Goal: Task Accomplishment & Management: Manage account settings

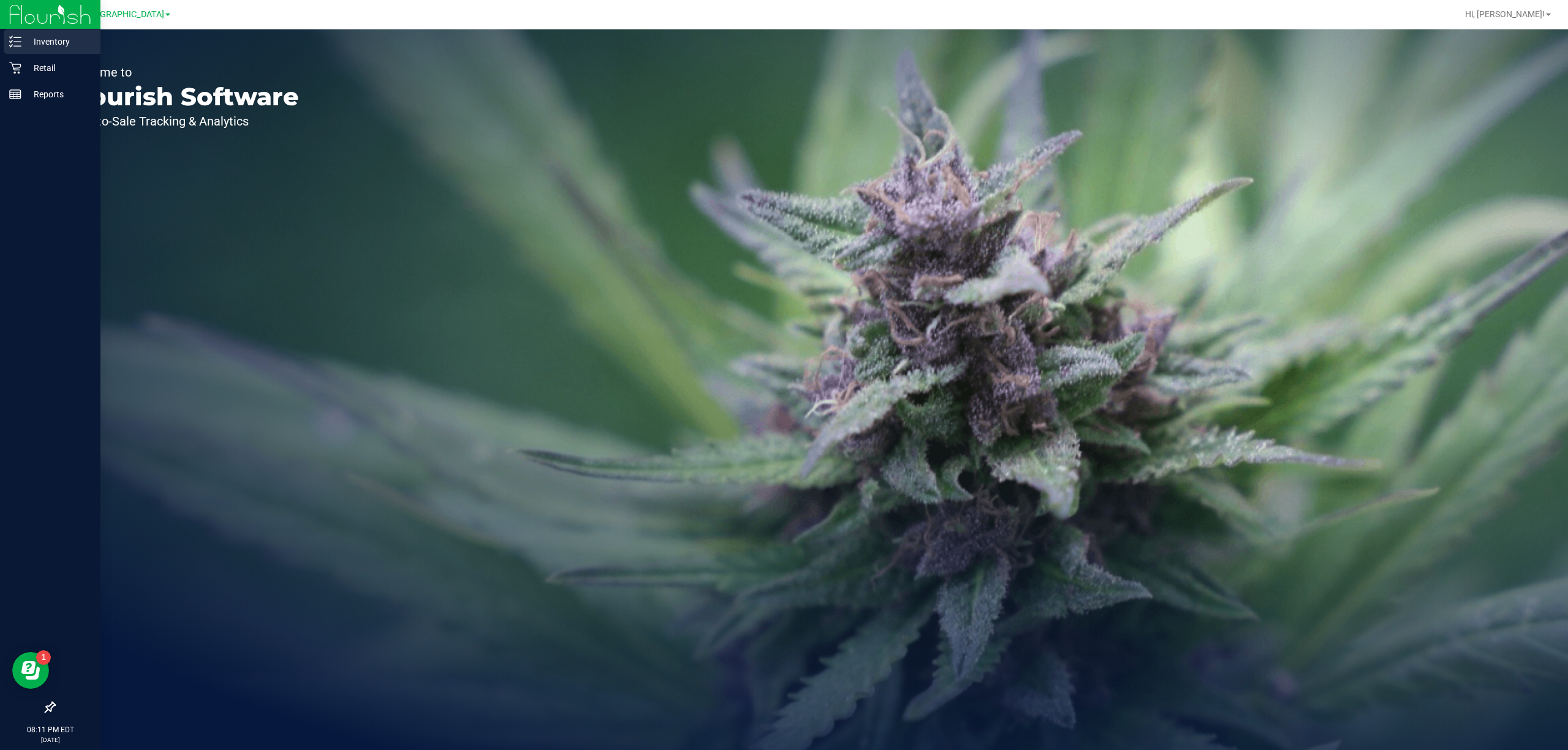
click at [22, 51] on div "Inventory" at bounding box center [52, 41] width 97 height 24
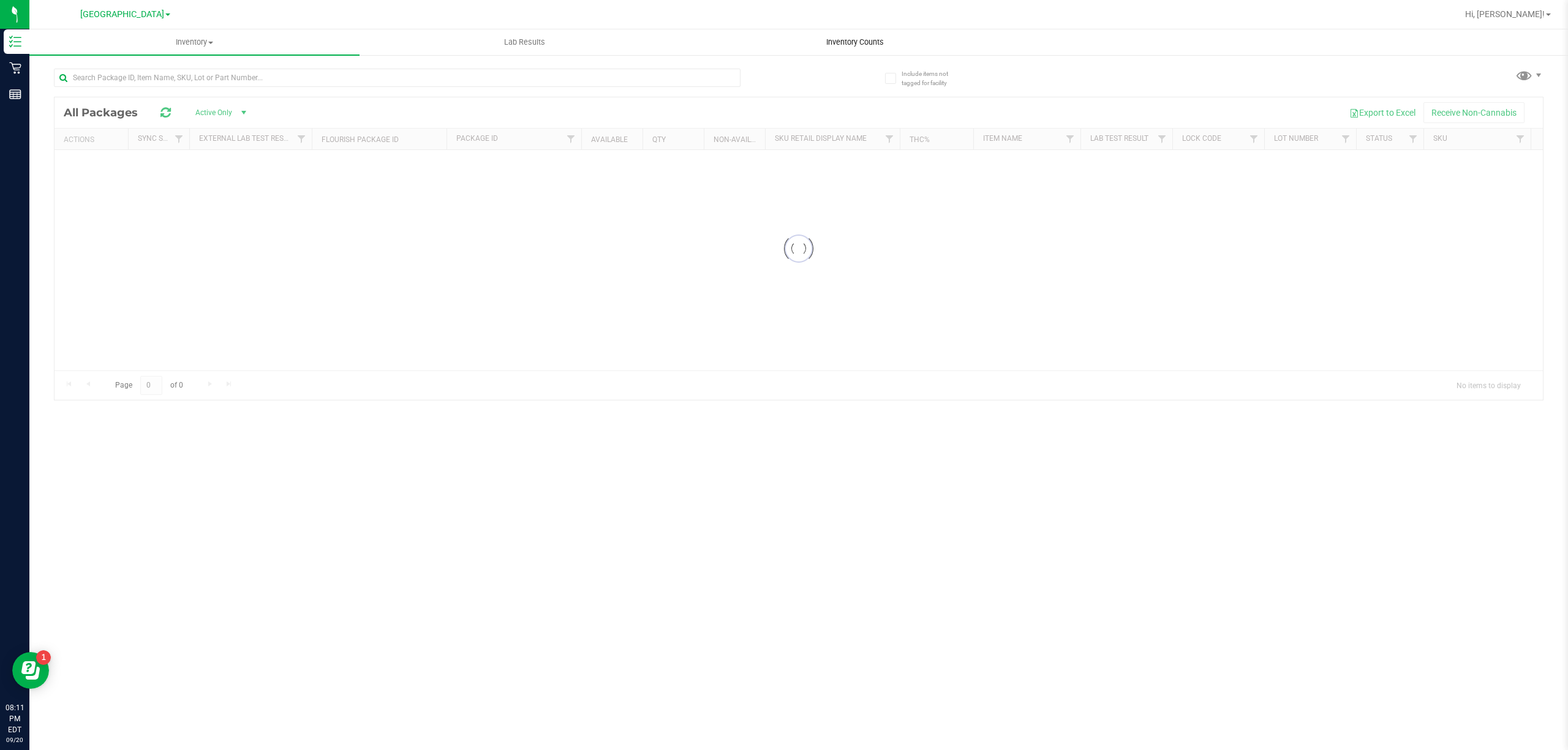
click at [853, 52] on uib-tab-heading "Inventory Counts" at bounding box center [855, 42] width 329 height 24
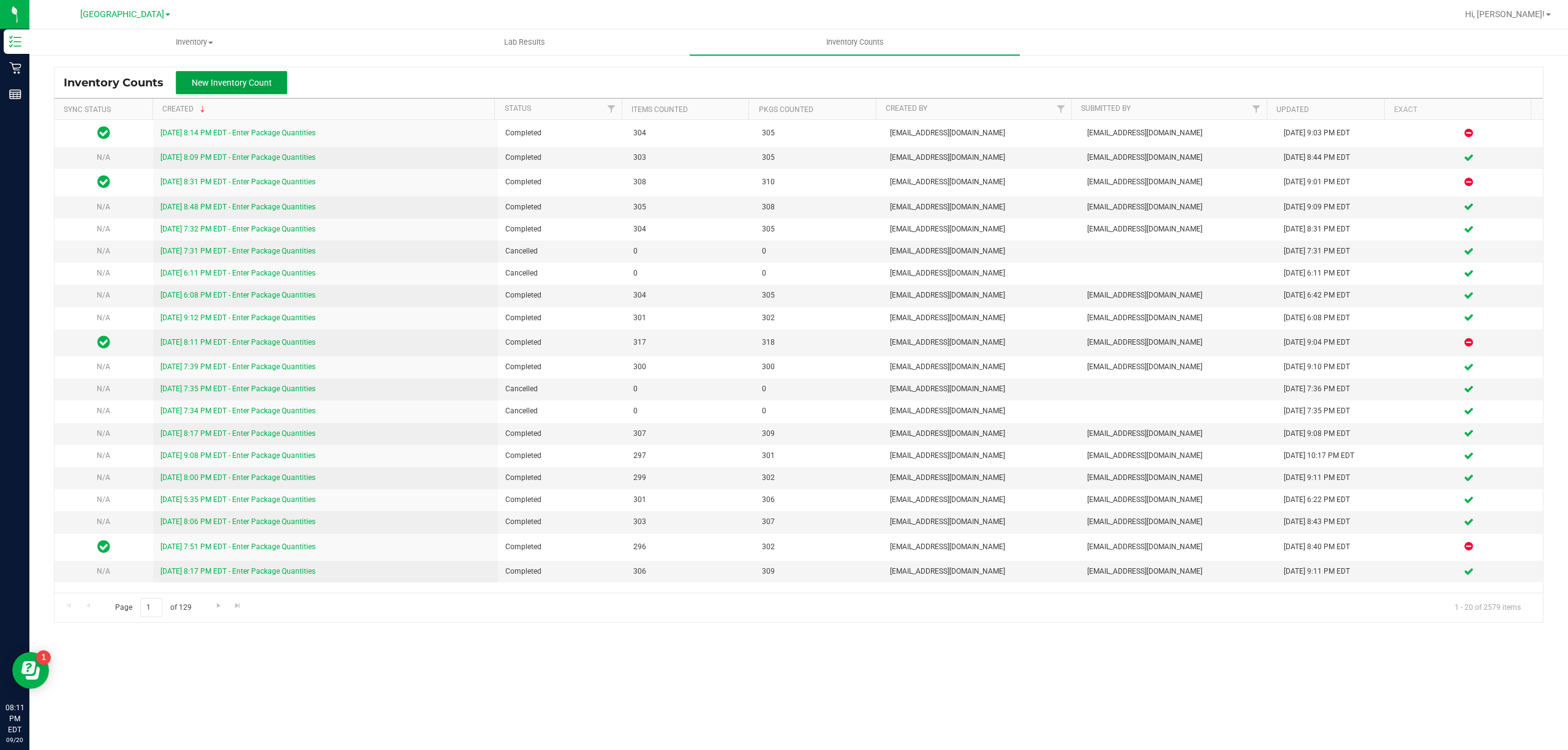
click at [260, 84] on span "New Inventory Count" at bounding box center [232, 82] width 80 height 10
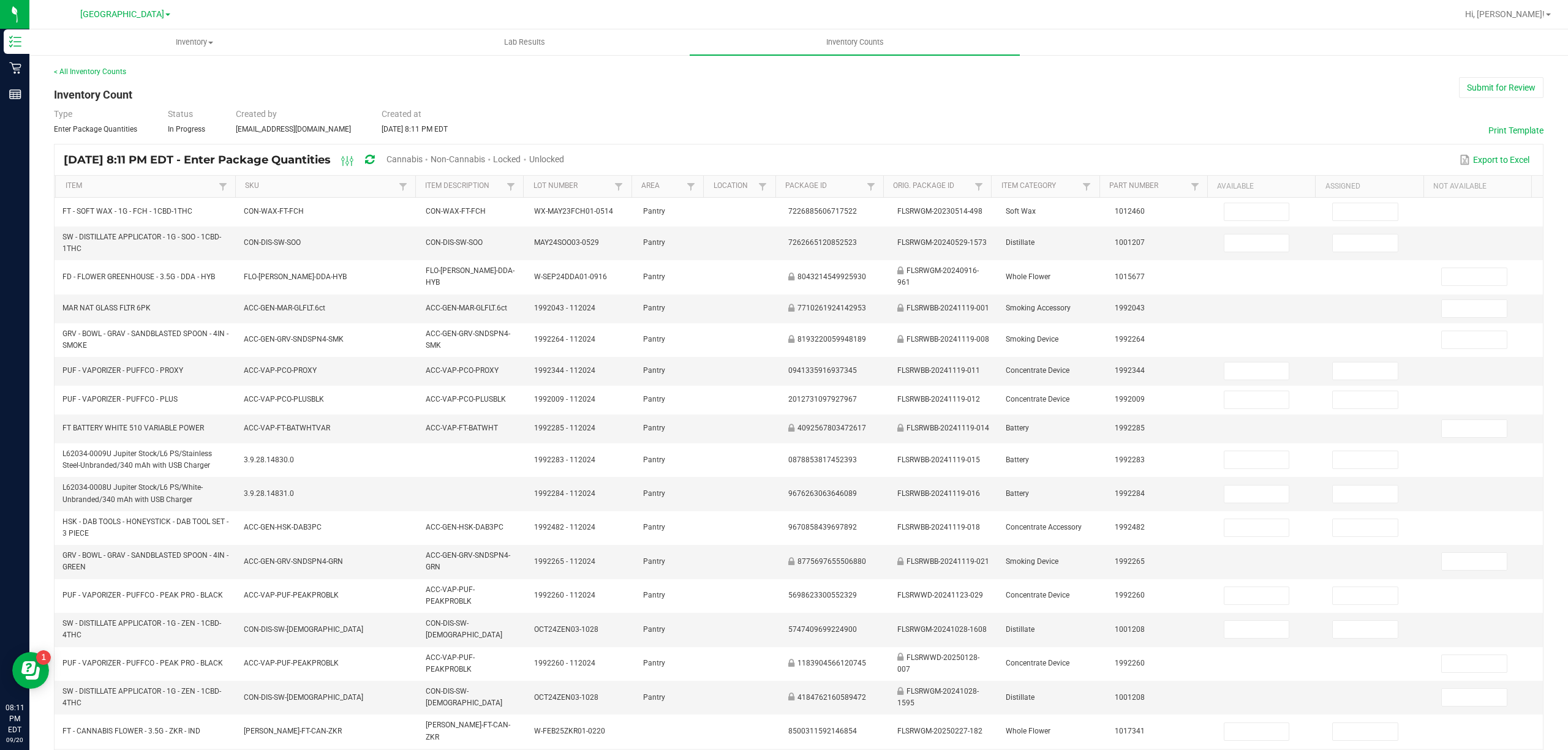
click at [564, 159] on span "Unlocked" at bounding box center [546, 159] width 35 height 10
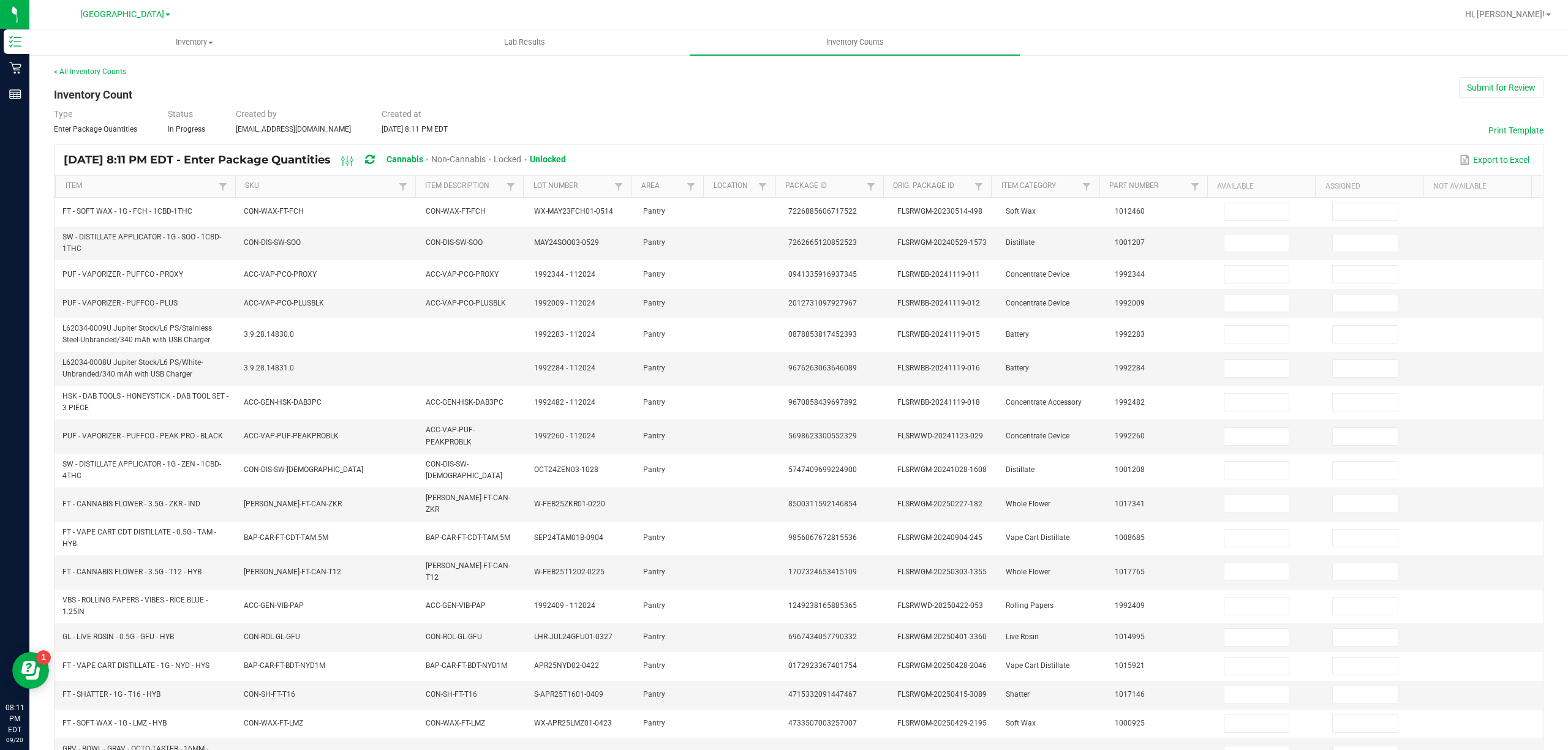
drag, startPoint x: 129, startPoint y: 199, endPoint x: 135, endPoint y: 196, distance: 6.7
click at [130, 199] on td "FT - SOFT WAX - 1G - FCH - 1CBD-1THC" at bounding box center [146, 212] width 181 height 29
click at [138, 190] on link "Item" at bounding box center [141, 186] width 150 height 10
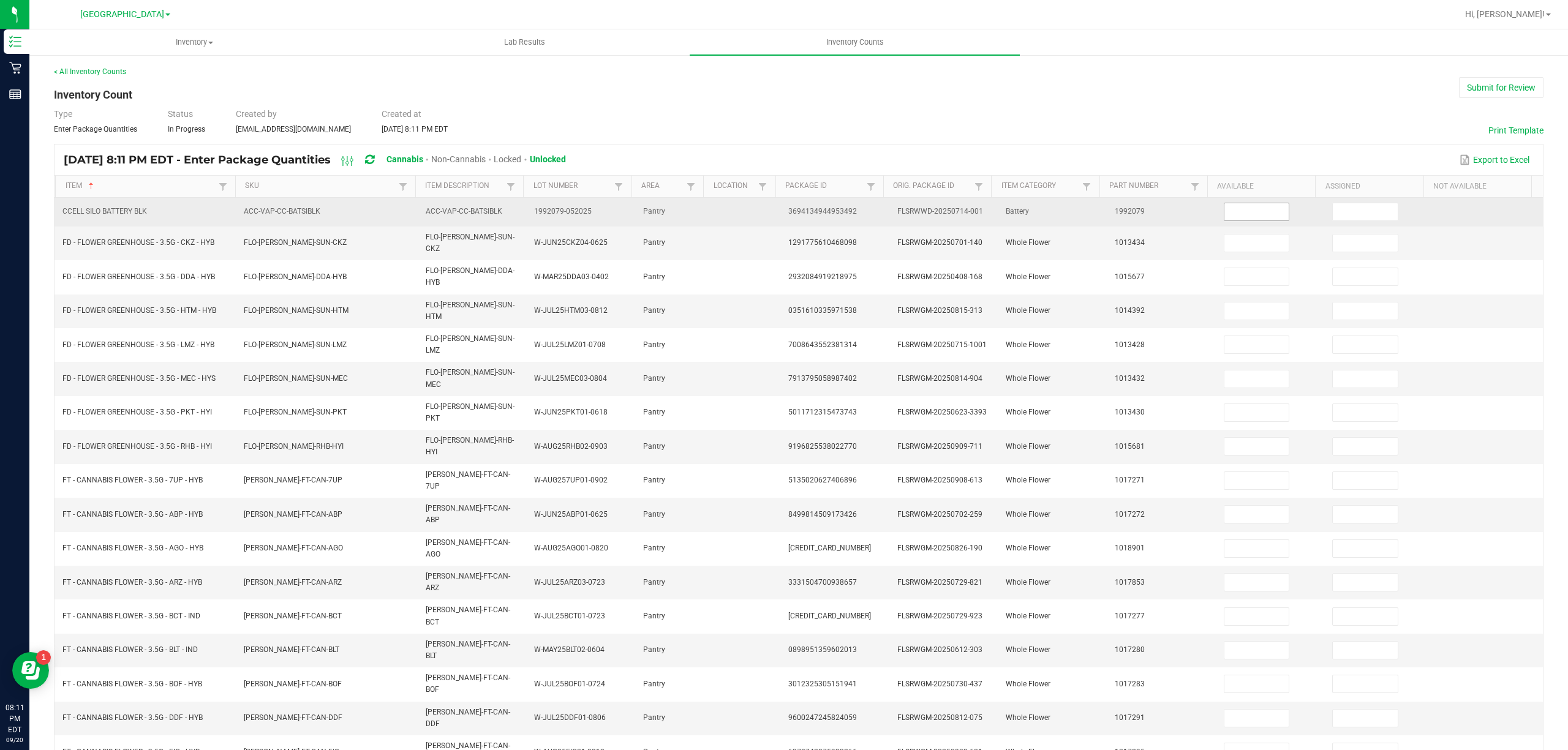
click at [1247, 218] on input at bounding box center [1256, 212] width 65 height 17
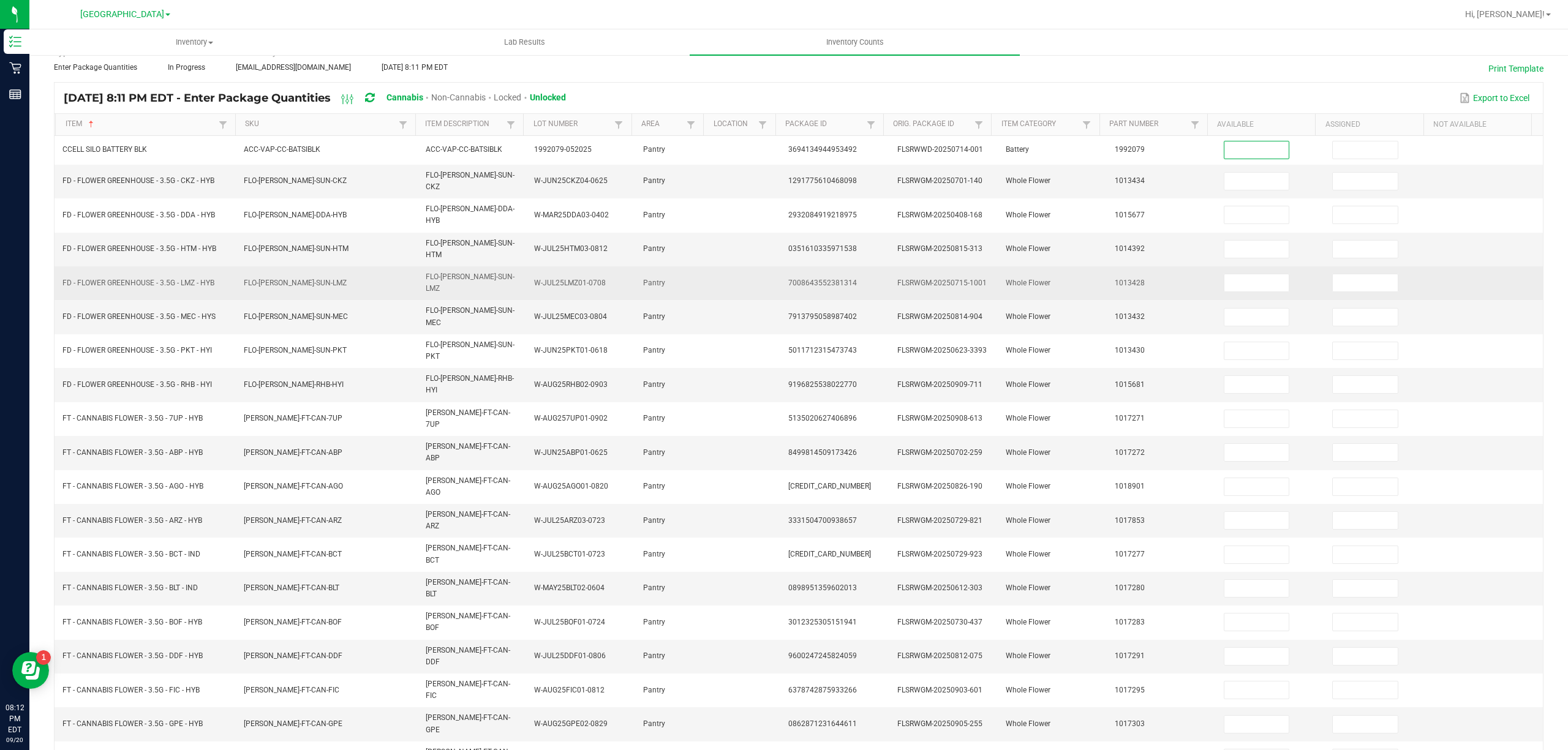
scroll to position [80, 0]
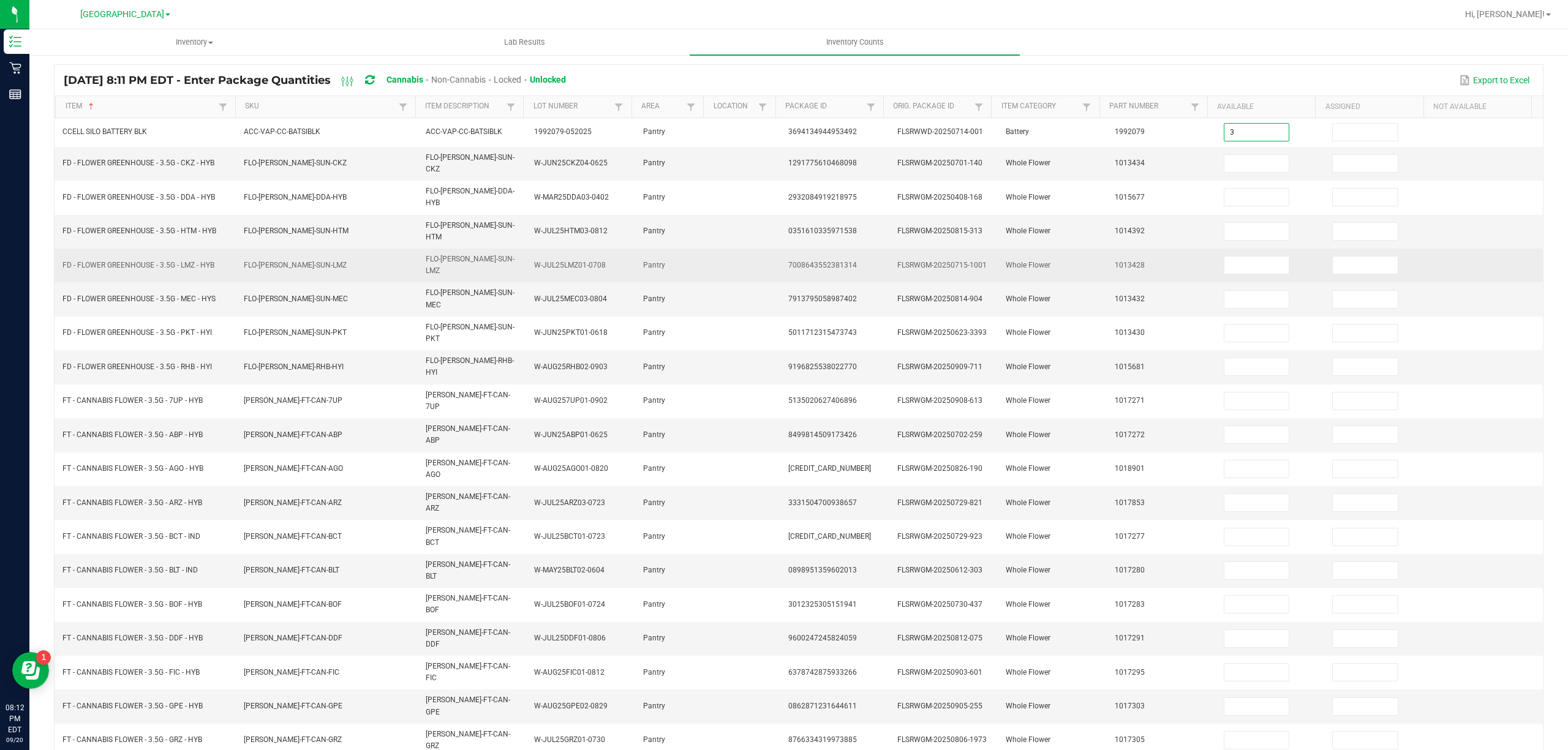
type input "3"
type input "0"
type input "13"
type input "0"
type input "9"
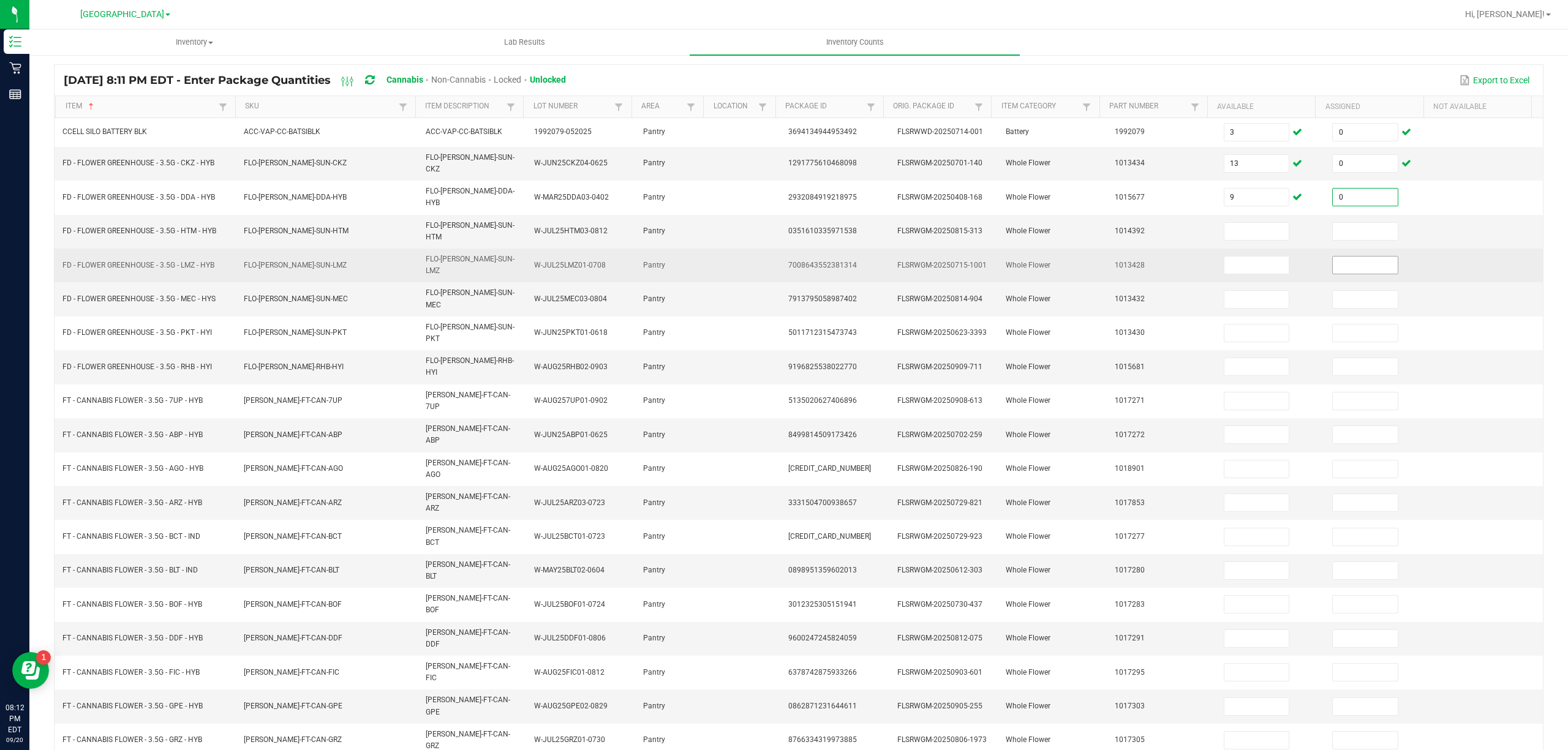
type input "0"
type input "19"
type input "0"
type input "1"
type input "0"
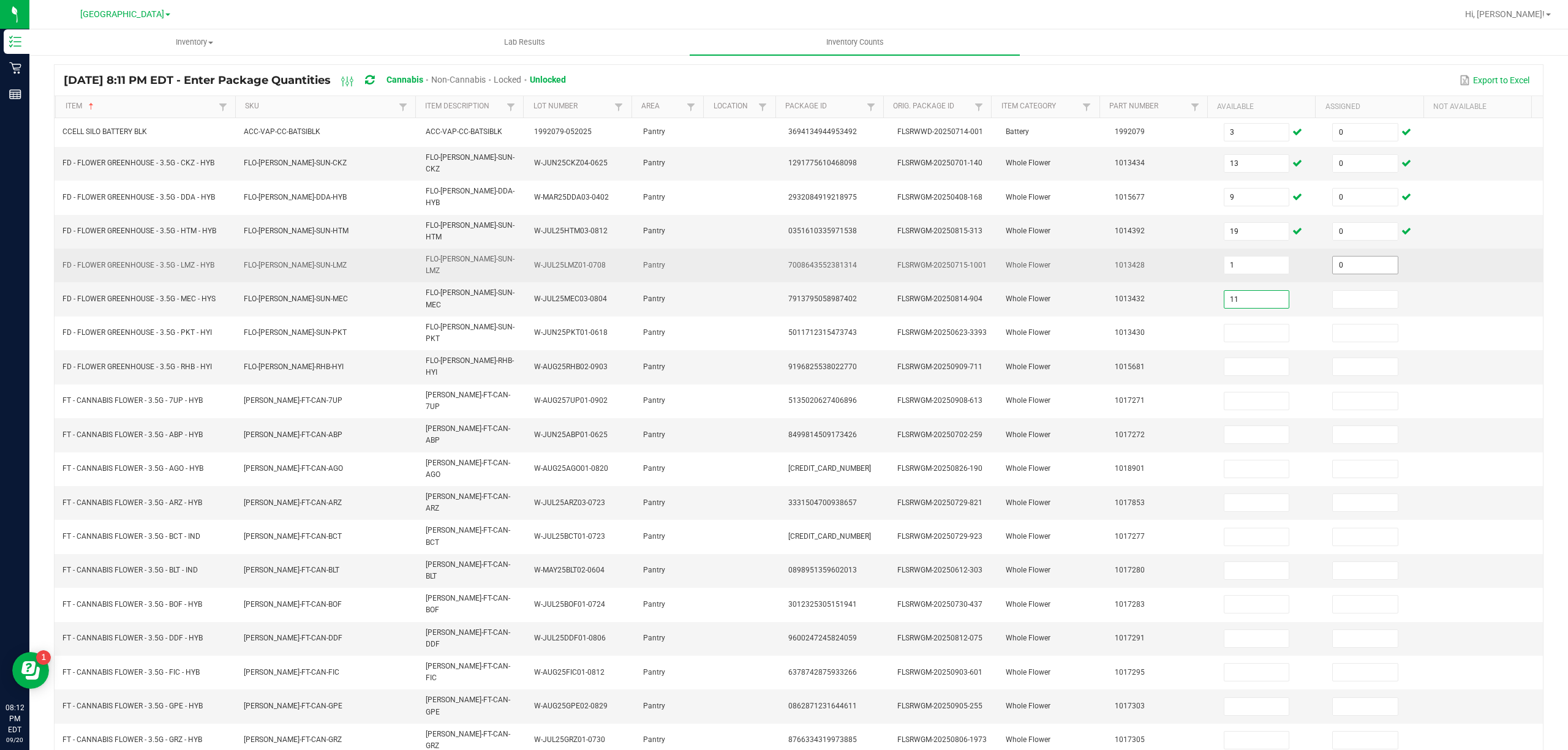
type input "11"
type input "0"
type input "18"
type input "0"
type input "4"
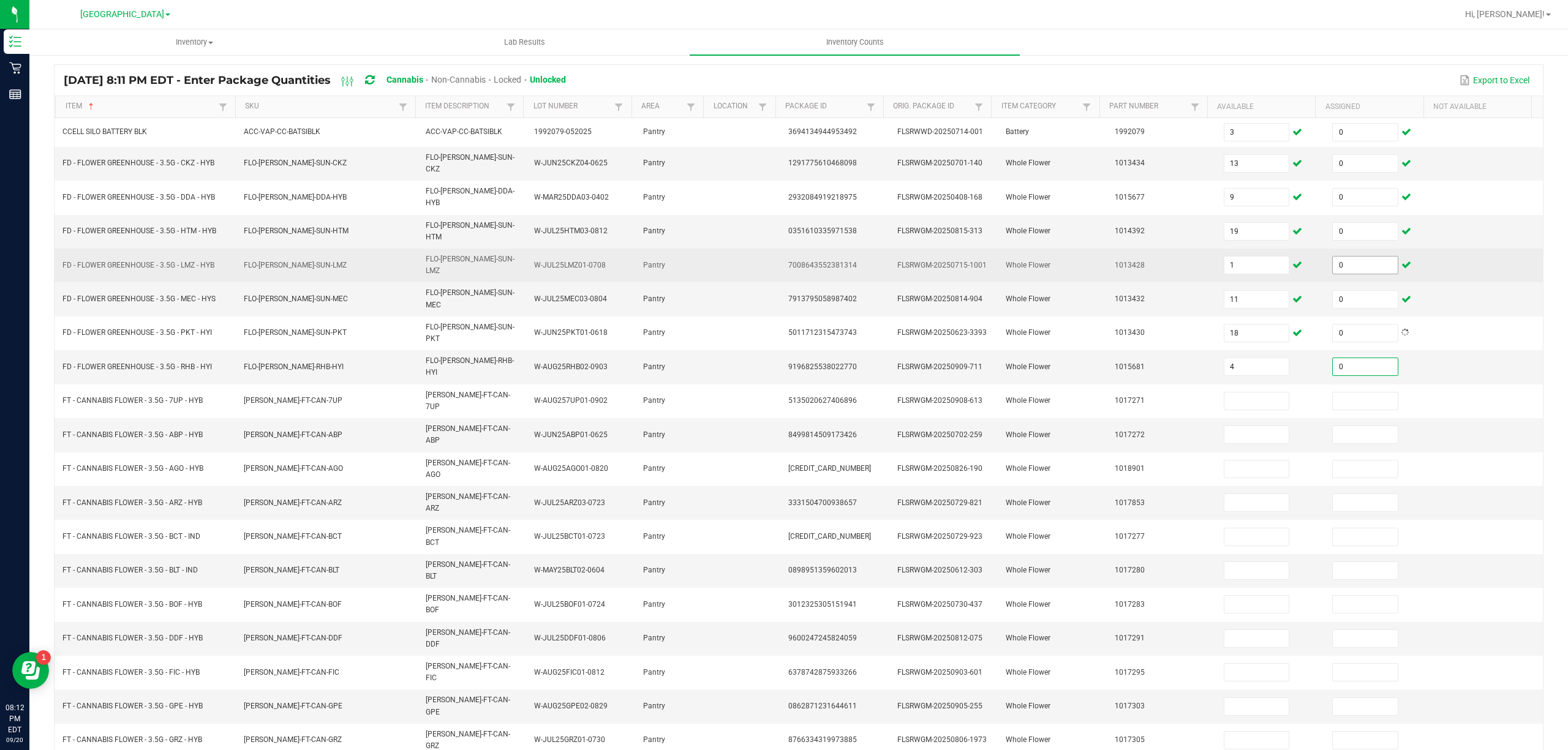
type input "0"
type input "12"
type input "0"
type input "416"
type input "0"
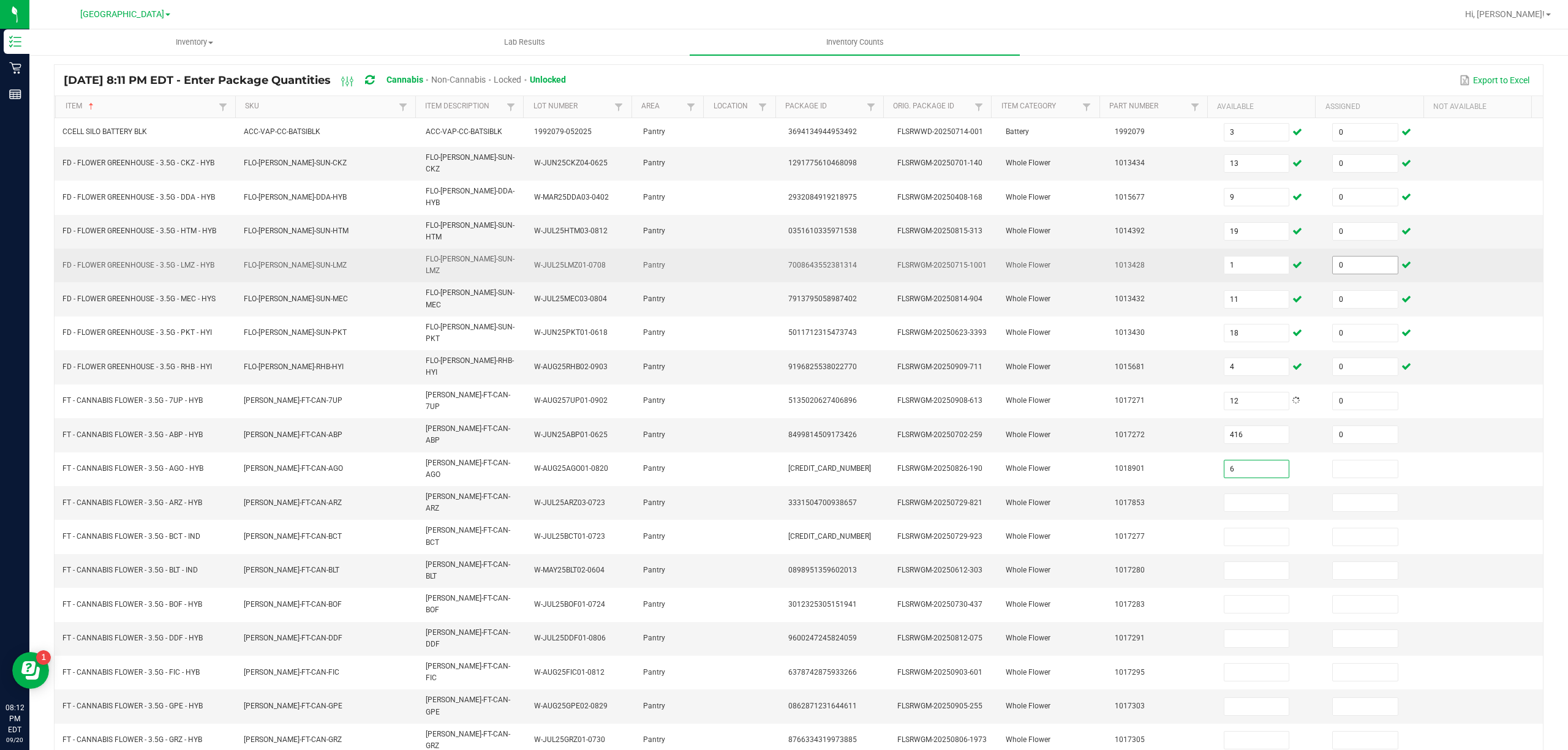
type input "6"
type input "0"
type input "5"
type input "8"
type input "0"
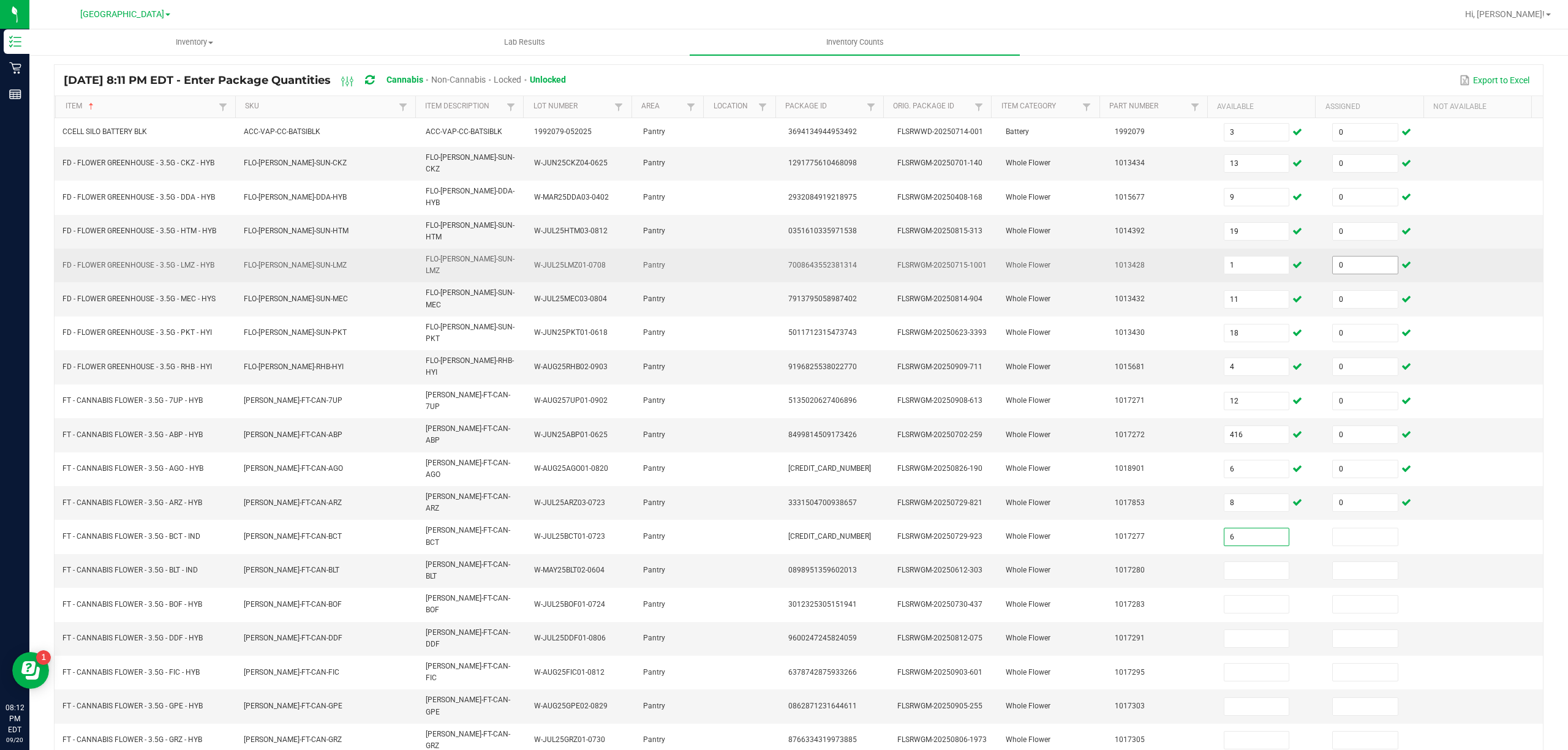
type input "6"
type input "0"
type input "12"
type input "0"
type input "18"
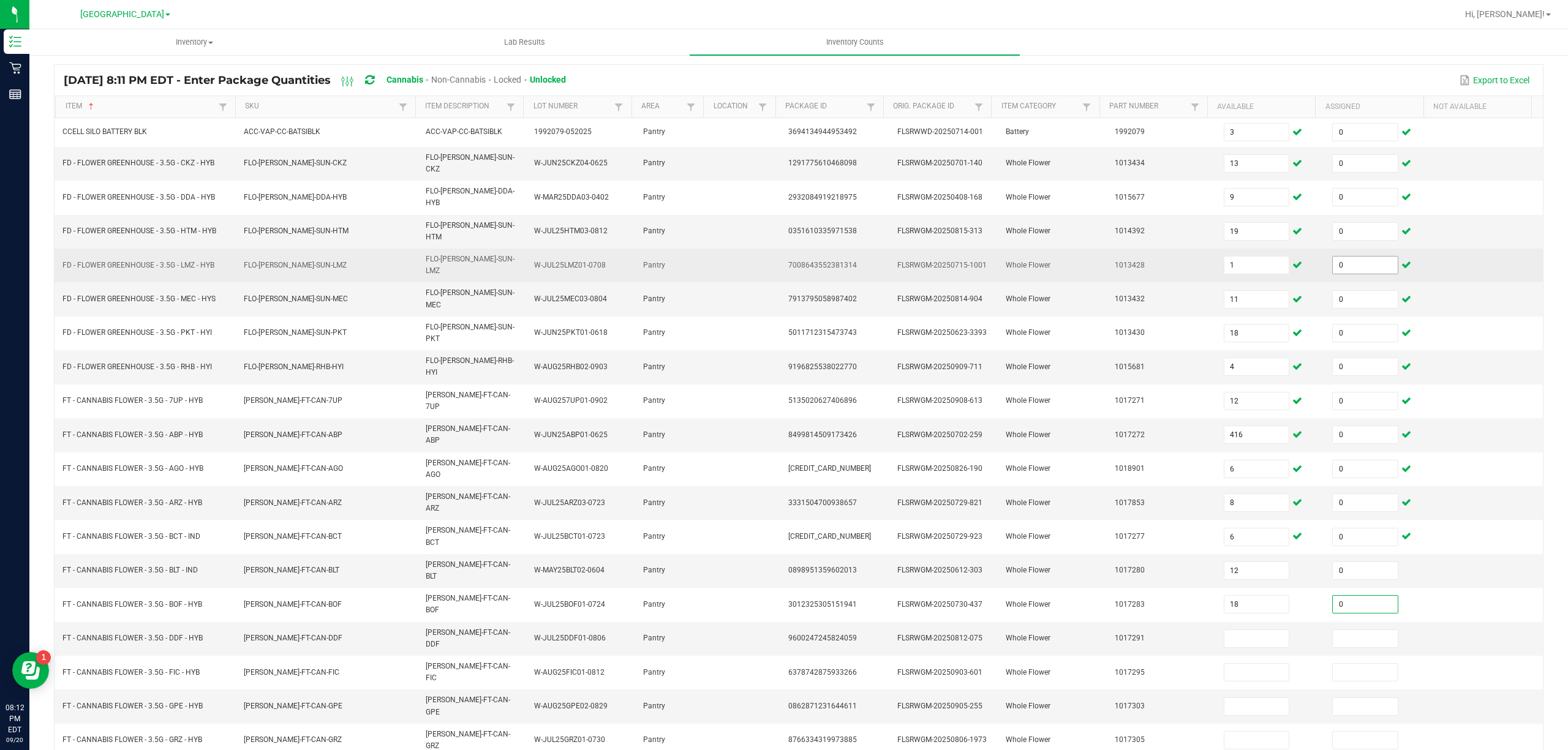
type input "0"
type input "3"
type input "0"
type input "3"
type input "0"
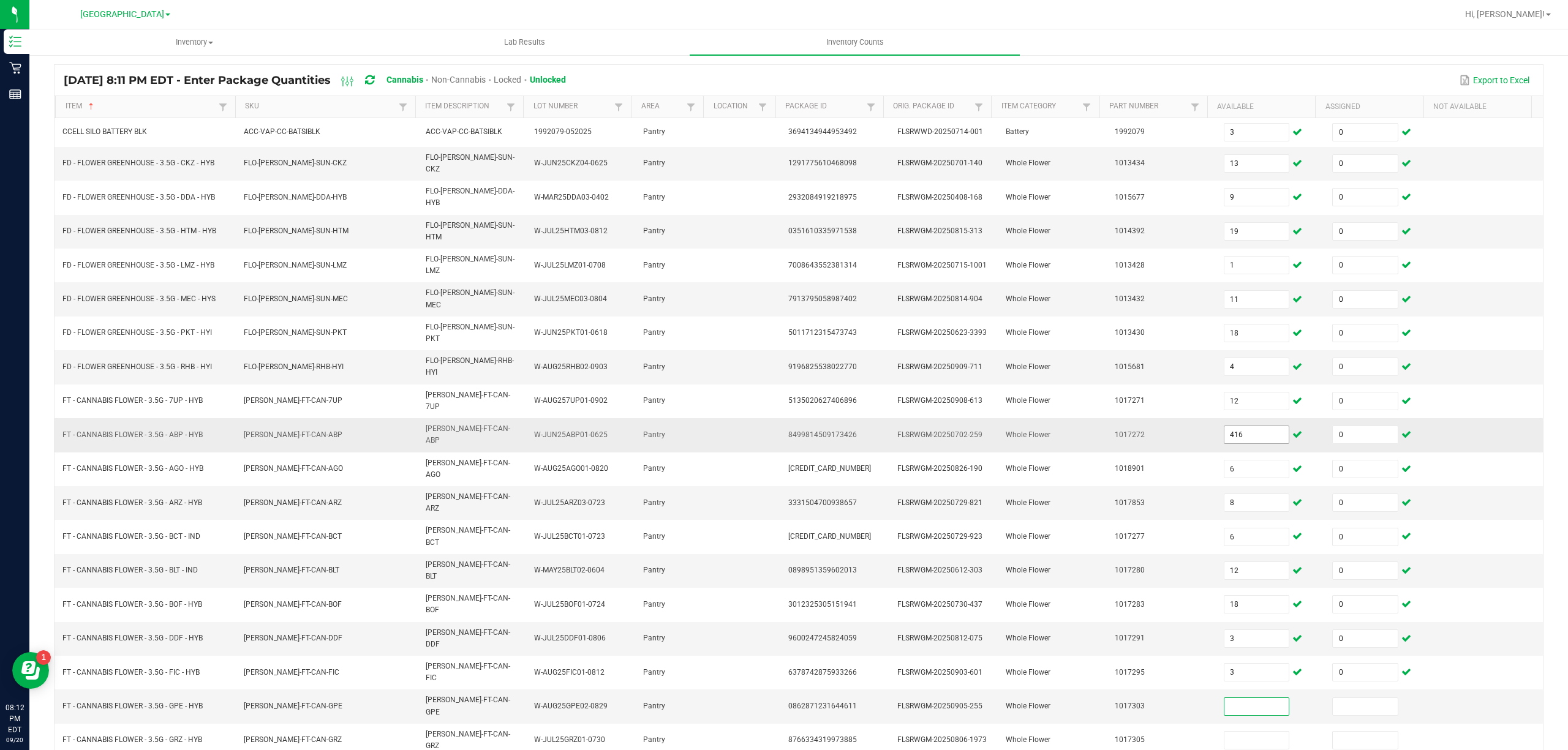
click at [1233, 426] on input "416" at bounding box center [1256, 434] width 65 height 17
type input "16"
type input "14"
type input "1"
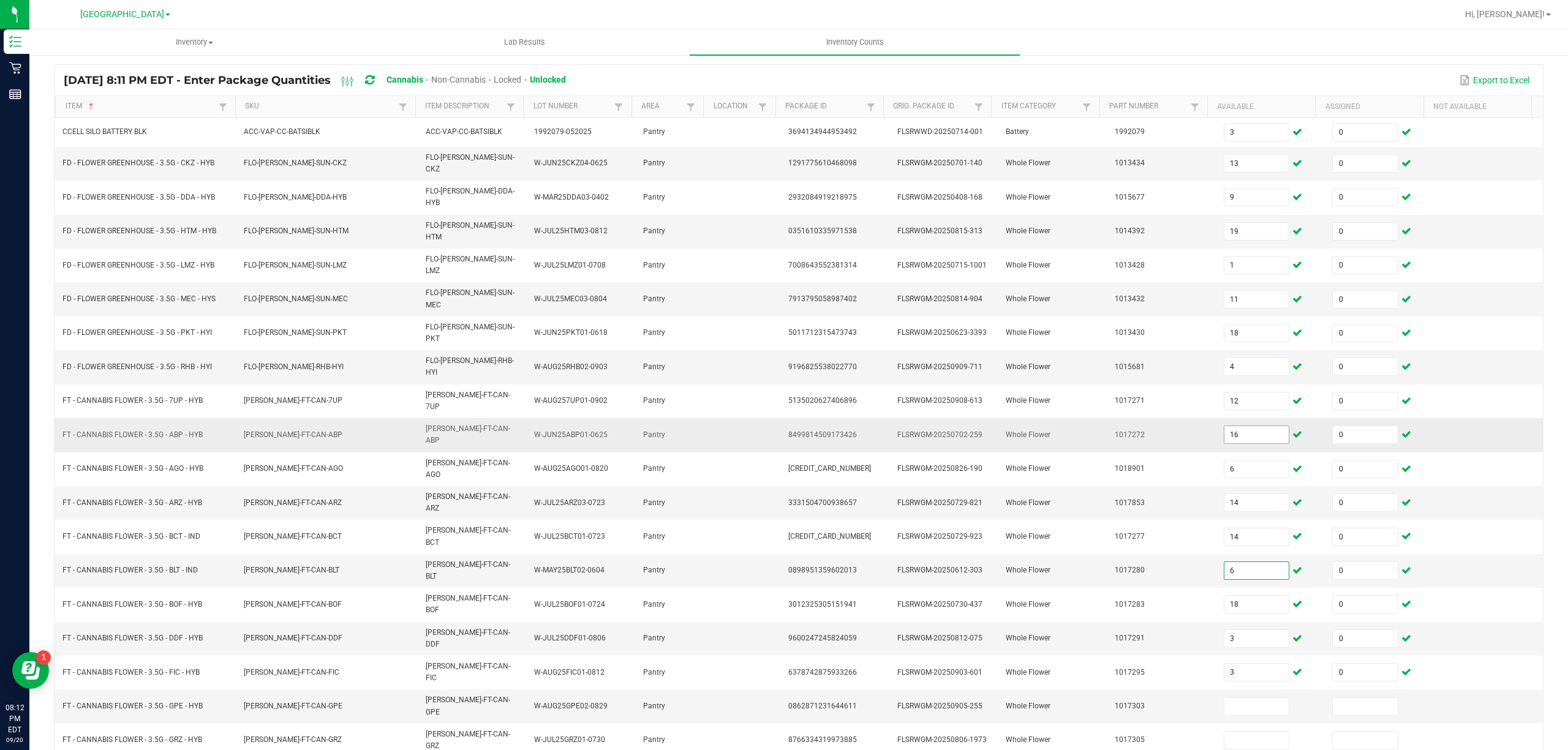
type input "6"
type input "8"
type input "6"
type input "12"
type input "18"
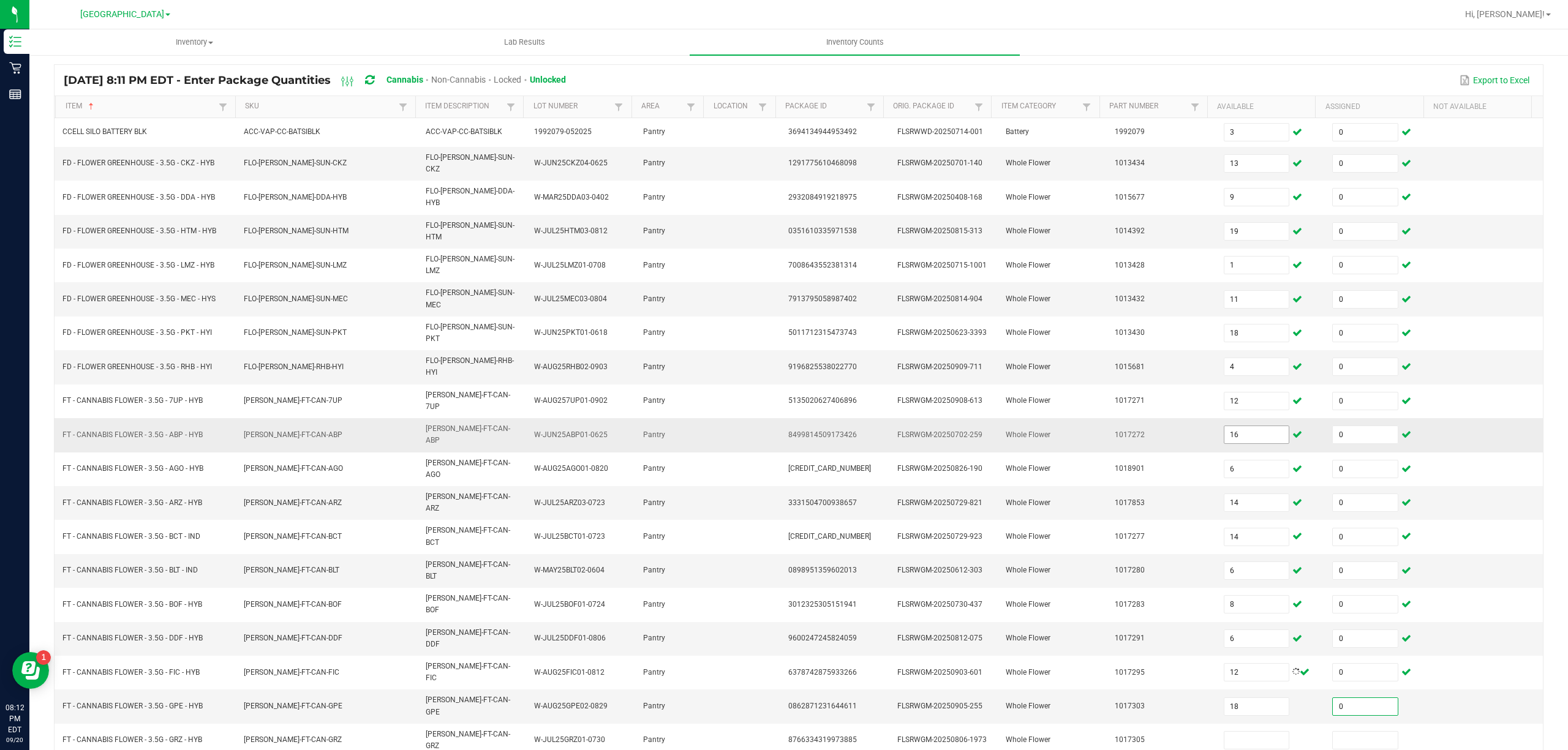
type input "0"
type input "3"
type input "0"
type input "3"
type input "0"
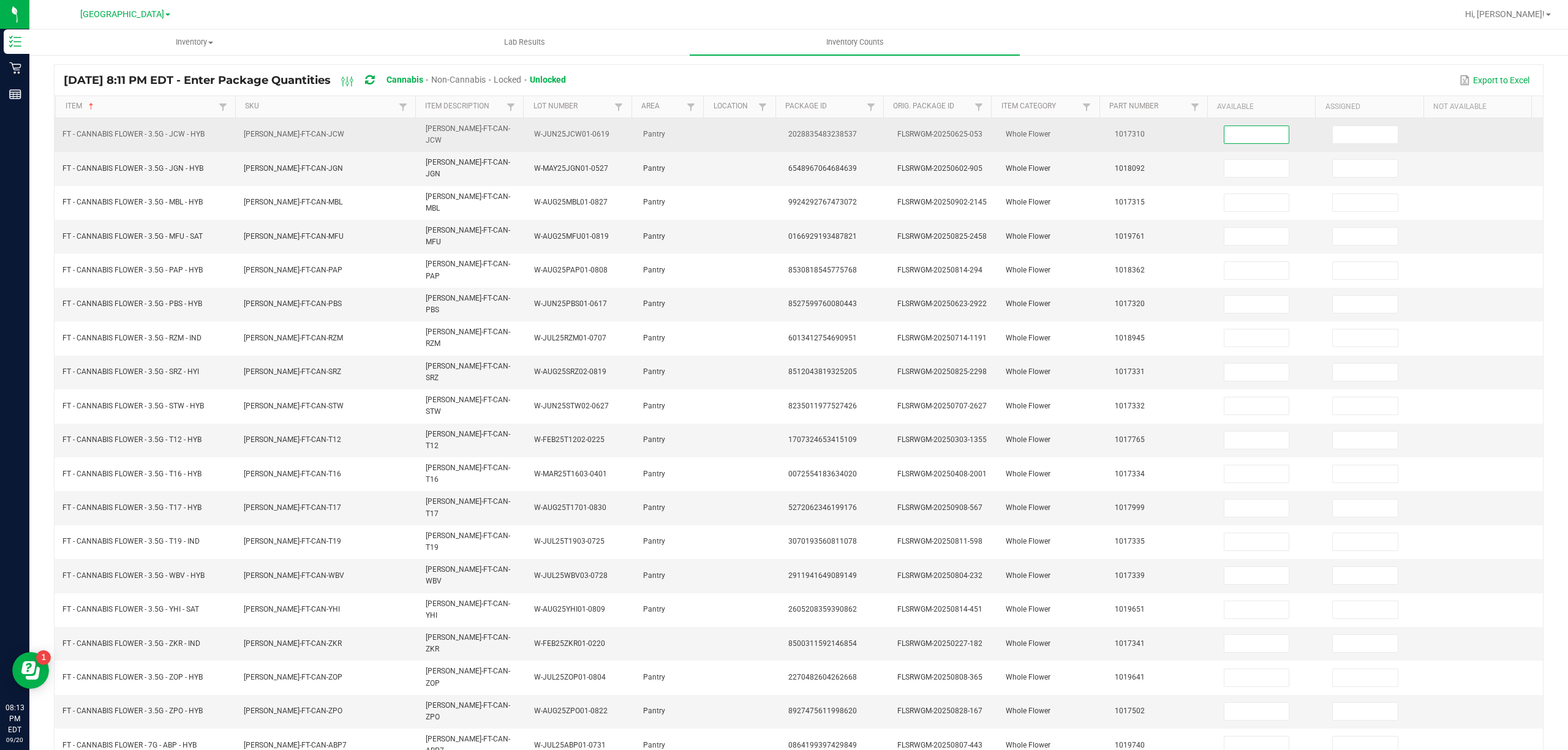
click at [1229, 133] on input at bounding box center [1256, 135] width 65 height 17
type input "13"
type input "0"
type input "19"
type input "0"
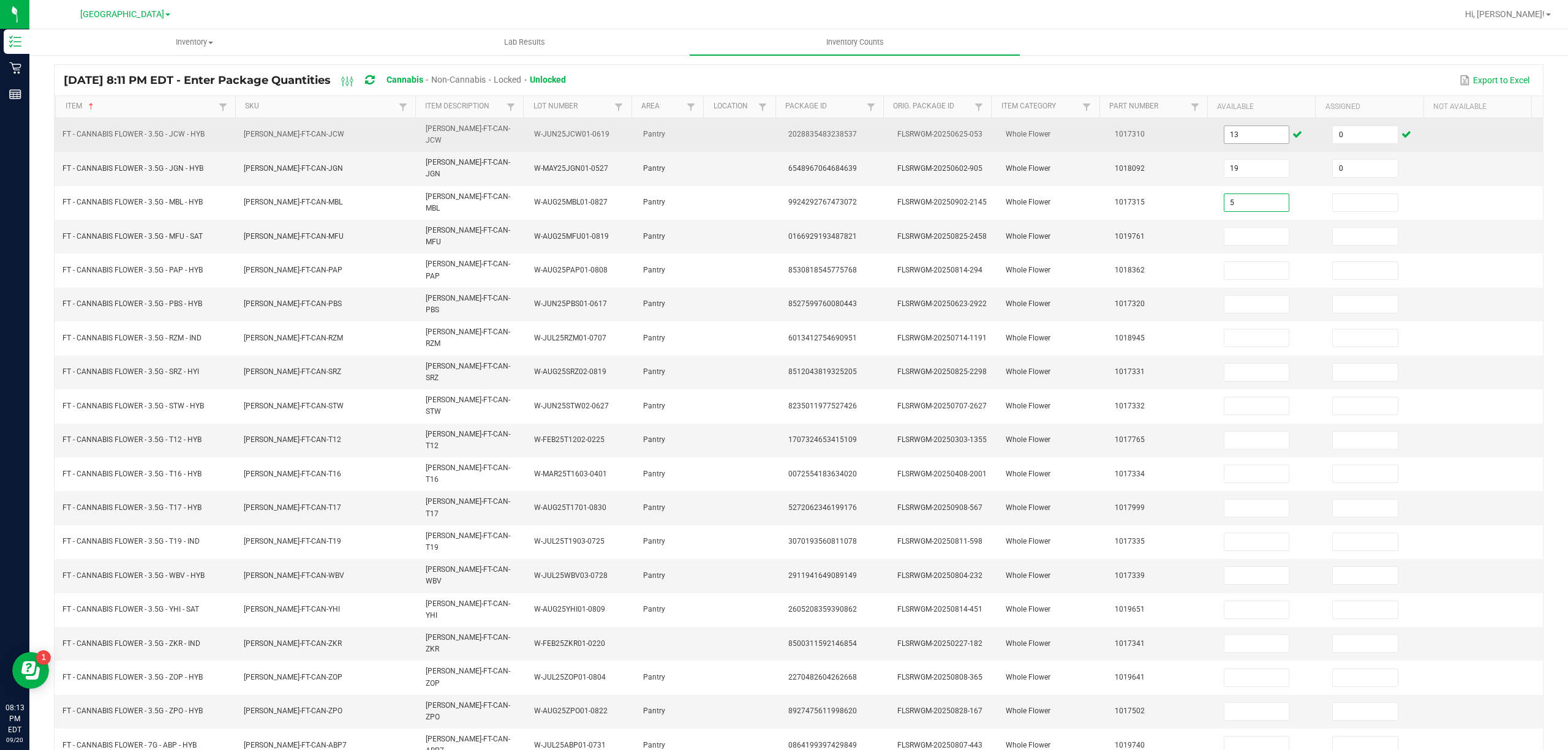
type input "5"
type input "0"
type input "18"
type input "0"
type input "1"
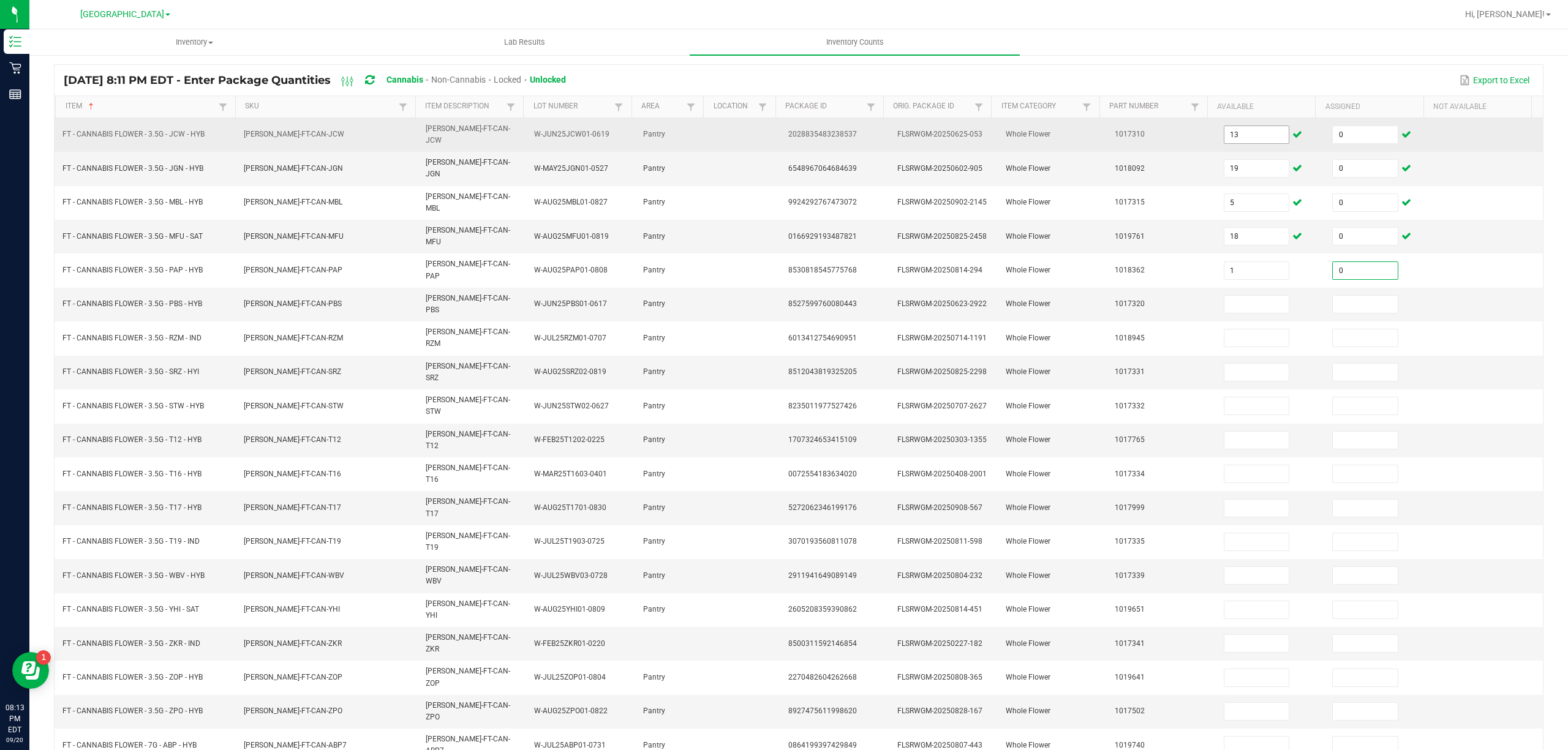
type input "0"
type input "2"
type input "0"
type input "14"
type input "0"
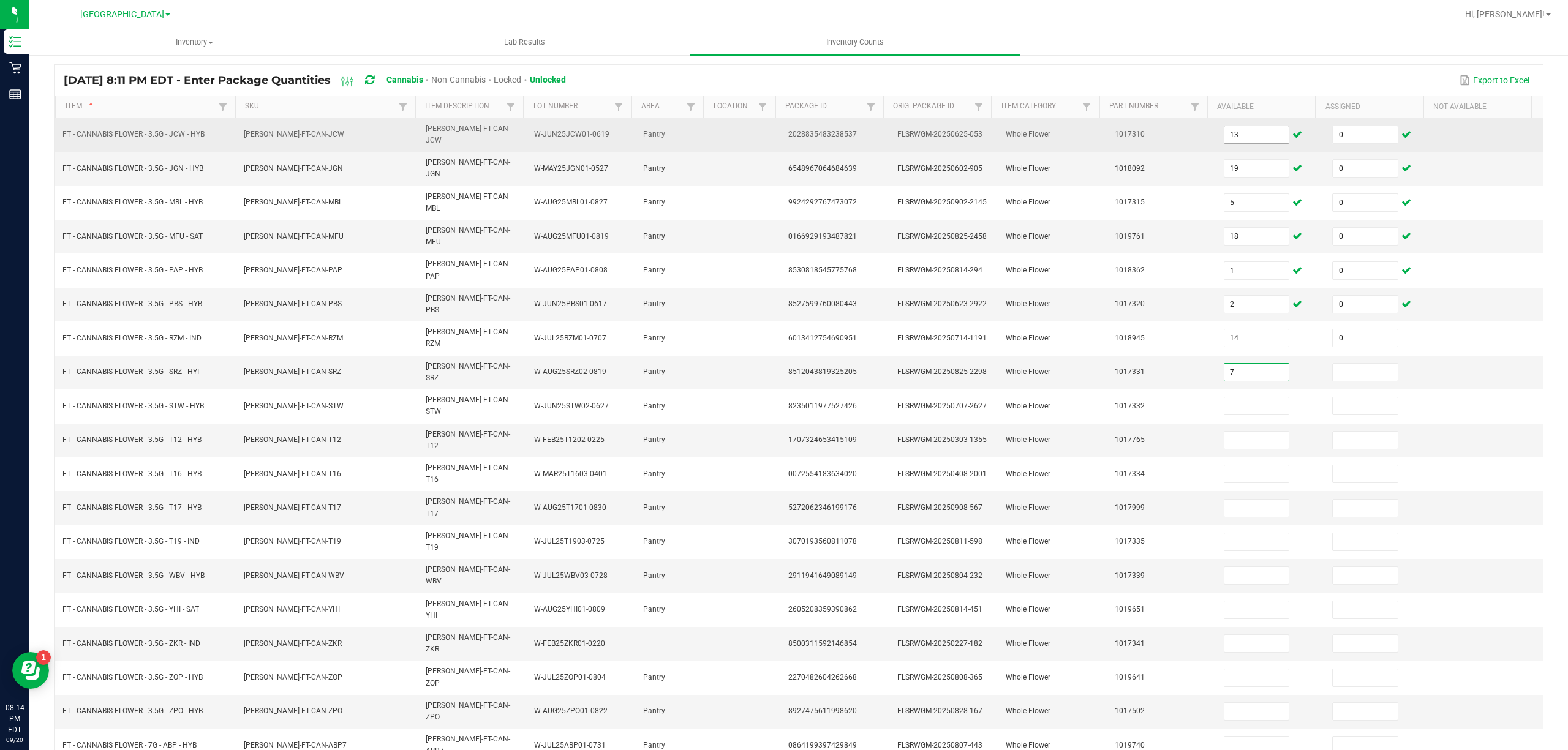
type input "7"
type input "0"
type input "6"
type input "0"
type input "31"
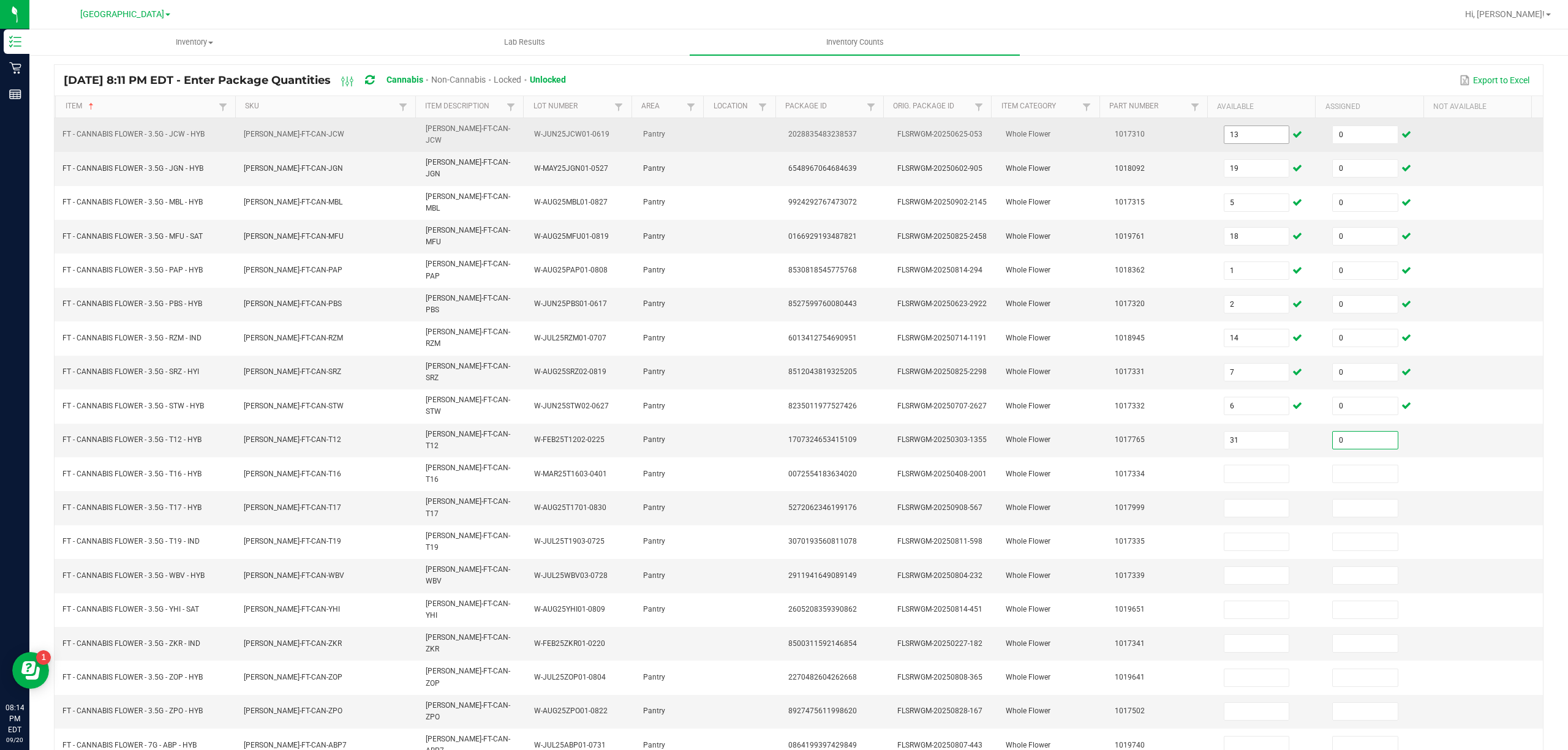
type input "0"
type input "19"
type input "0"
type input "18"
type input "0"
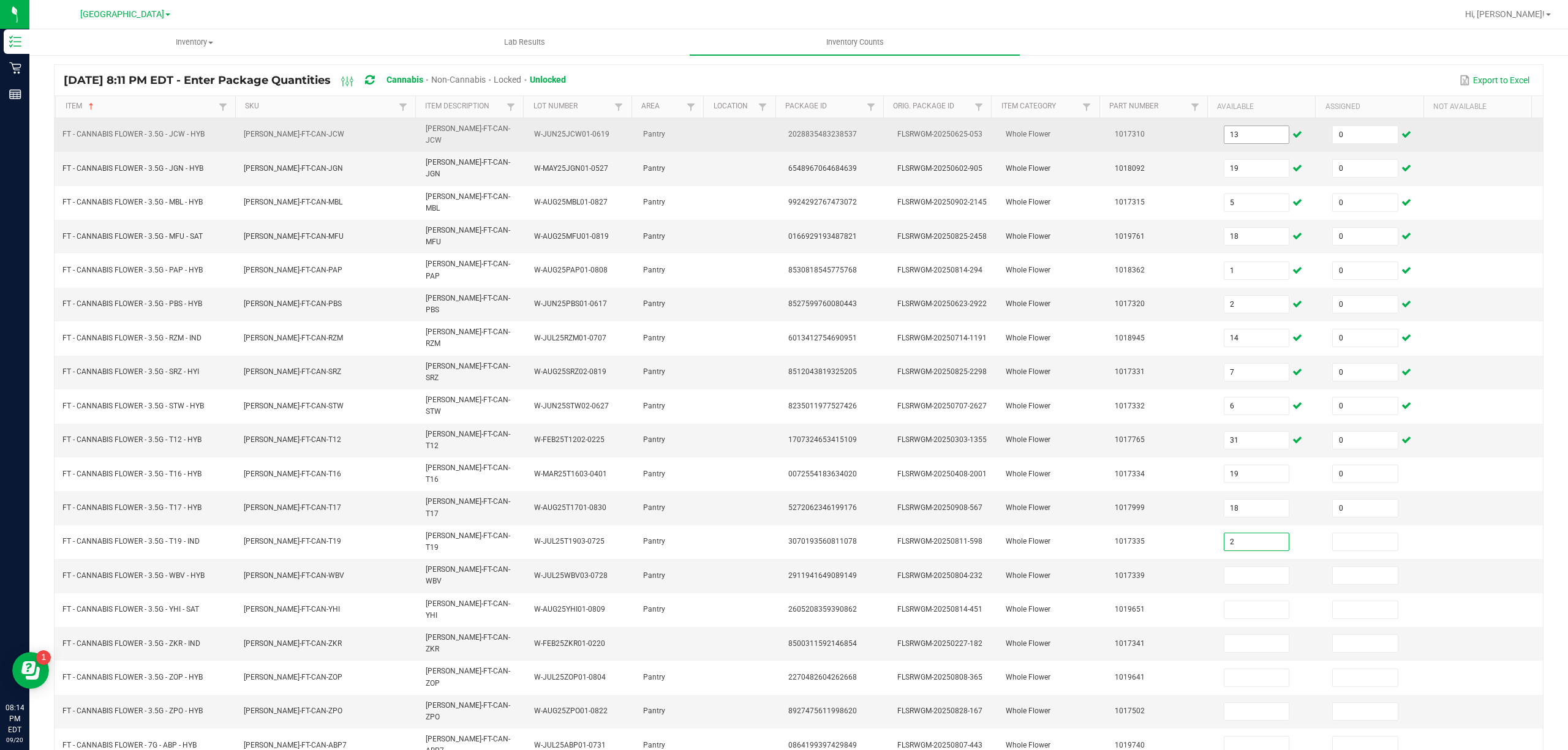
type input "2"
type input "0"
type input "18"
type input "0"
type input "3"
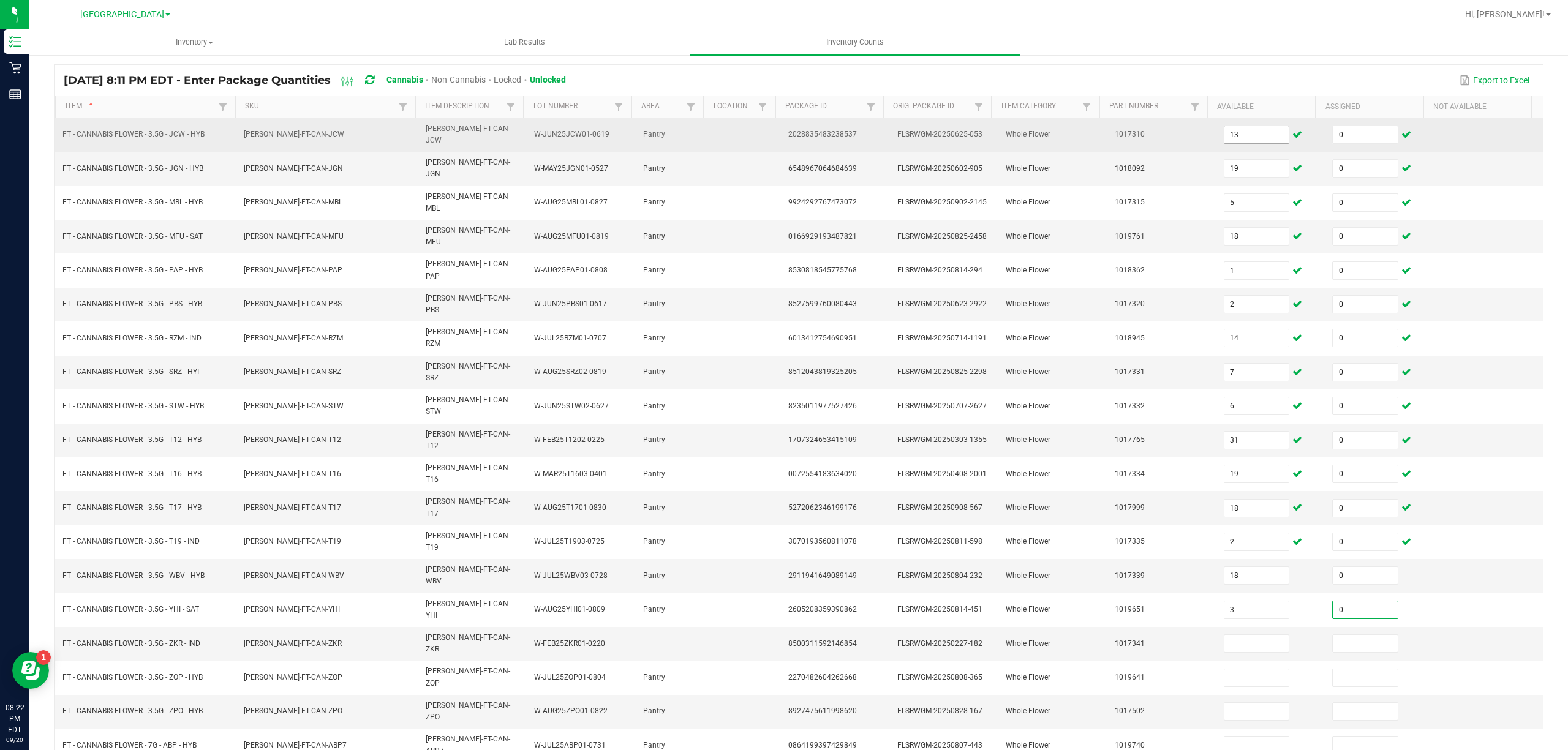
type input "0"
type input "12"
type input "0"
type input "15"
type input "0"
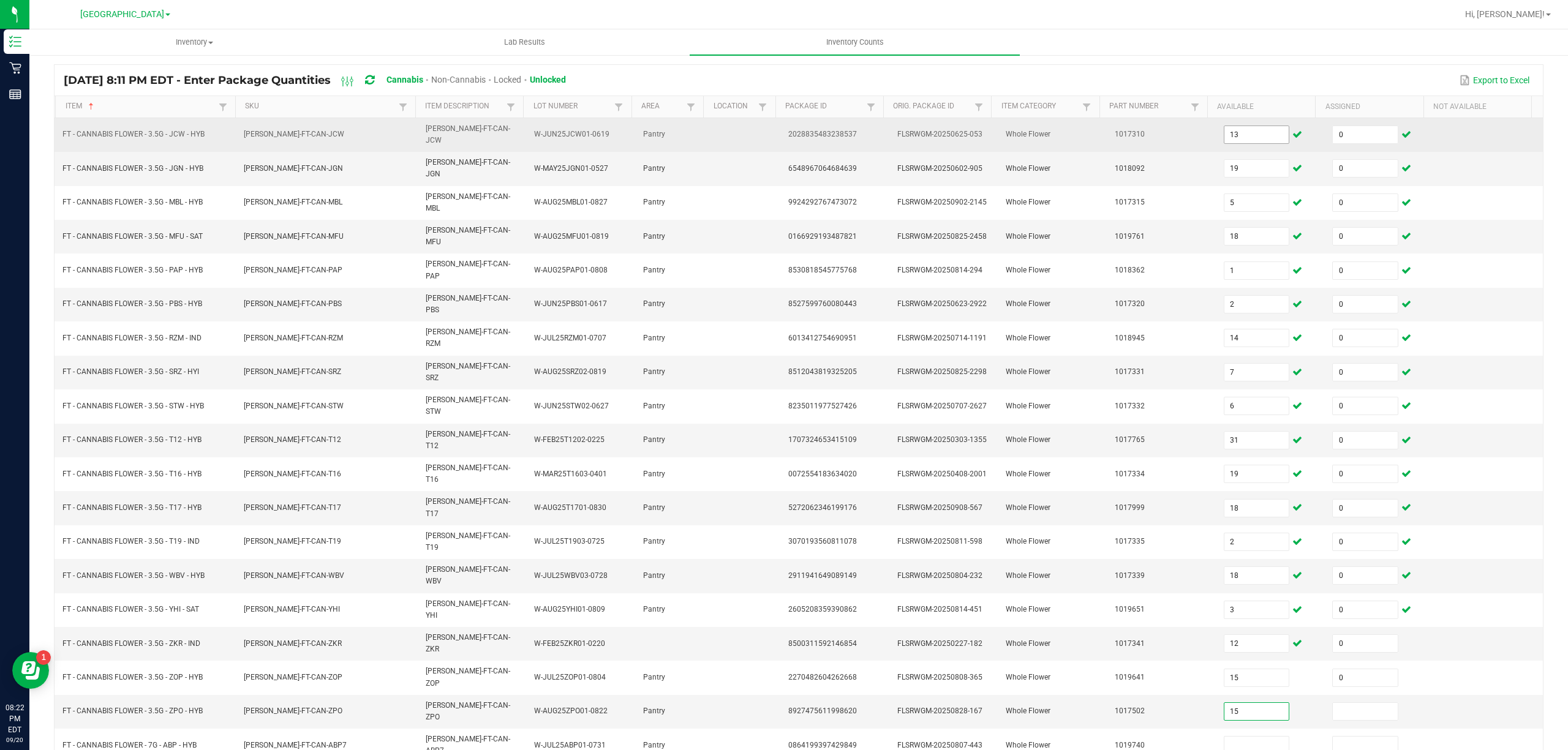
type input "15"
type input "0"
type input "17"
type input "0"
type input "3"
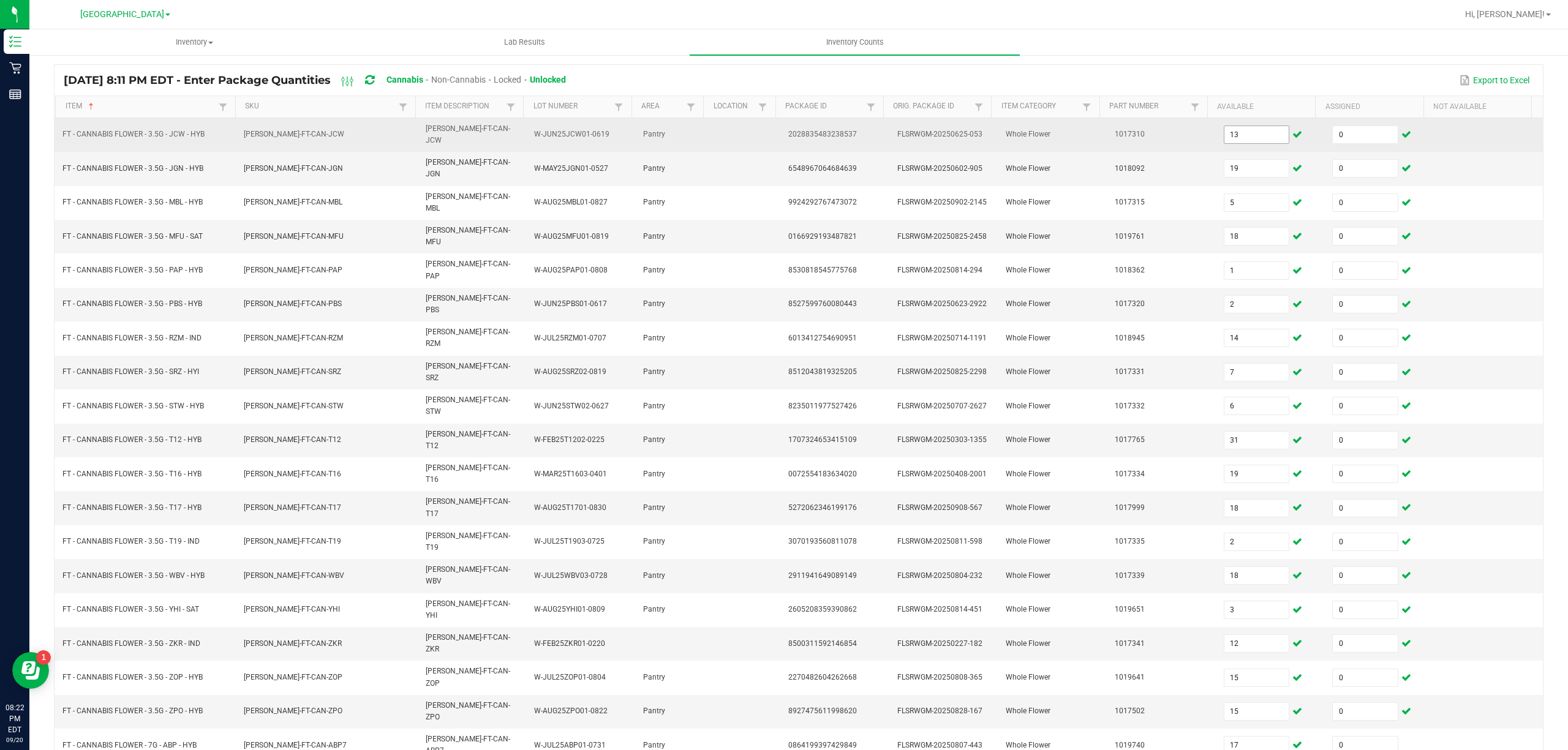
type input "0"
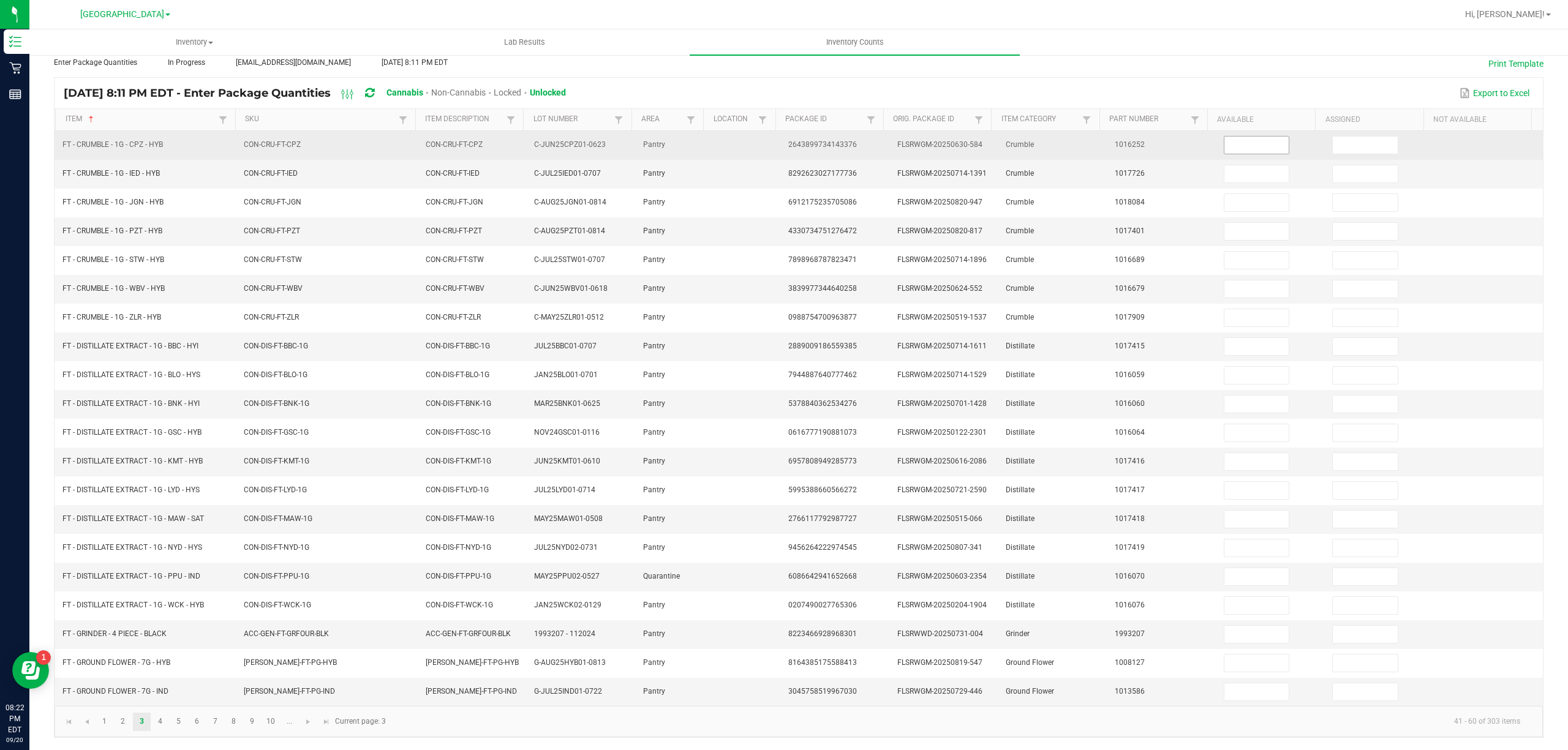
click at [1243, 137] on input at bounding box center [1256, 145] width 65 height 17
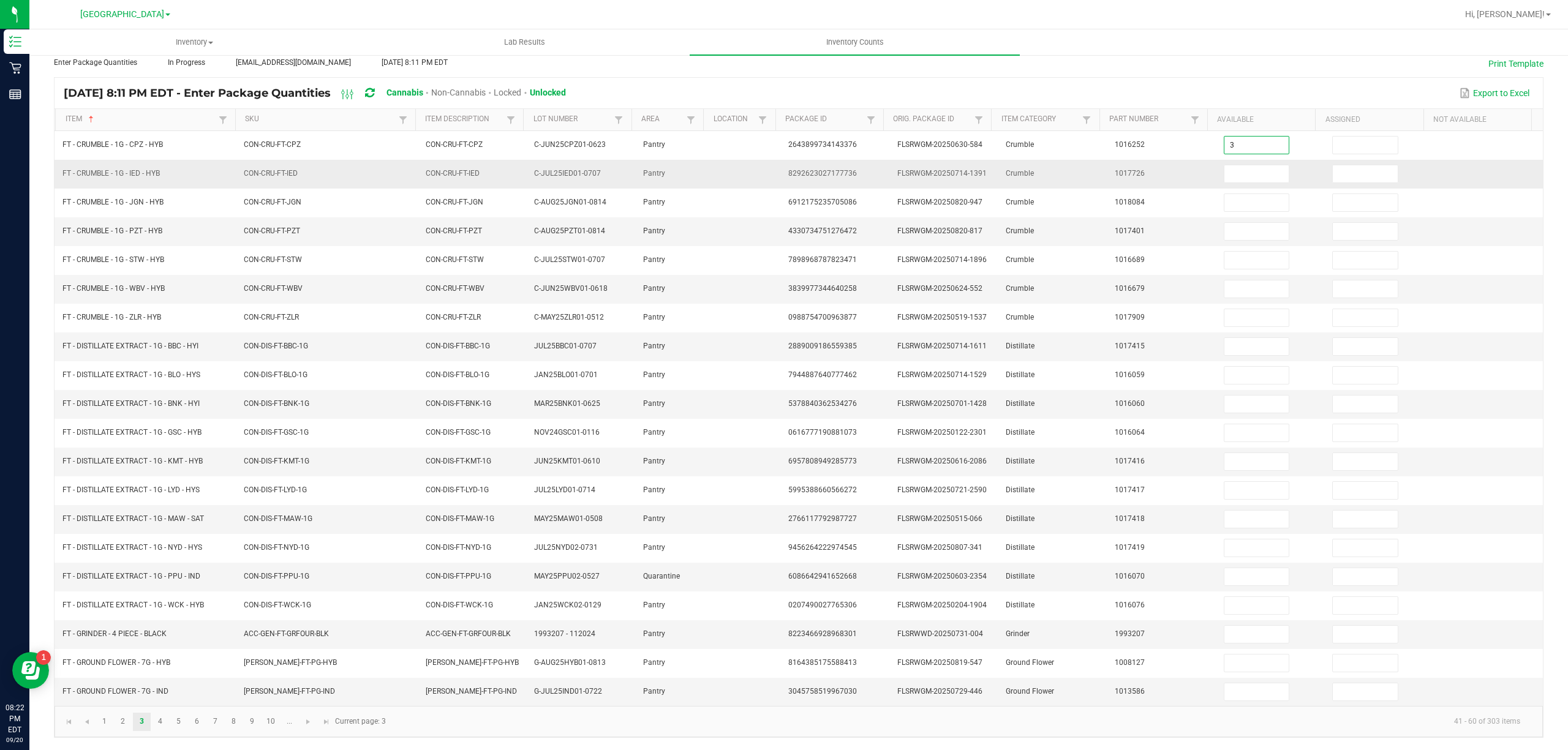
type input "3"
type input "0"
type input "7"
type input "0"
type input "6"
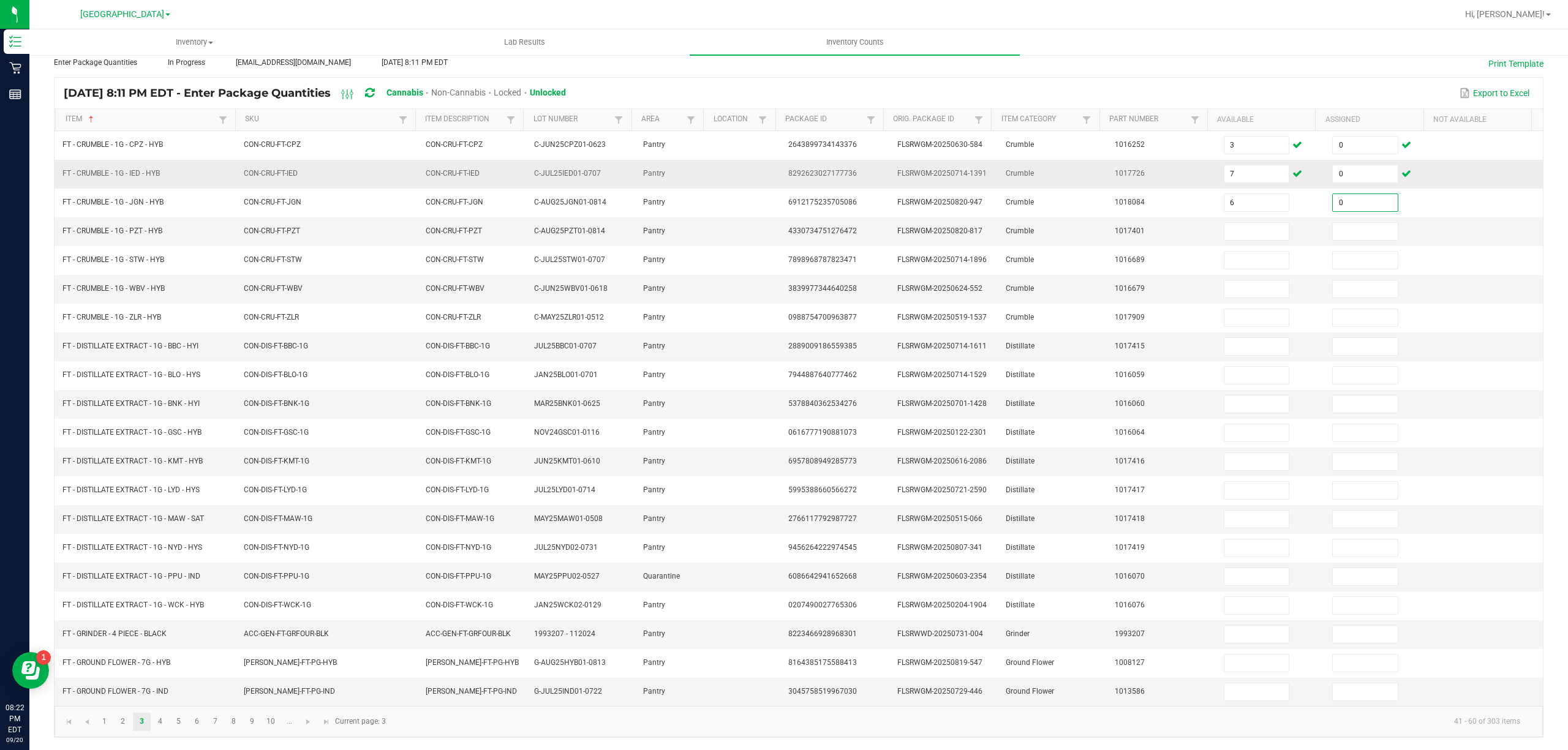
type input "0"
type input "6"
type input "0"
type input "4"
type input "0"
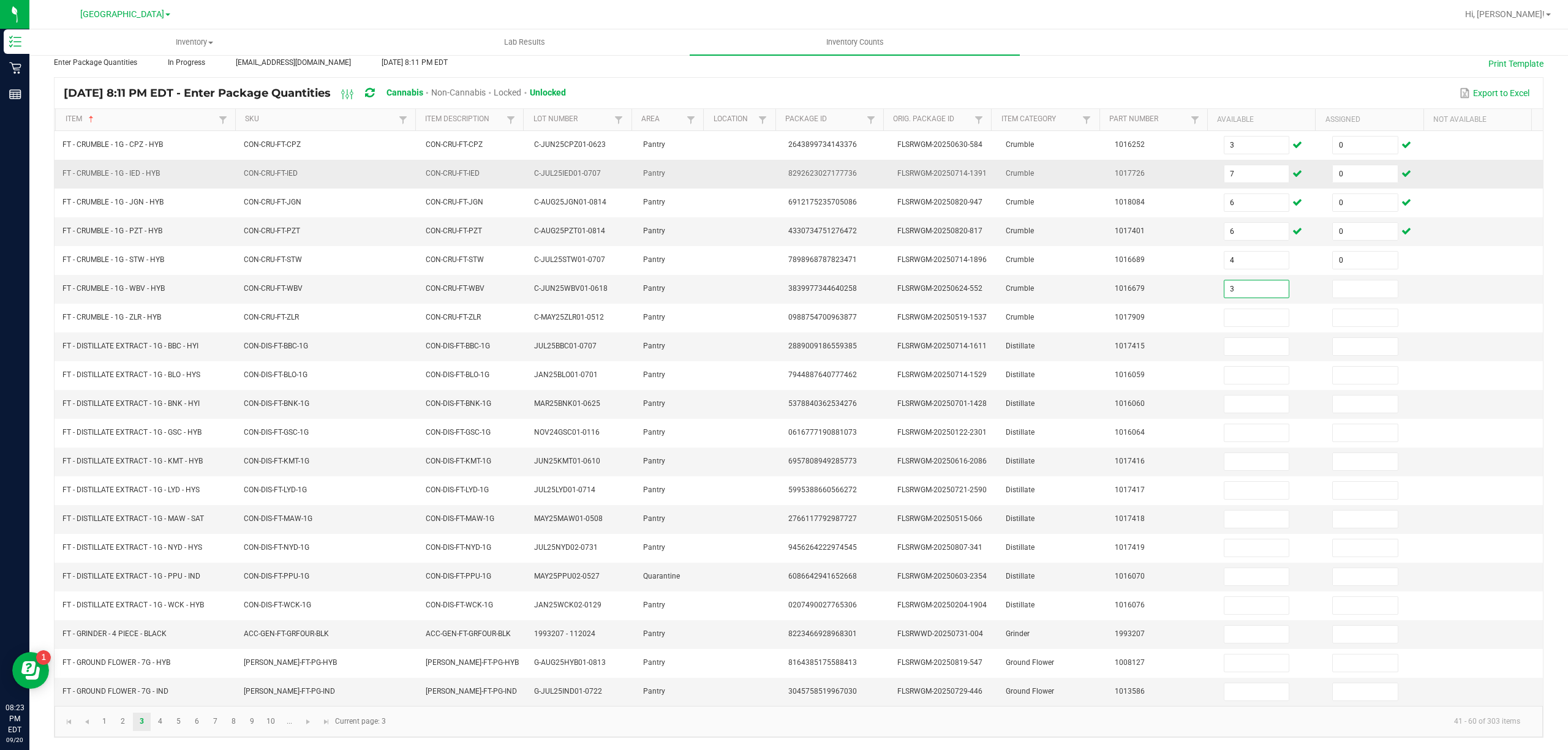
type input "3"
type input "0"
type input "1"
type input "0"
type input "7"
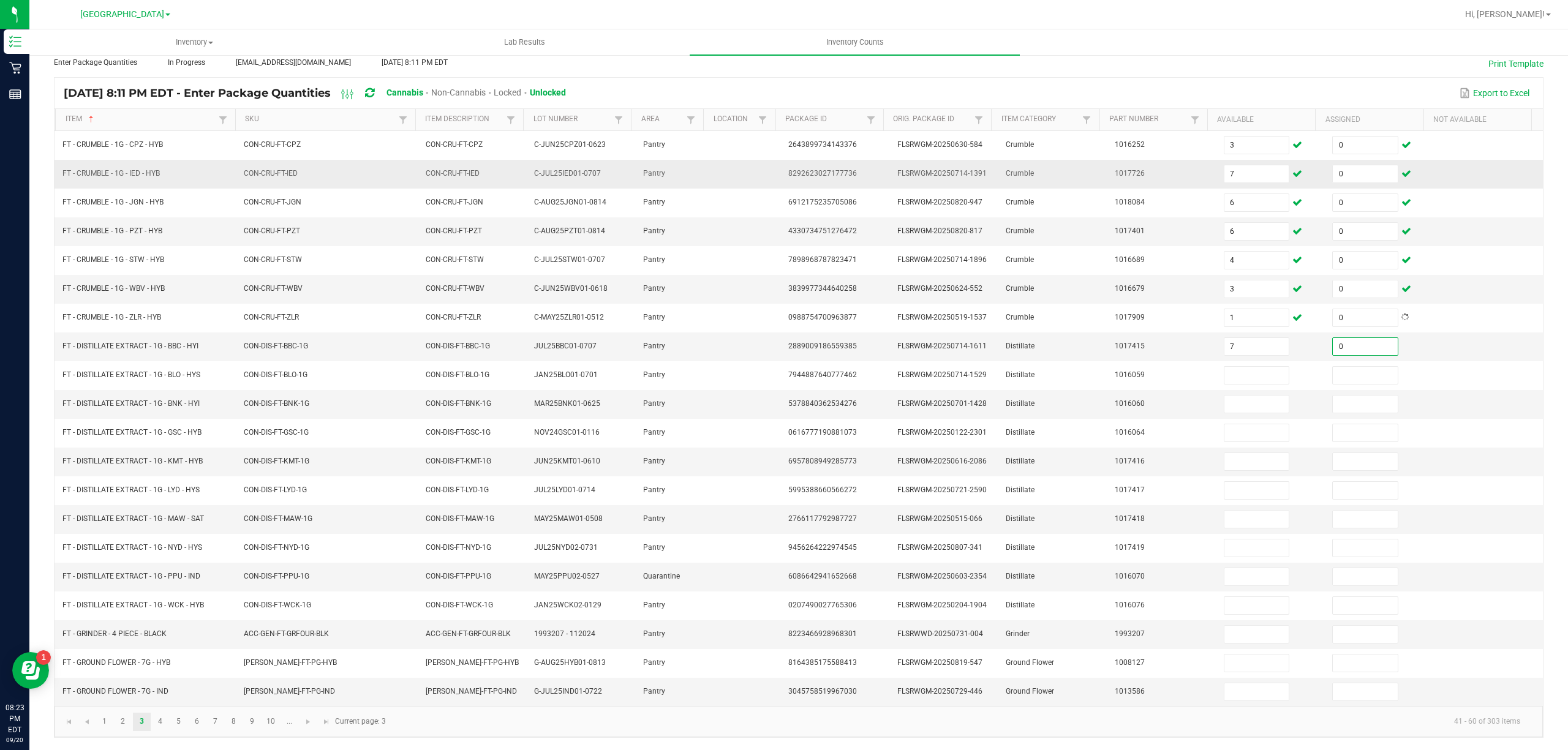
type input "0"
type input "8"
type input "0"
type input "6"
type input "0"
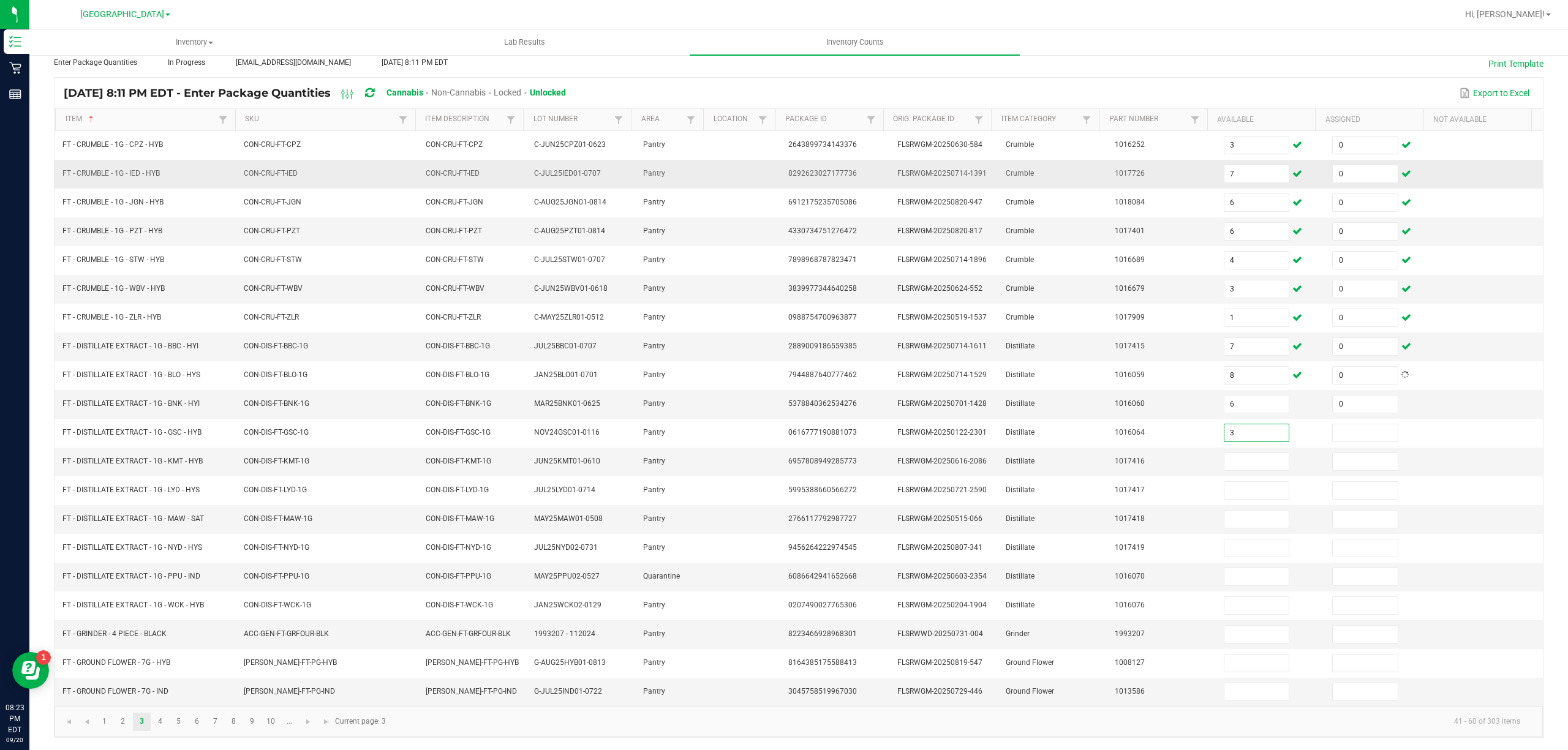
type input "3"
type input "0"
type input "6"
type input "0"
type input "6"
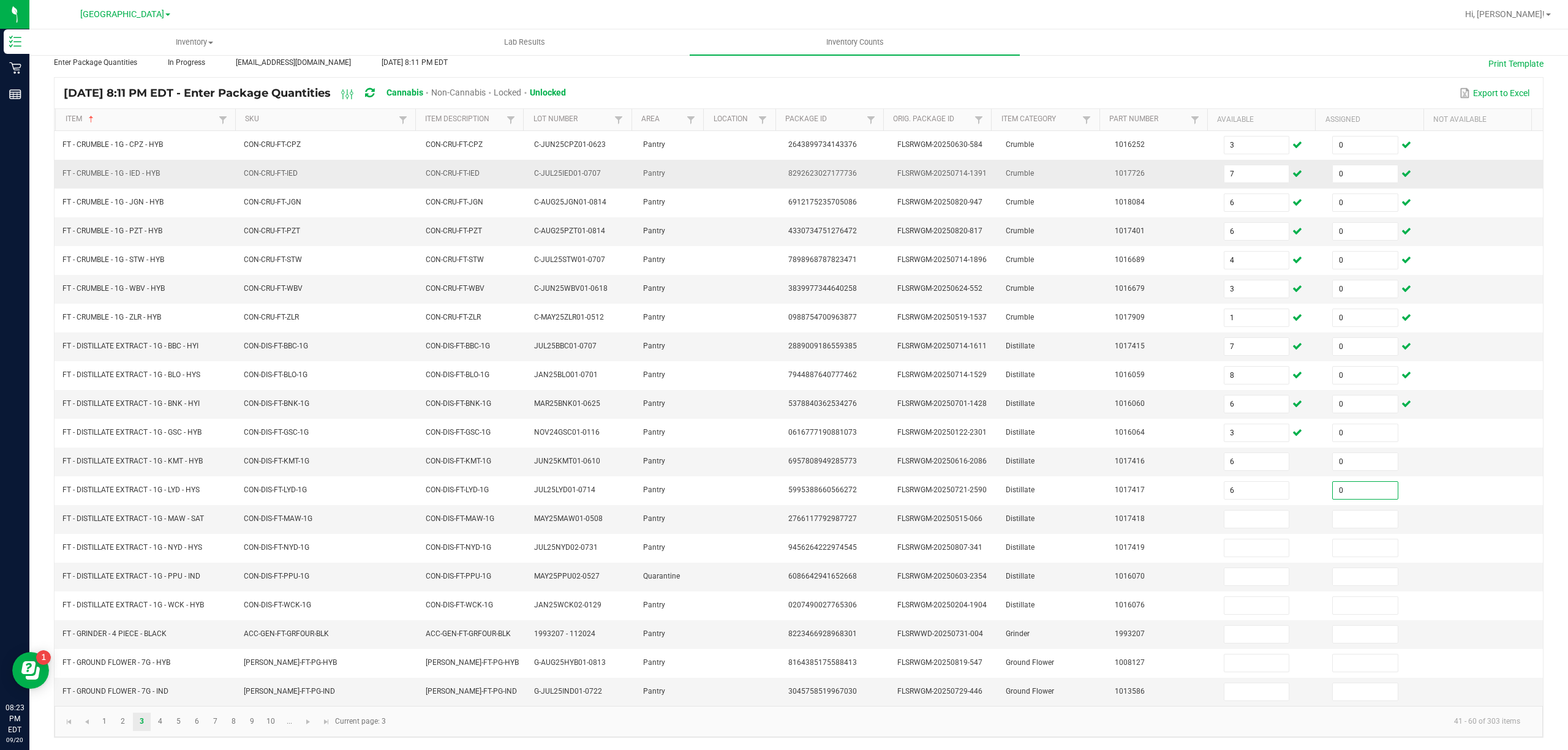
type input "0"
type input "12"
type input "0"
type input "12"
type input "0"
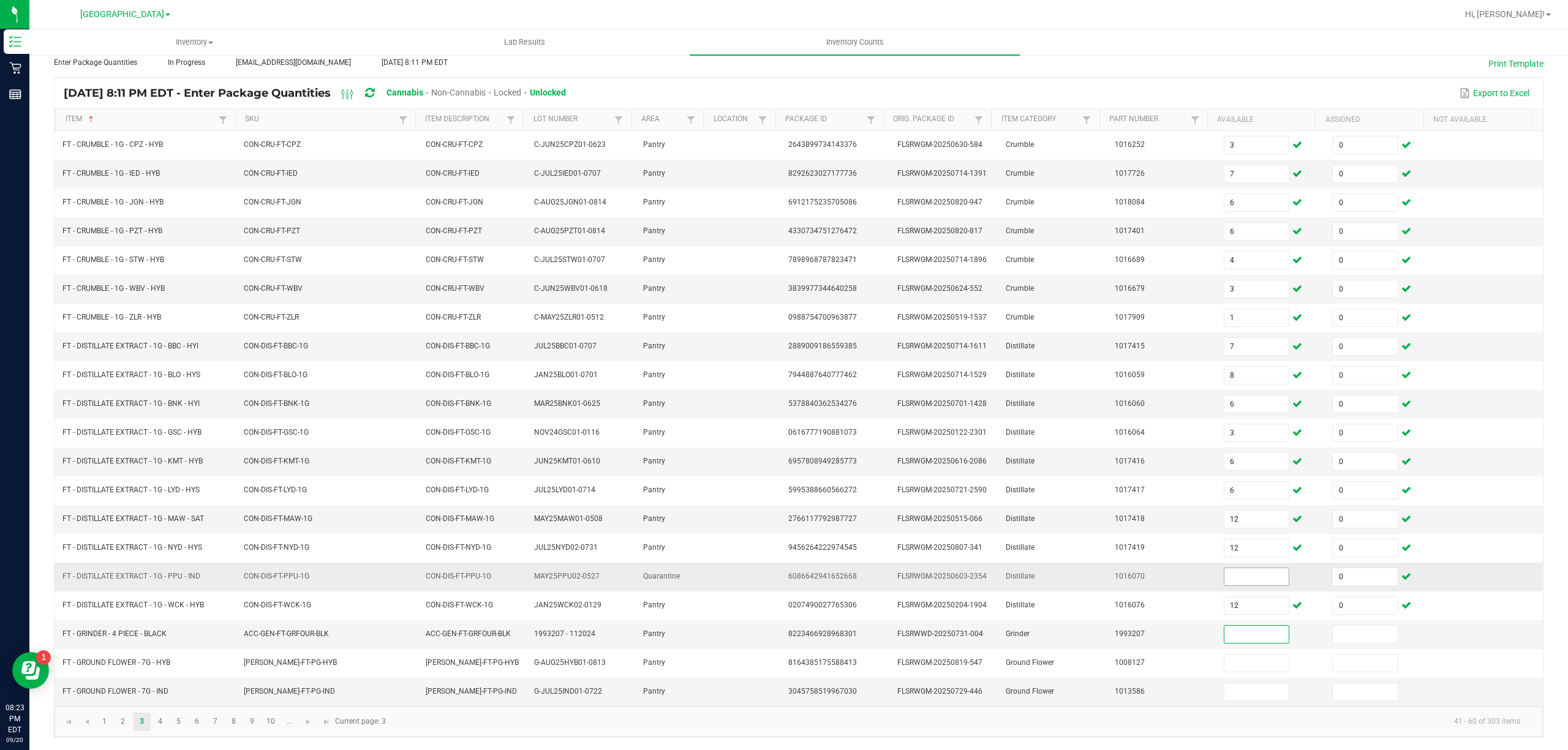
click at [1224, 573] on input at bounding box center [1256, 577] width 65 height 17
click at [168, 725] on link "4" at bounding box center [160, 722] width 18 height 18
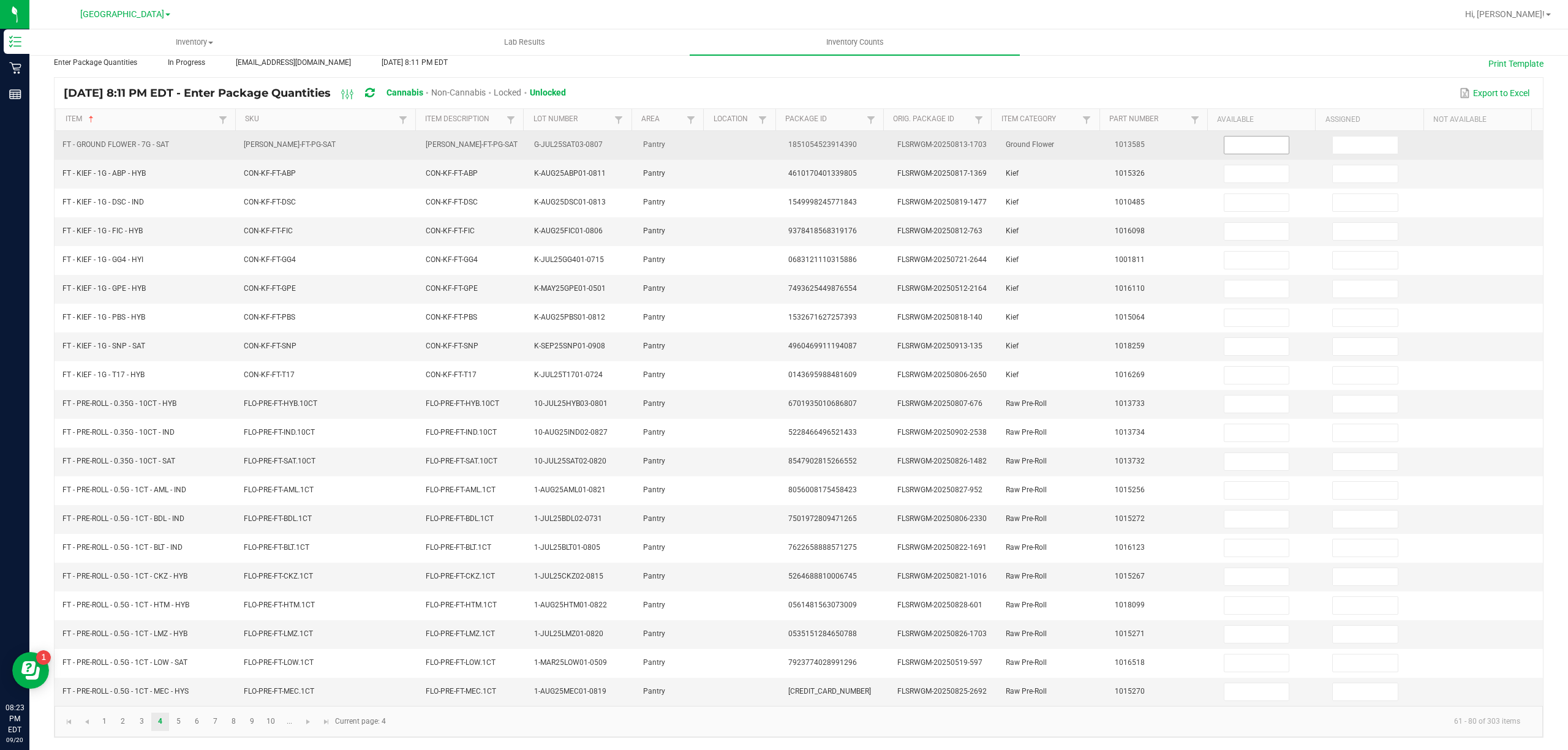
click at [1252, 139] on input at bounding box center [1256, 145] width 65 height 17
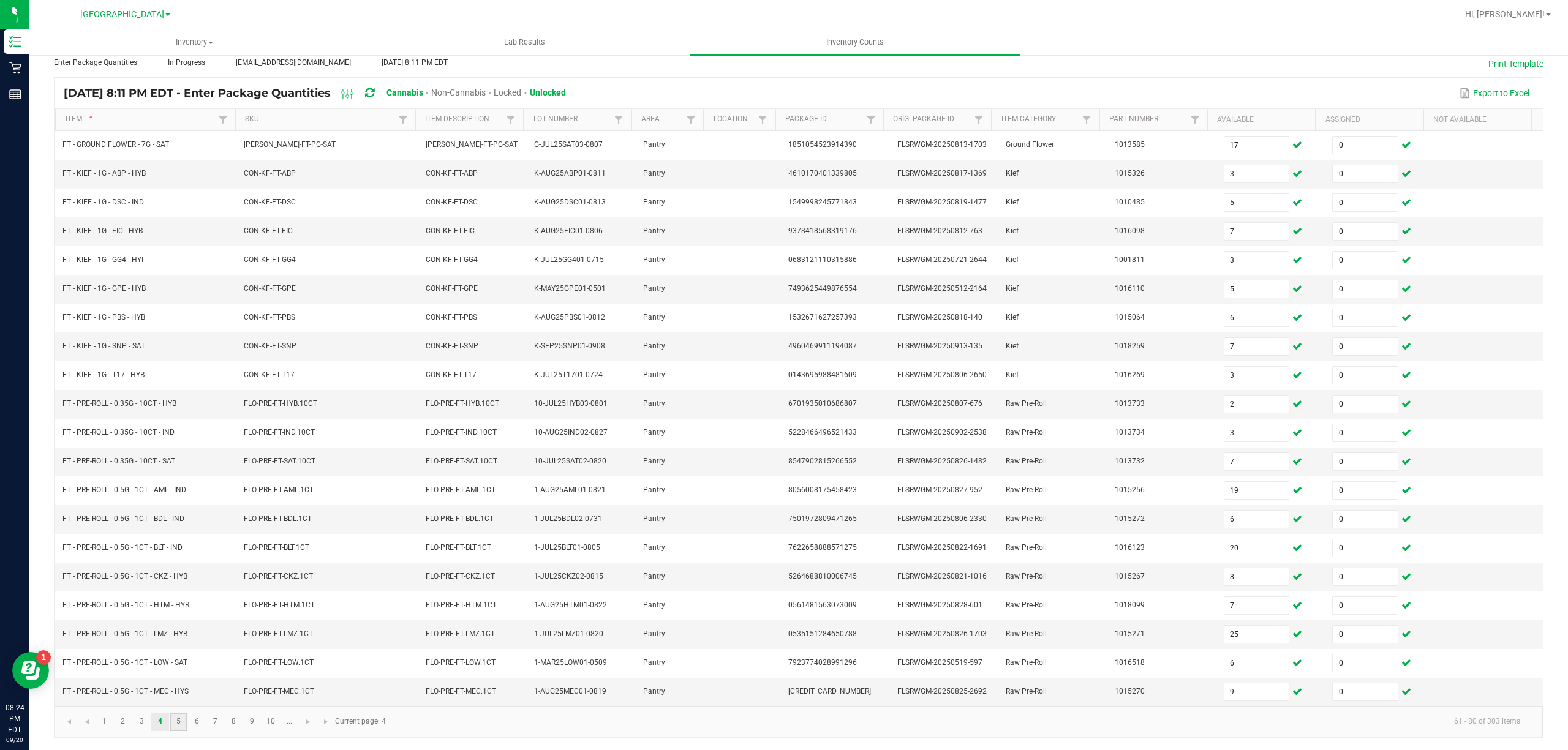
click at [176, 721] on link "5" at bounding box center [178, 722] width 18 height 18
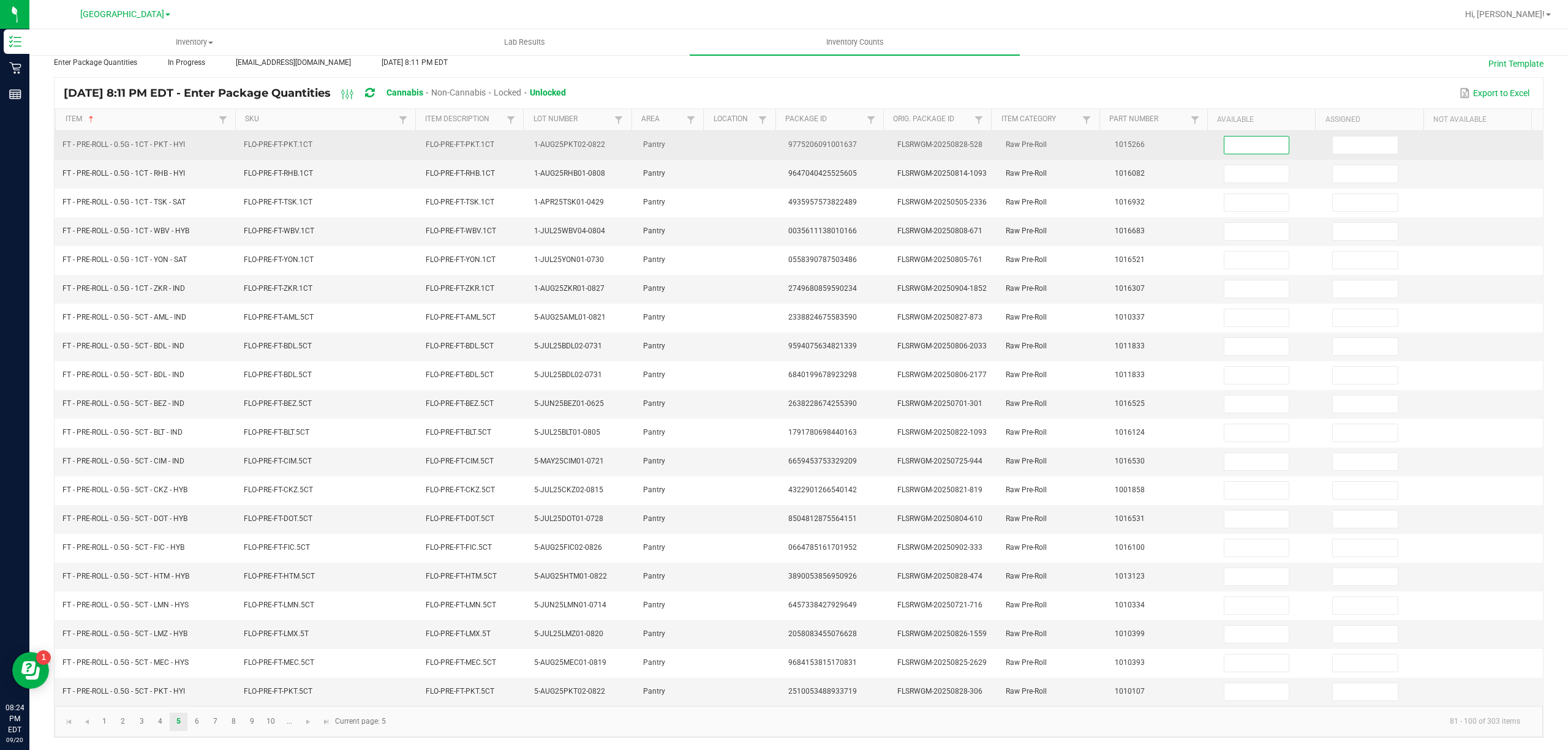
click at [1224, 137] on input at bounding box center [1256, 145] width 65 height 17
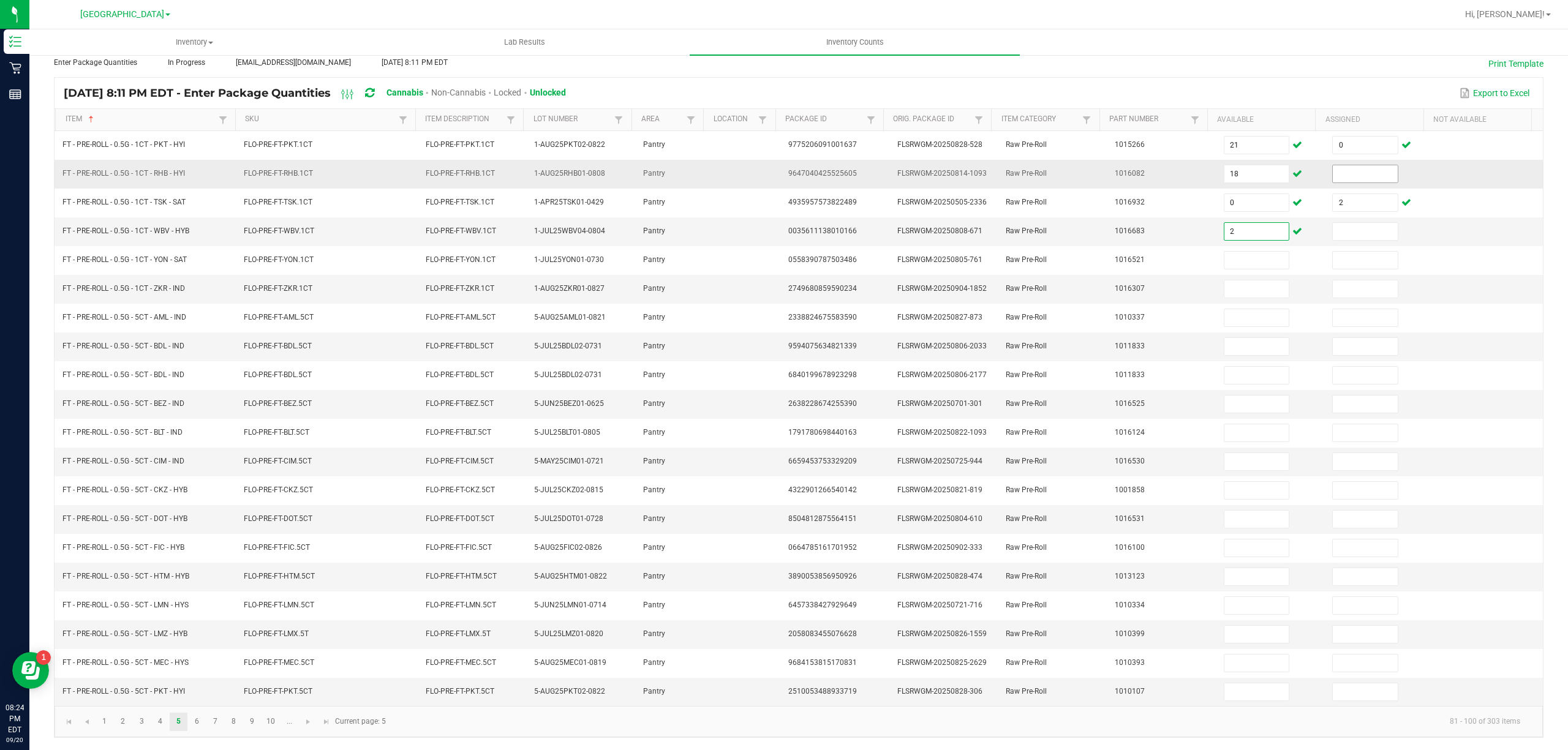
click at [1358, 166] on input at bounding box center [1365, 174] width 65 height 17
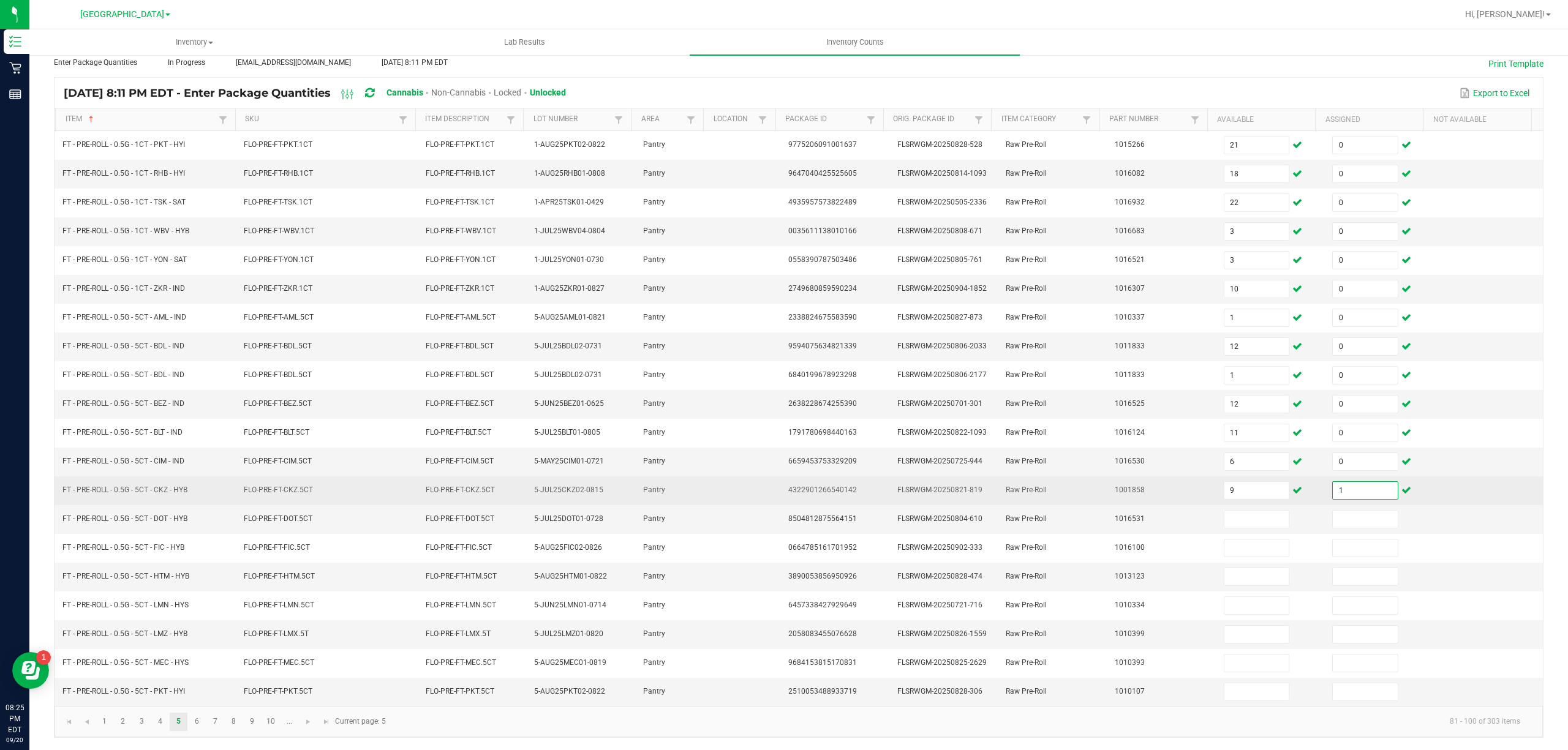
click at [1339, 483] on input "1" at bounding box center [1365, 490] width 65 height 17
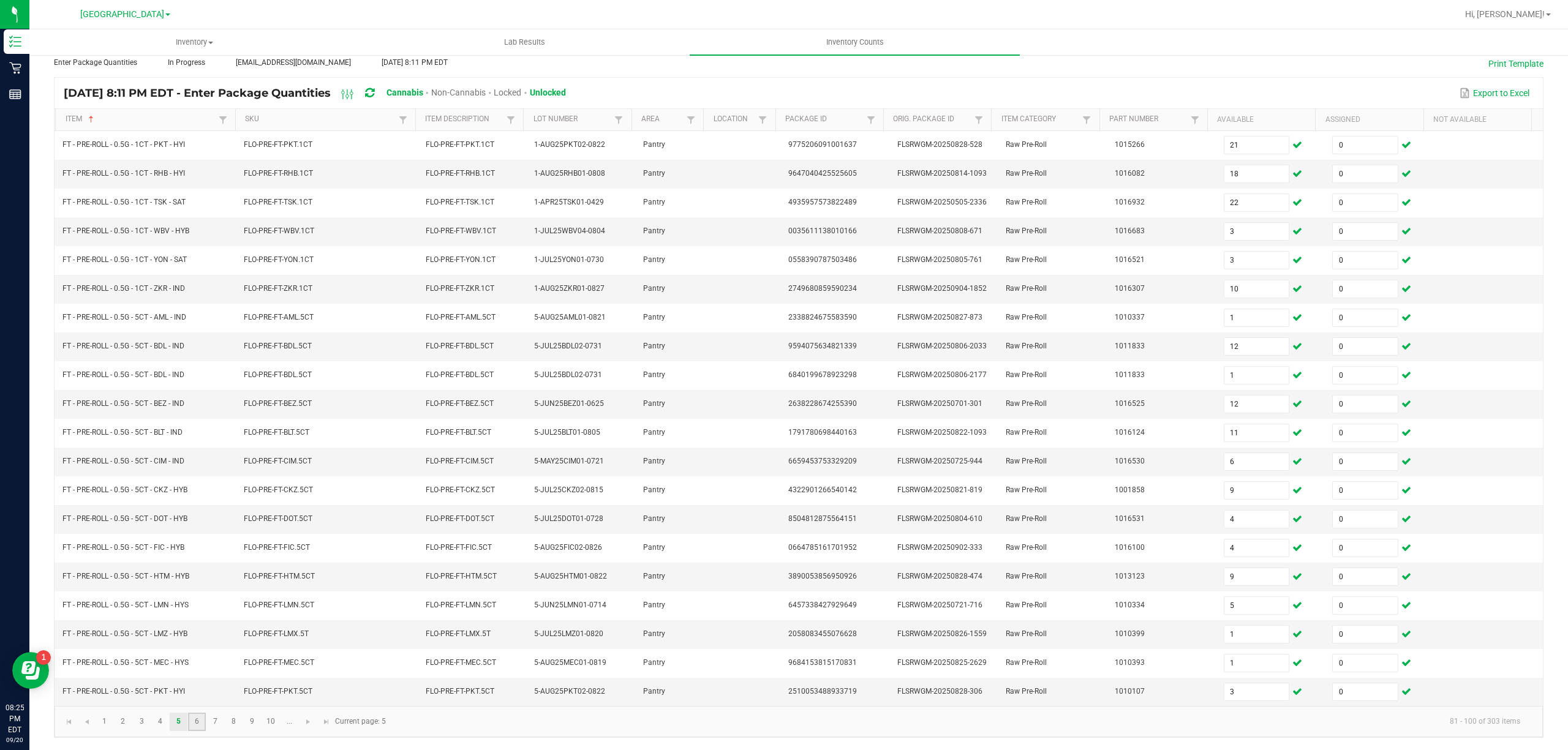
click at [199, 723] on link "6" at bounding box center [197, 722] width 18 height 18
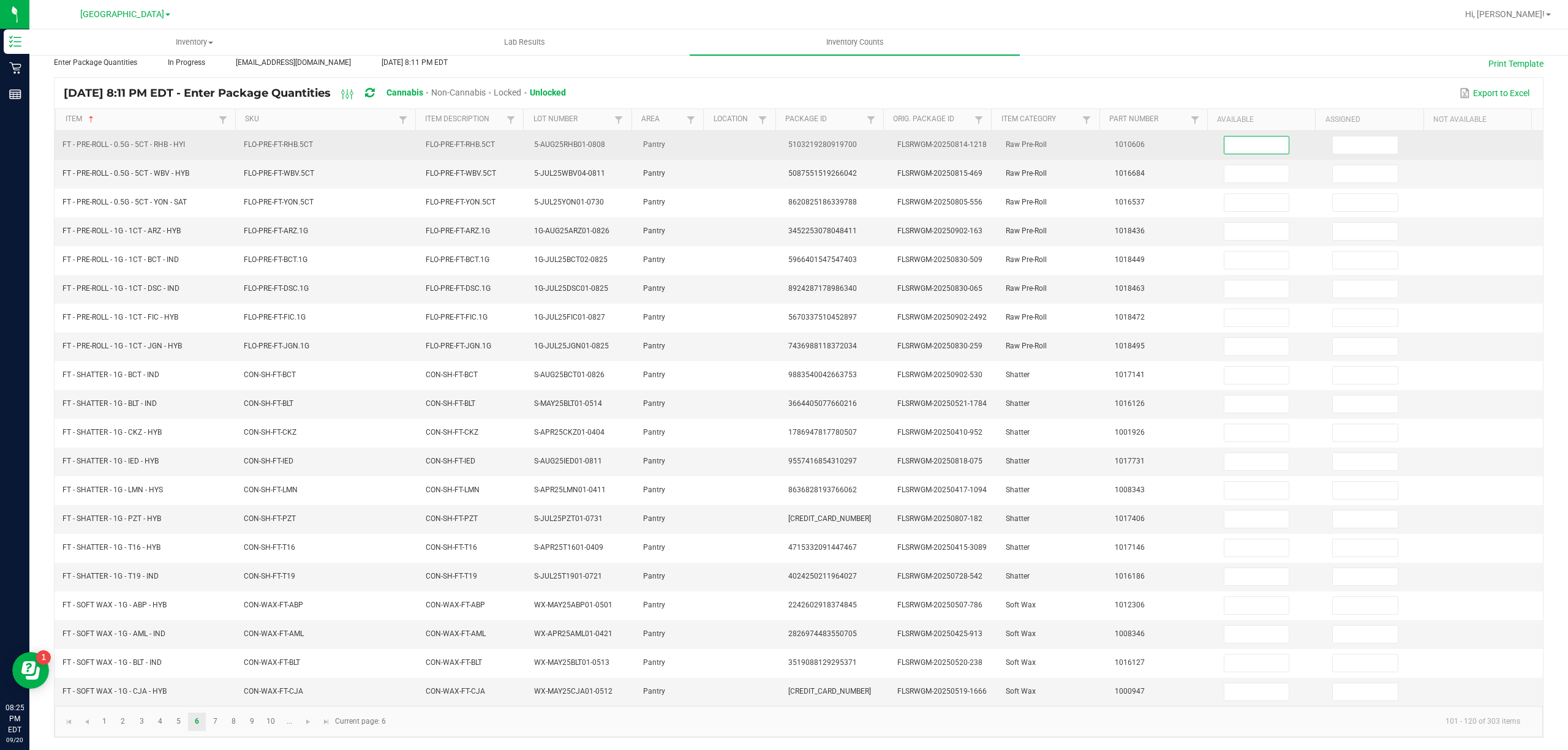
click at [1225, 137] on input at bounding box center [1256, 145] width 65 height 17
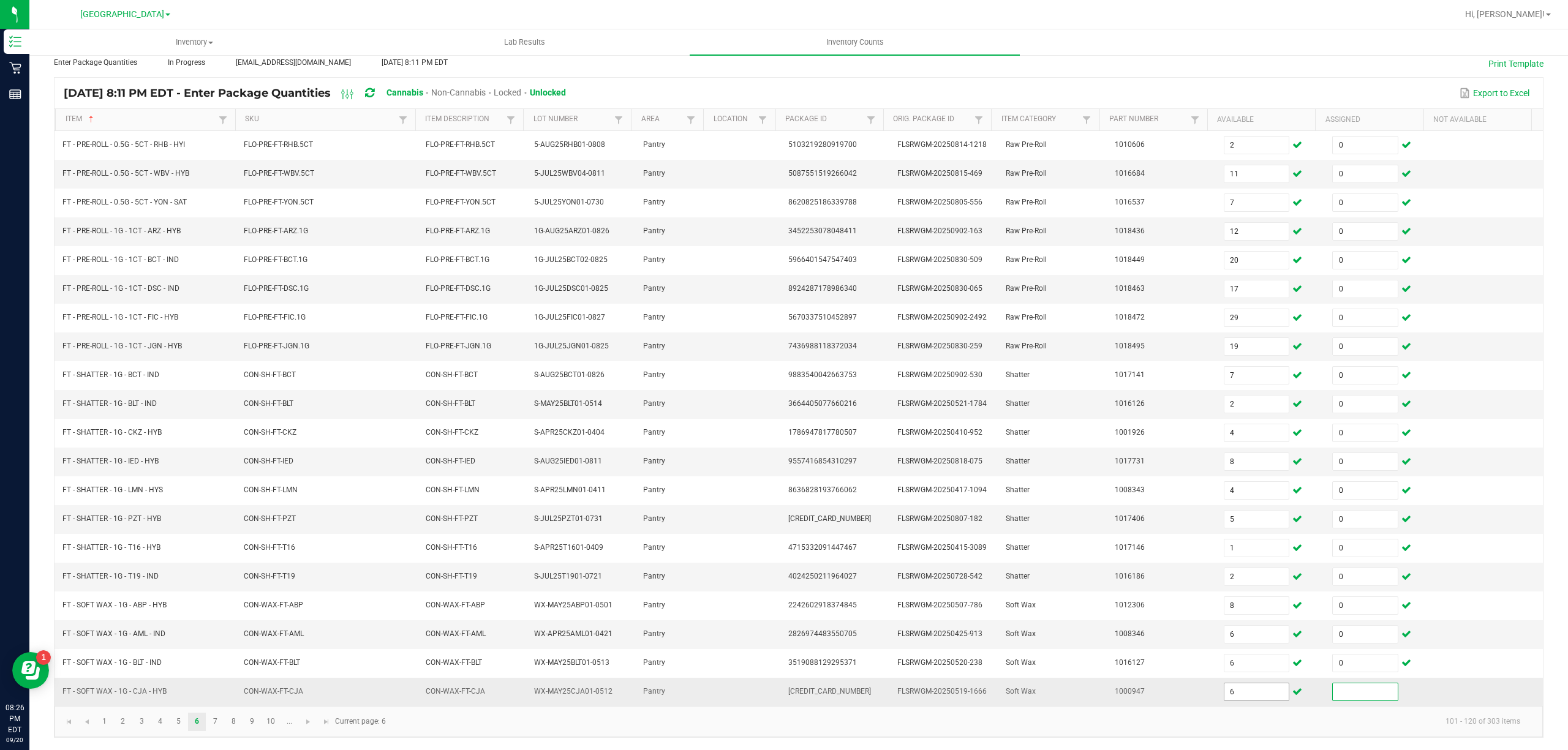
click at [1224, 692] on input "6" at bounding box center [1256, 692] width 65 height 17
click at [216, 722] on link "7" at bounding box center [215, 722] width 18 height 18
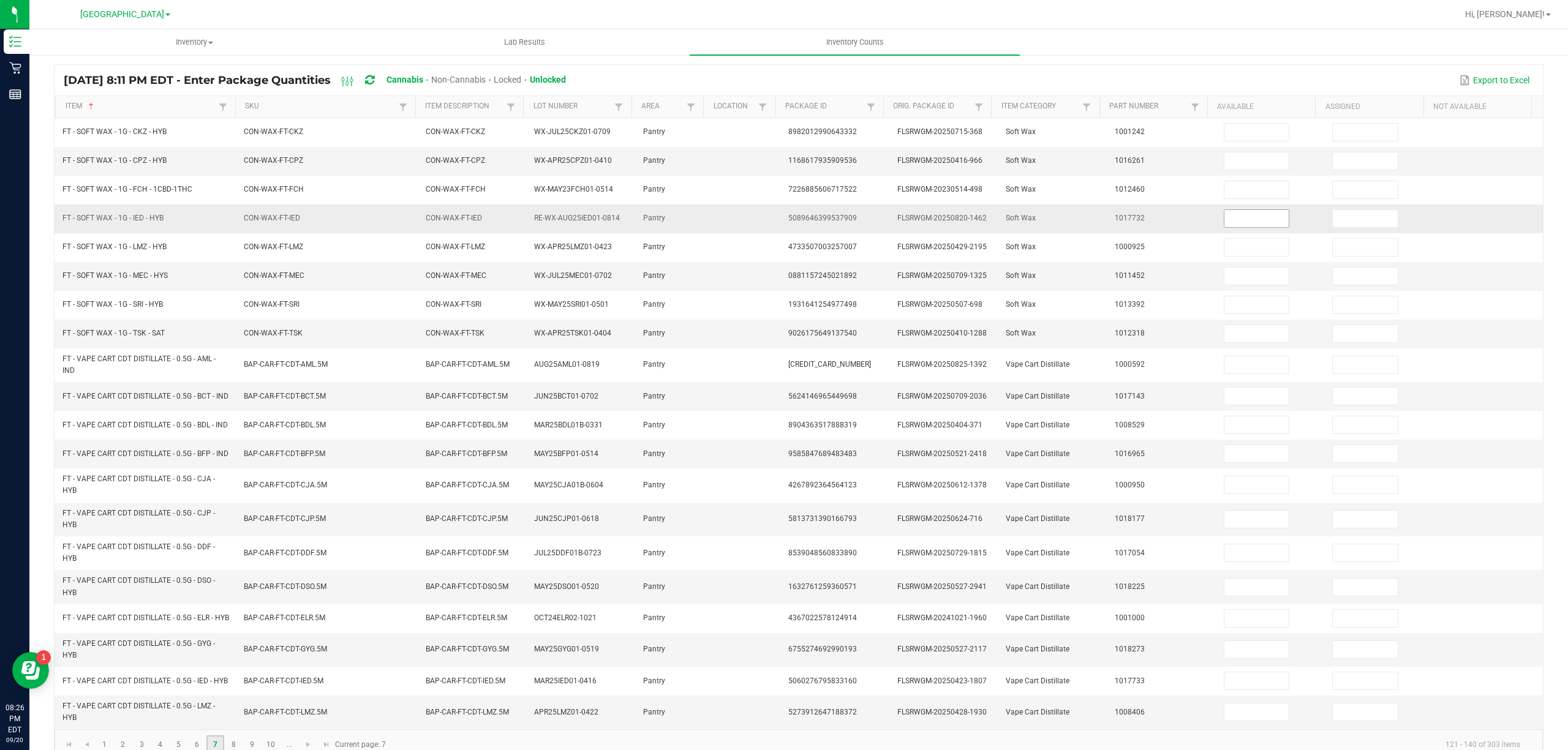
scroll to position [137, 0]
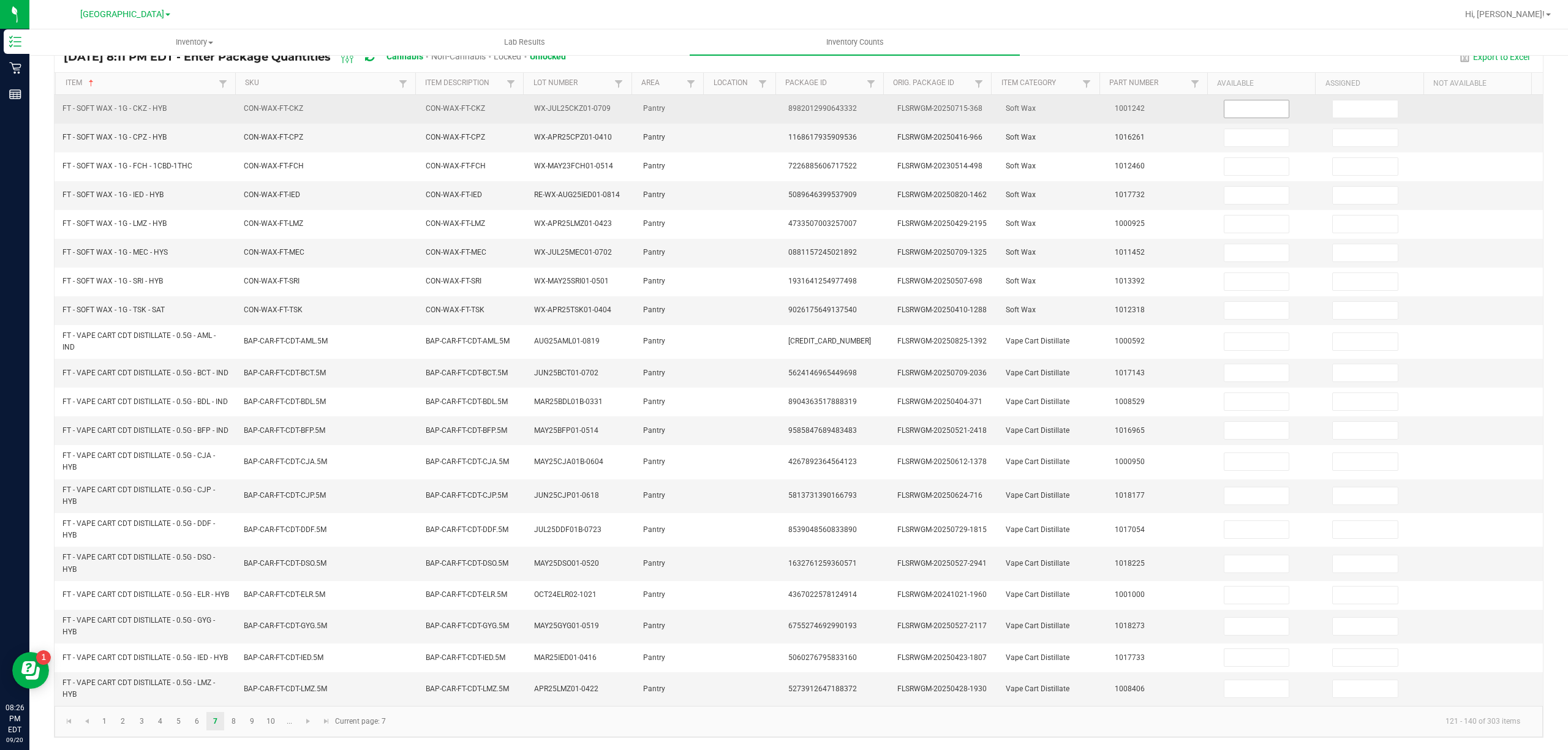
click at [1252, 101] on input at bounding box center [1256, 109] width 65 height 17
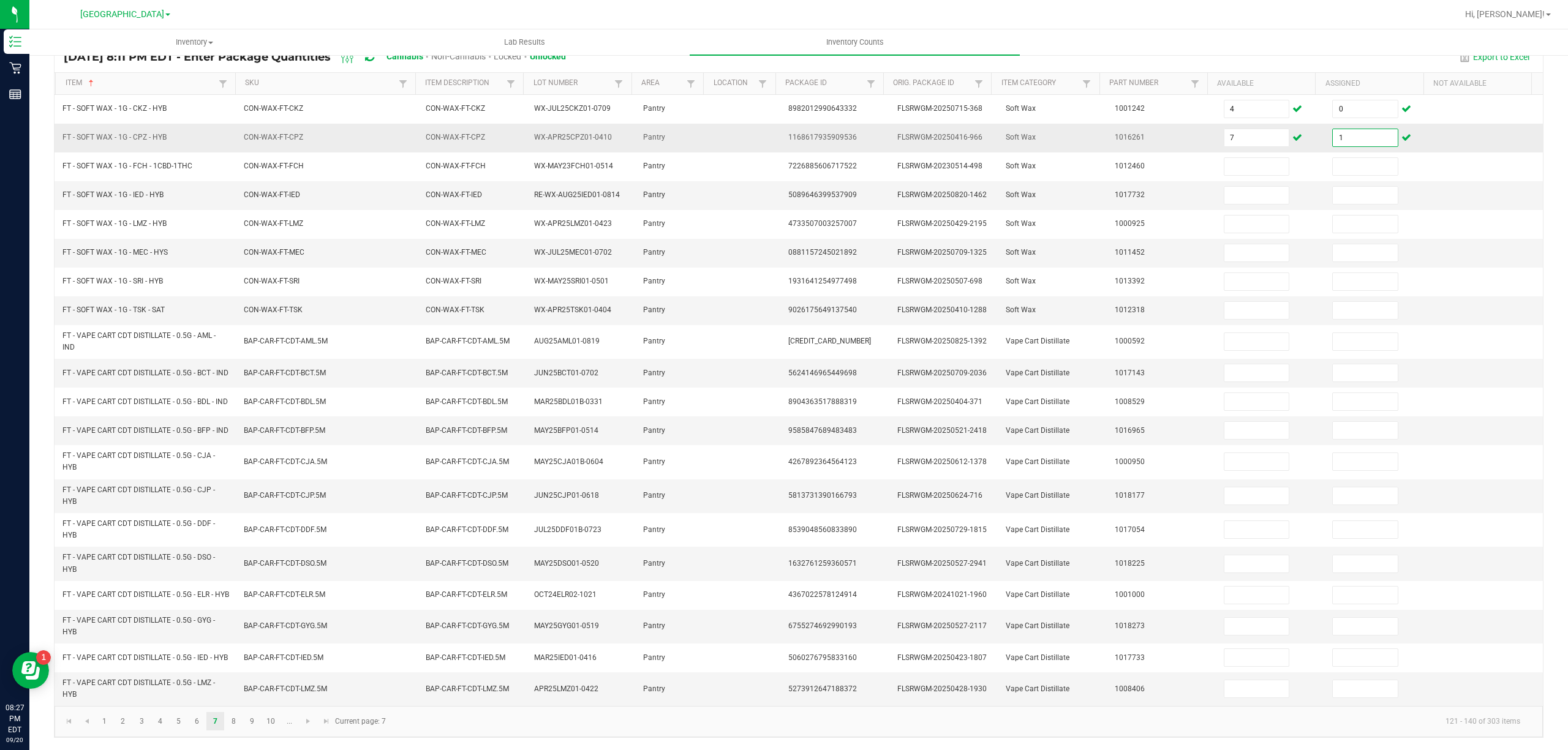
click at [1350, 129] on input "1" at bounding box center [1365, 138] width 65 height 17
click at [228, 718] on link "8" at bounding box center [233, 721] width 18 height 18
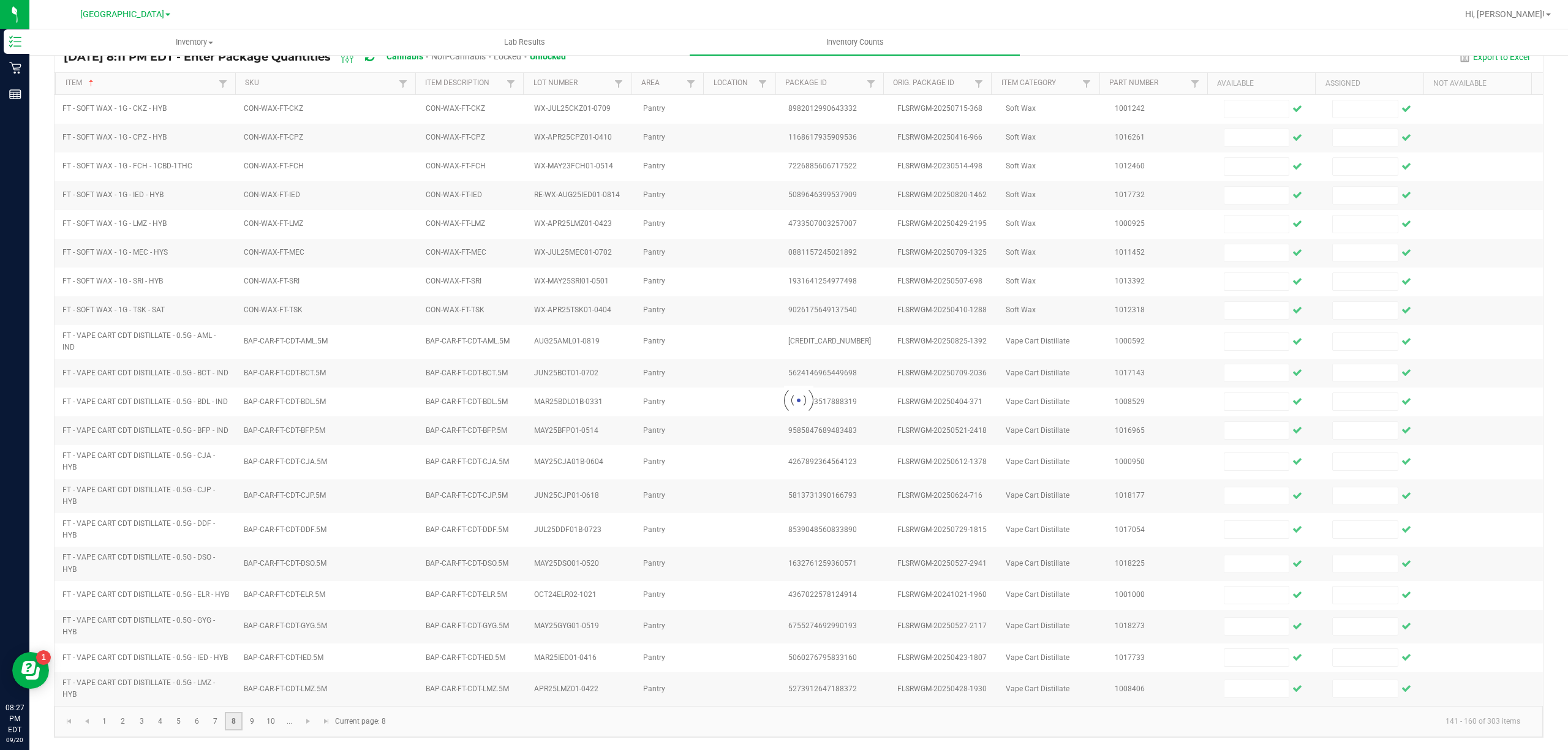
scroll to position [113, 0]
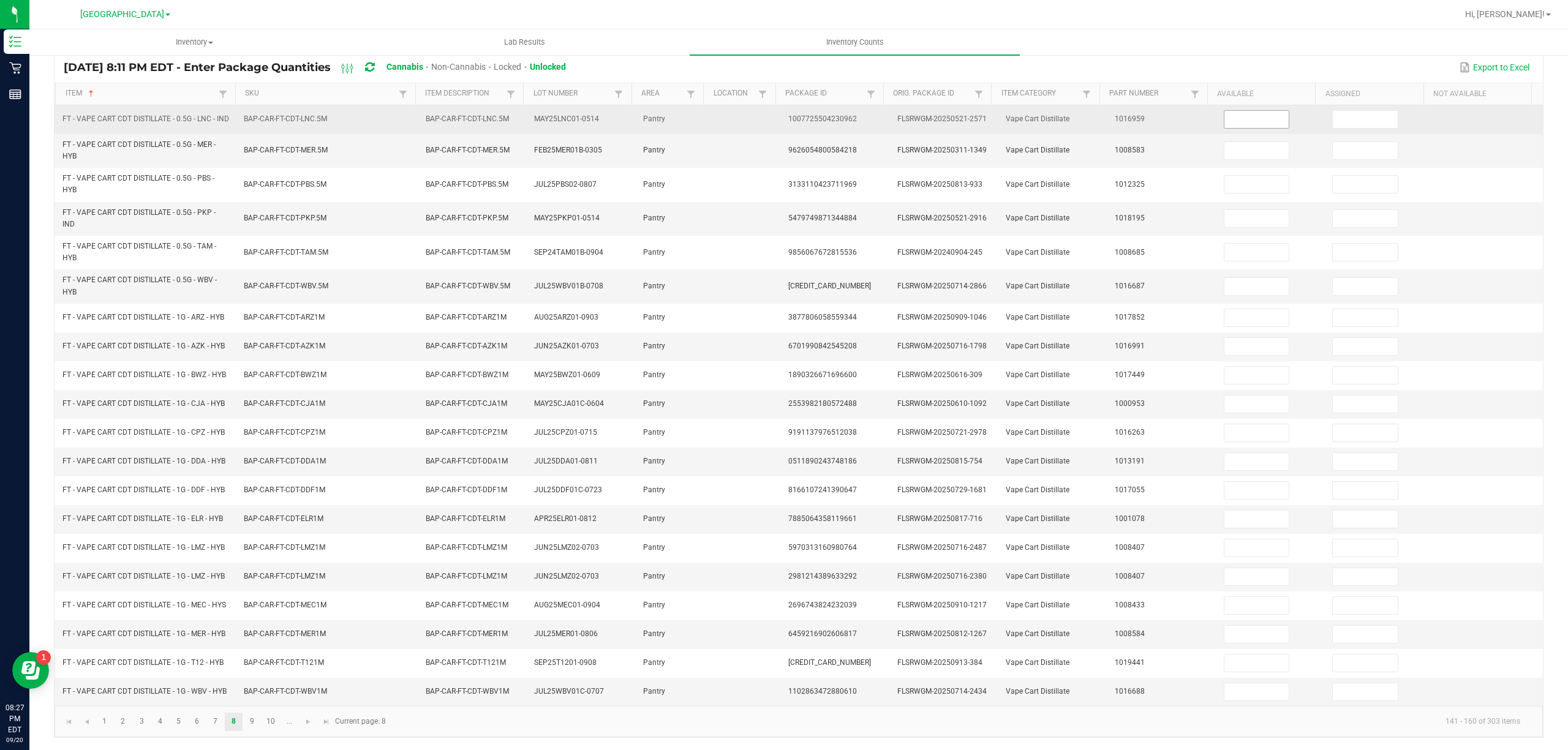
click at [1224, 111] on input at bounding box center [1256, 120] width 65 height 17
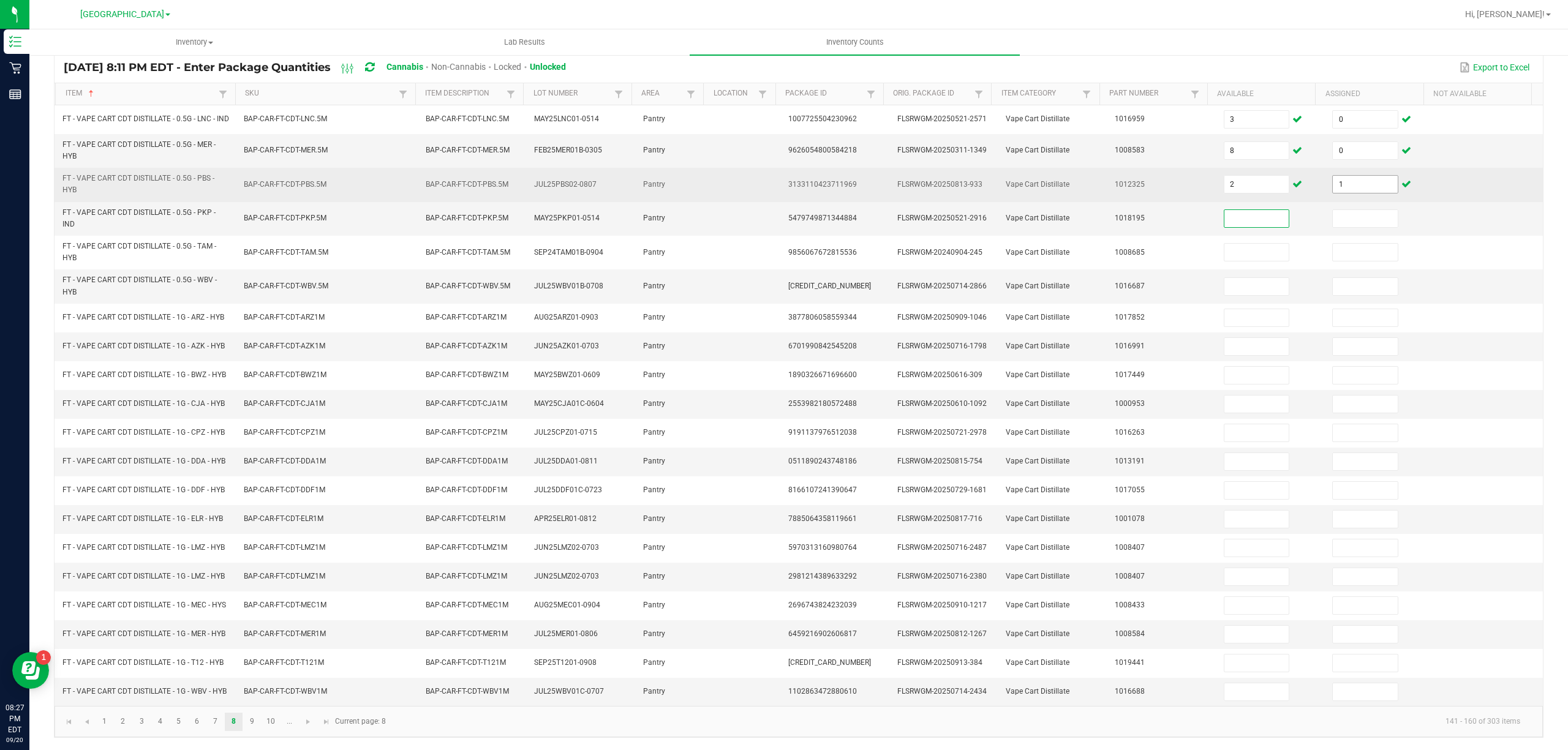
click at [1345, 176] on input "1" at bounding box center [1365, 184] width 65 height 17
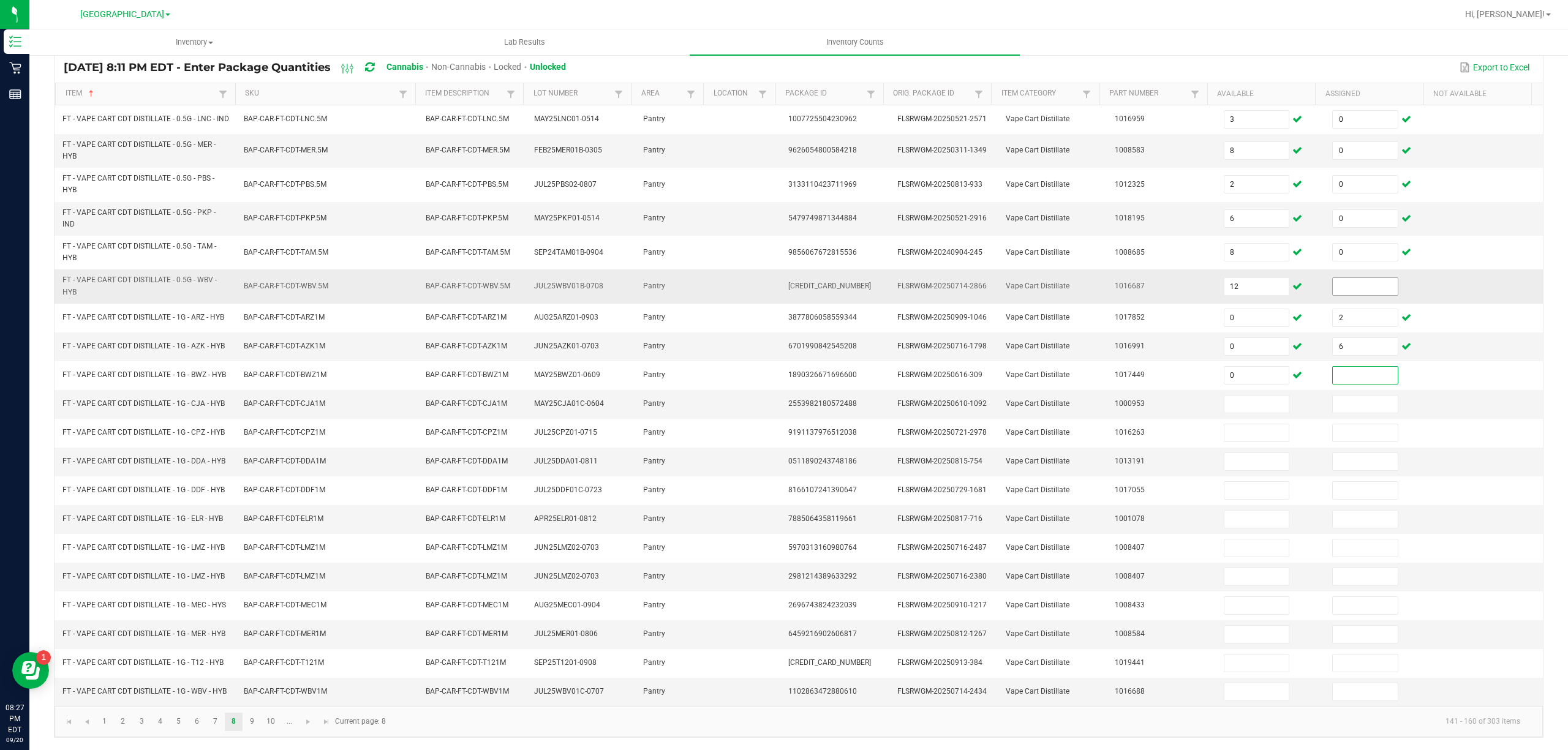
click at [1334, 278] on input at bounding box center [1365, 287] width 65 height 17
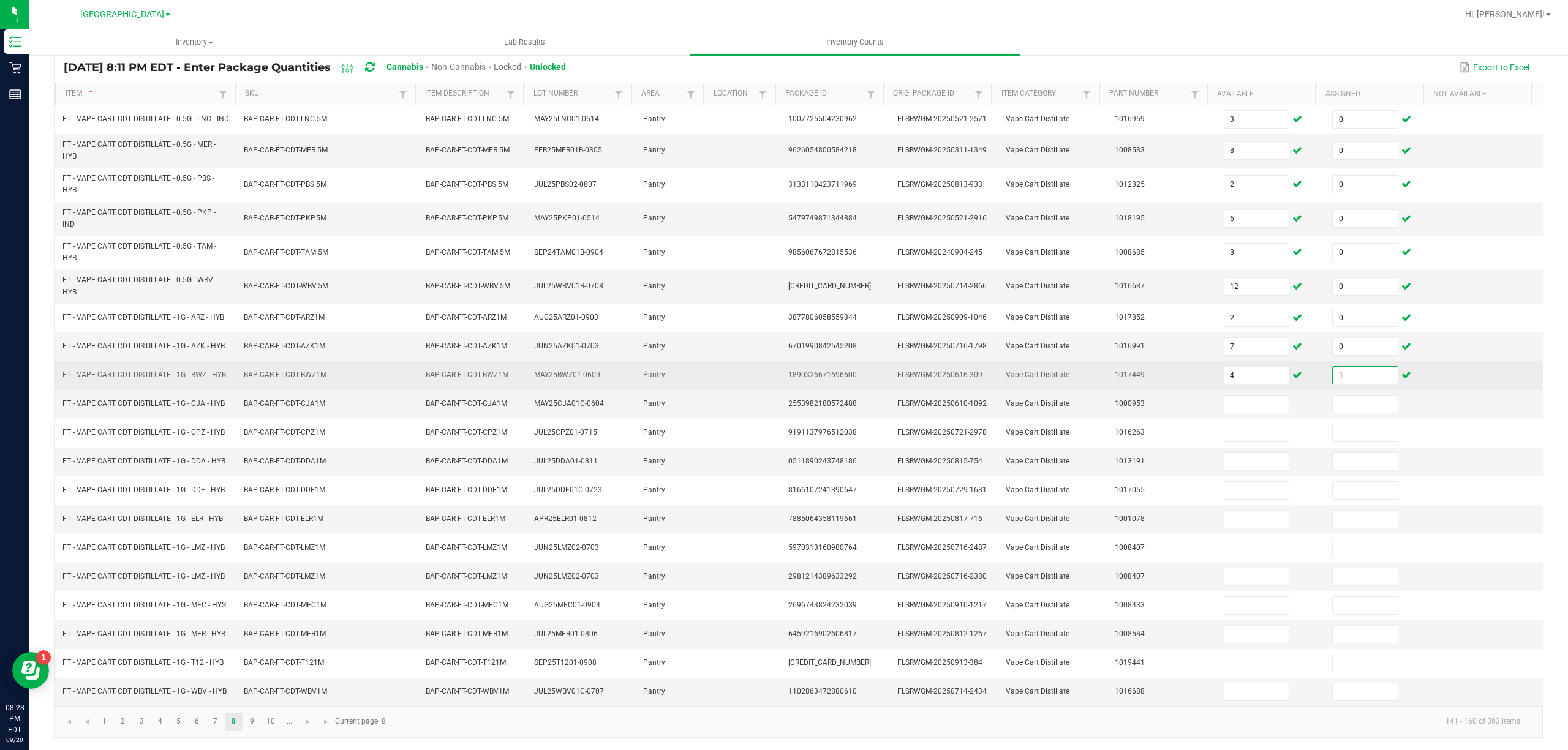
click at [1342, 367] on input "1" at bounding box center [1365, 375] width 65 height 17
click at [1224, 367] on input "4" at bounding box center [1256, 375] width 65 height 17
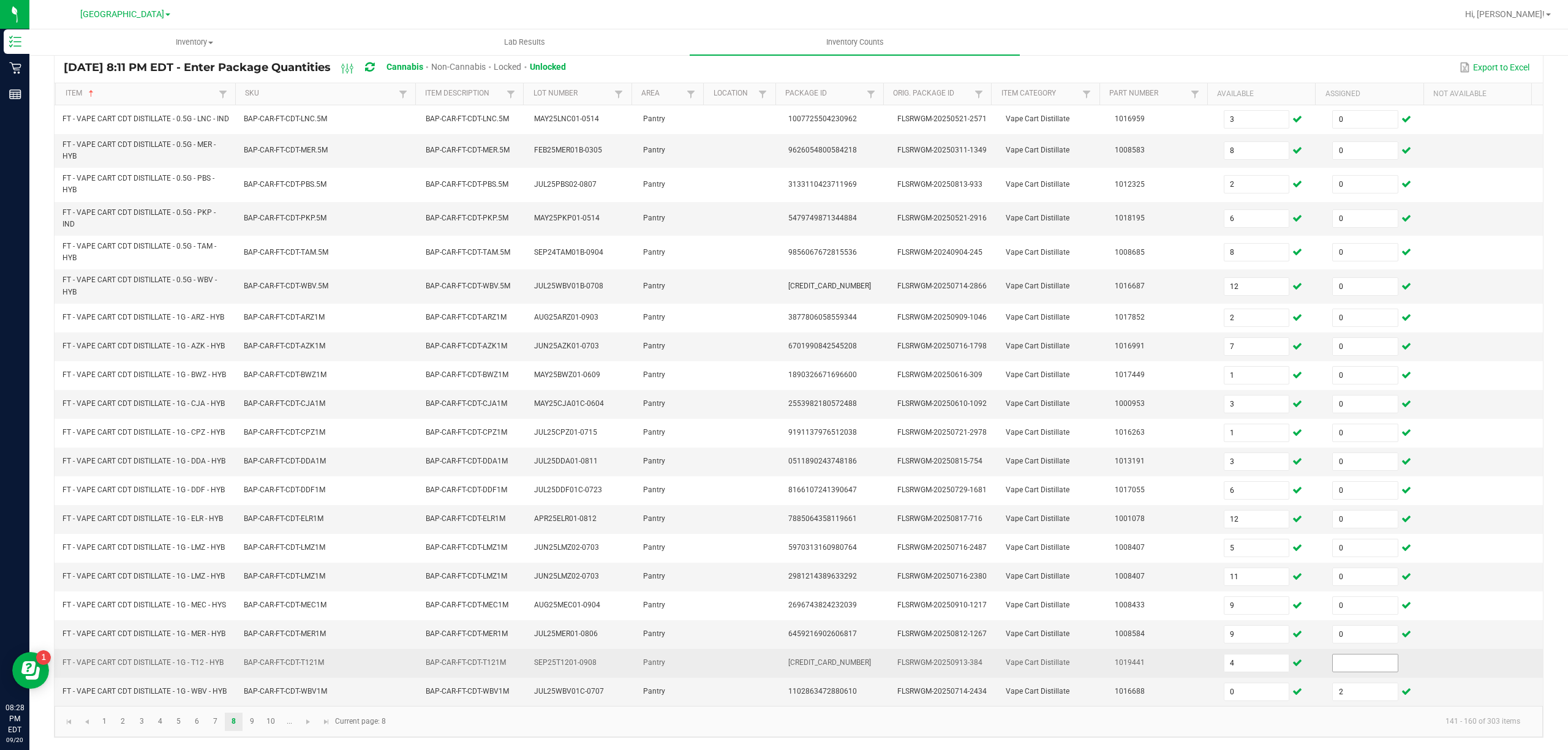
click at [1333, 659] on input at bounding box center [1365, 663] width 65 height 17
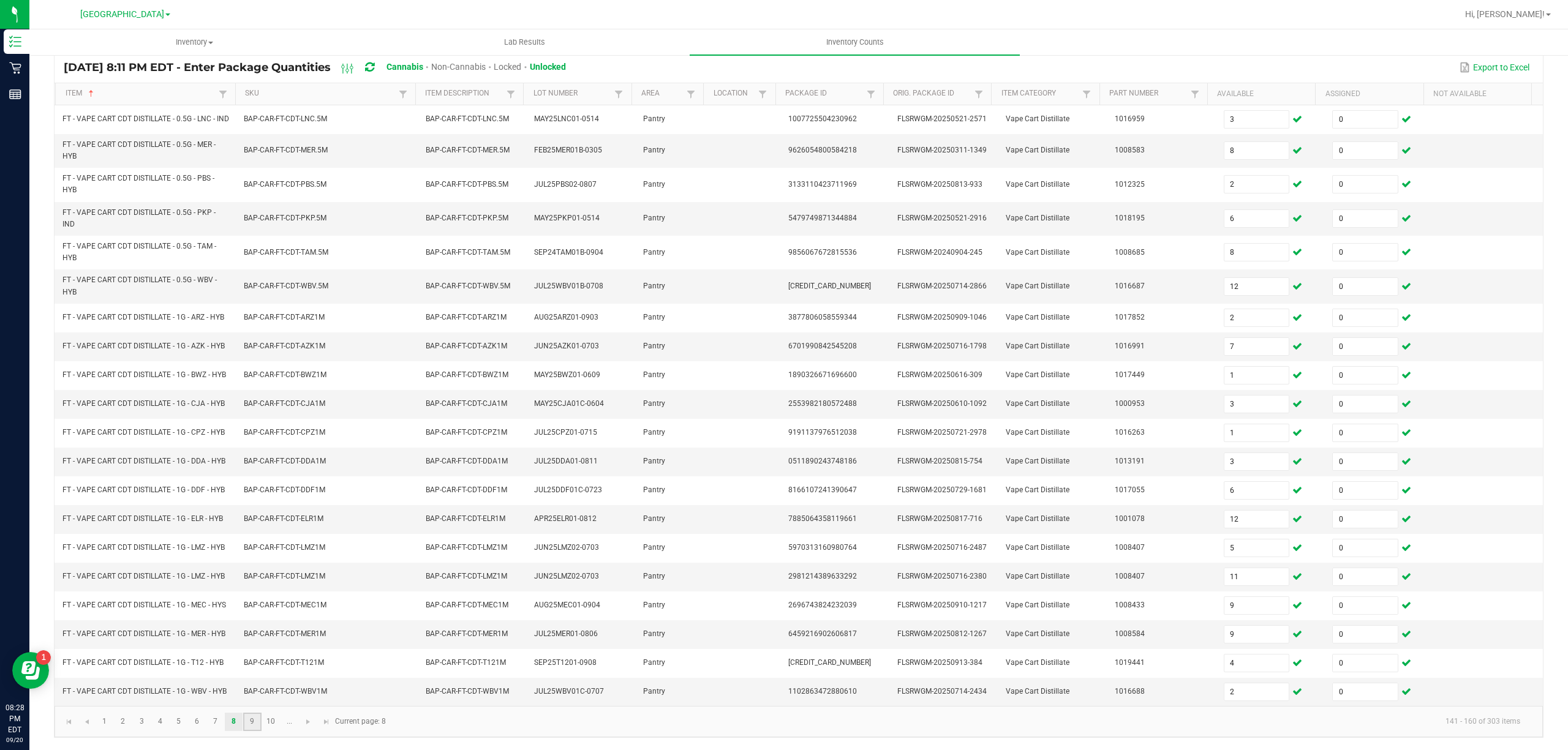
click at [253, 726] on link "9" at bounding box center [252, 722] width 18 height 18
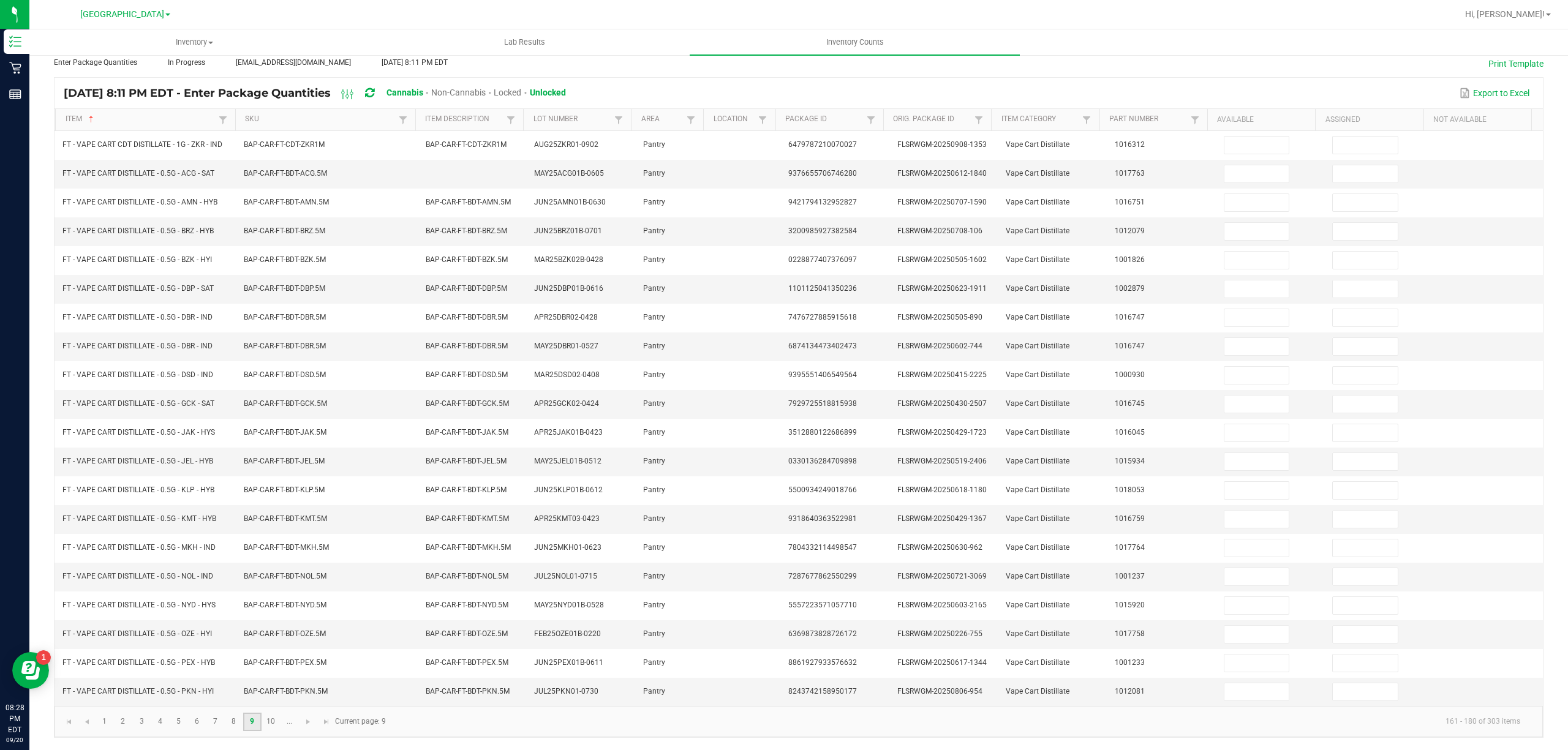
scroll to position [80, 0]
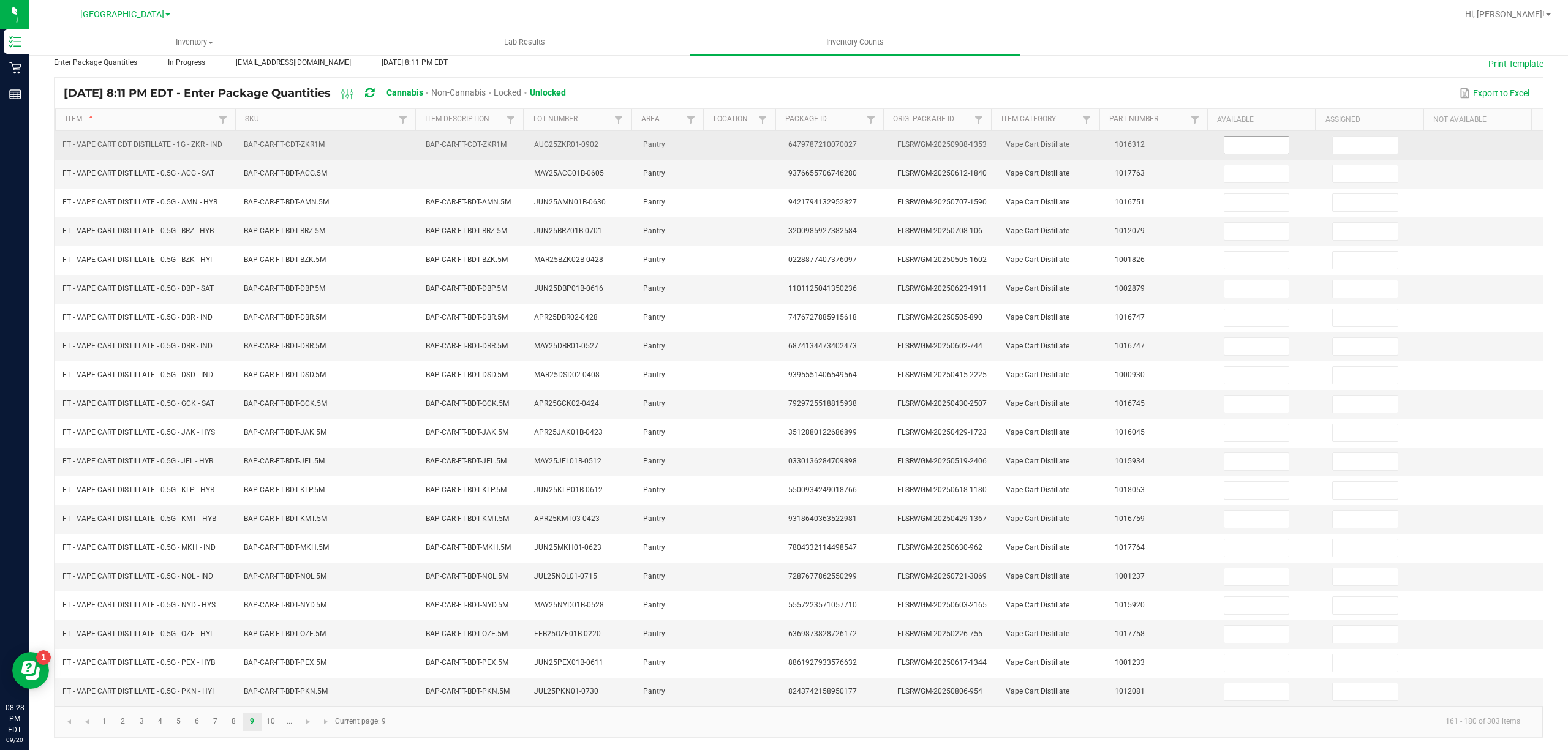
click at [1260, 138] on input at bounding box center [1256, 145] width 65 height 17
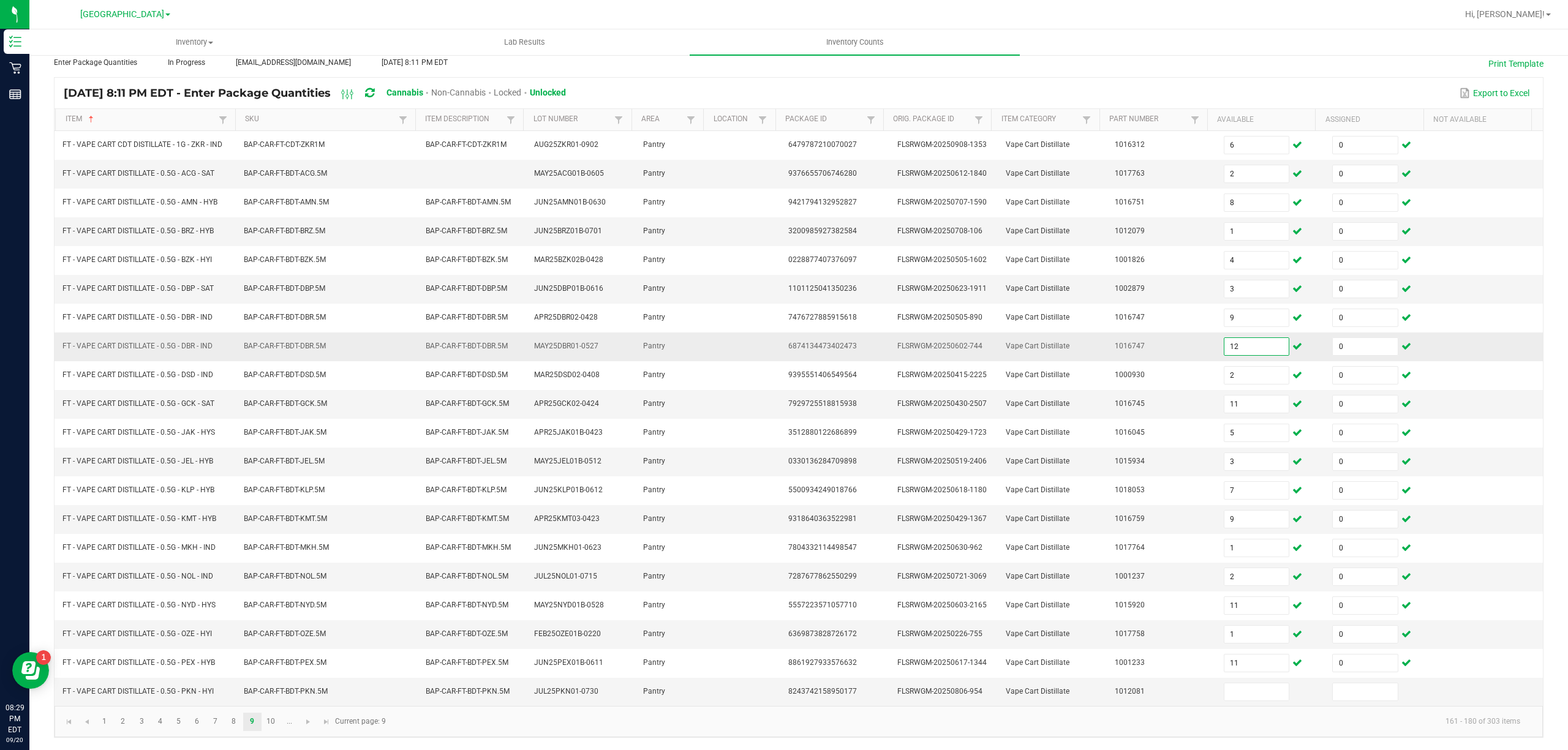
click at [1224, 338] on input "12" at bounding box center [1256, 346] width 65 height 17
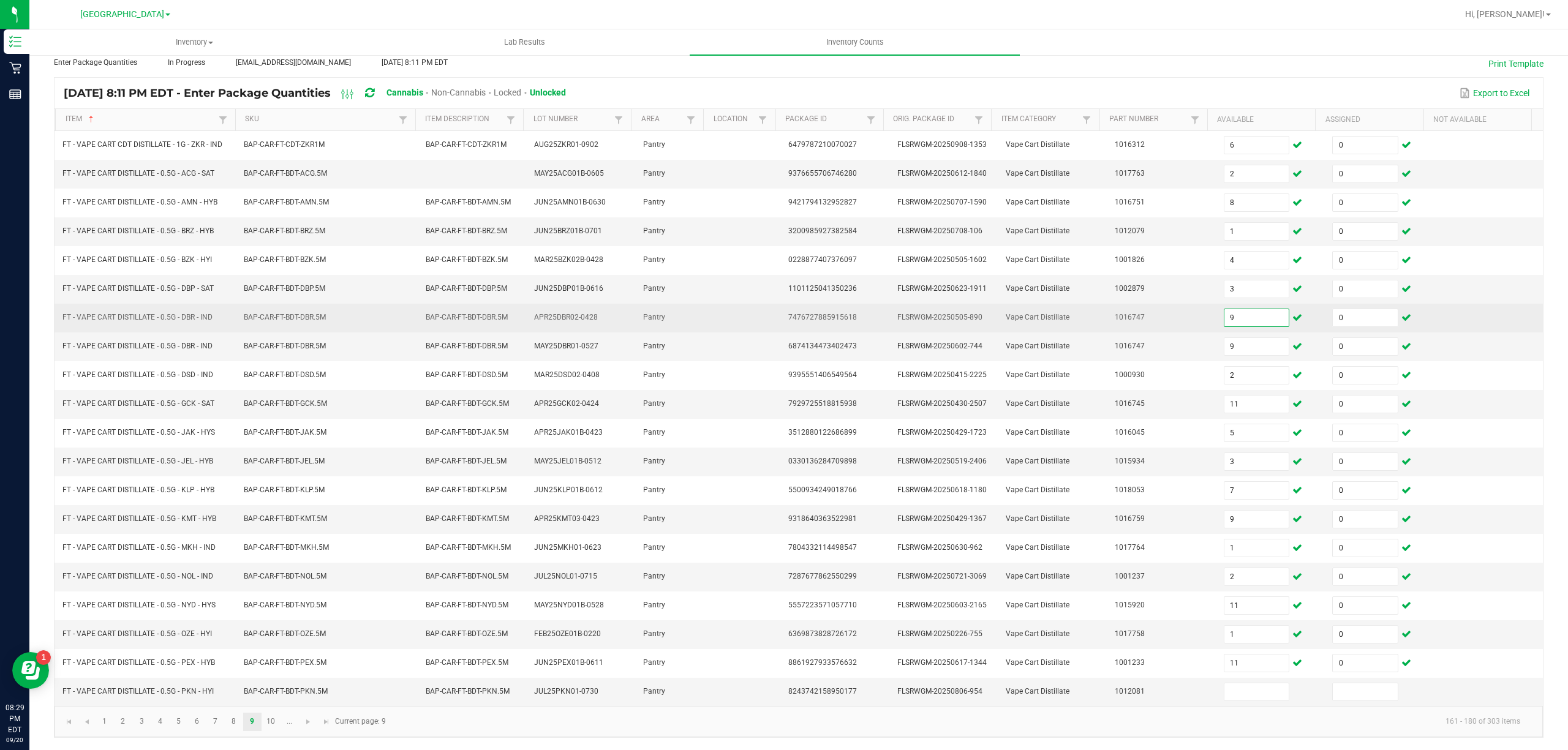
click at [1245, 309] on input "9" at bounding box center [1256, 317] width 65 height 17
click at [1340, 312] on input "0" at bounding box center [1365, 317] width 65 height 17
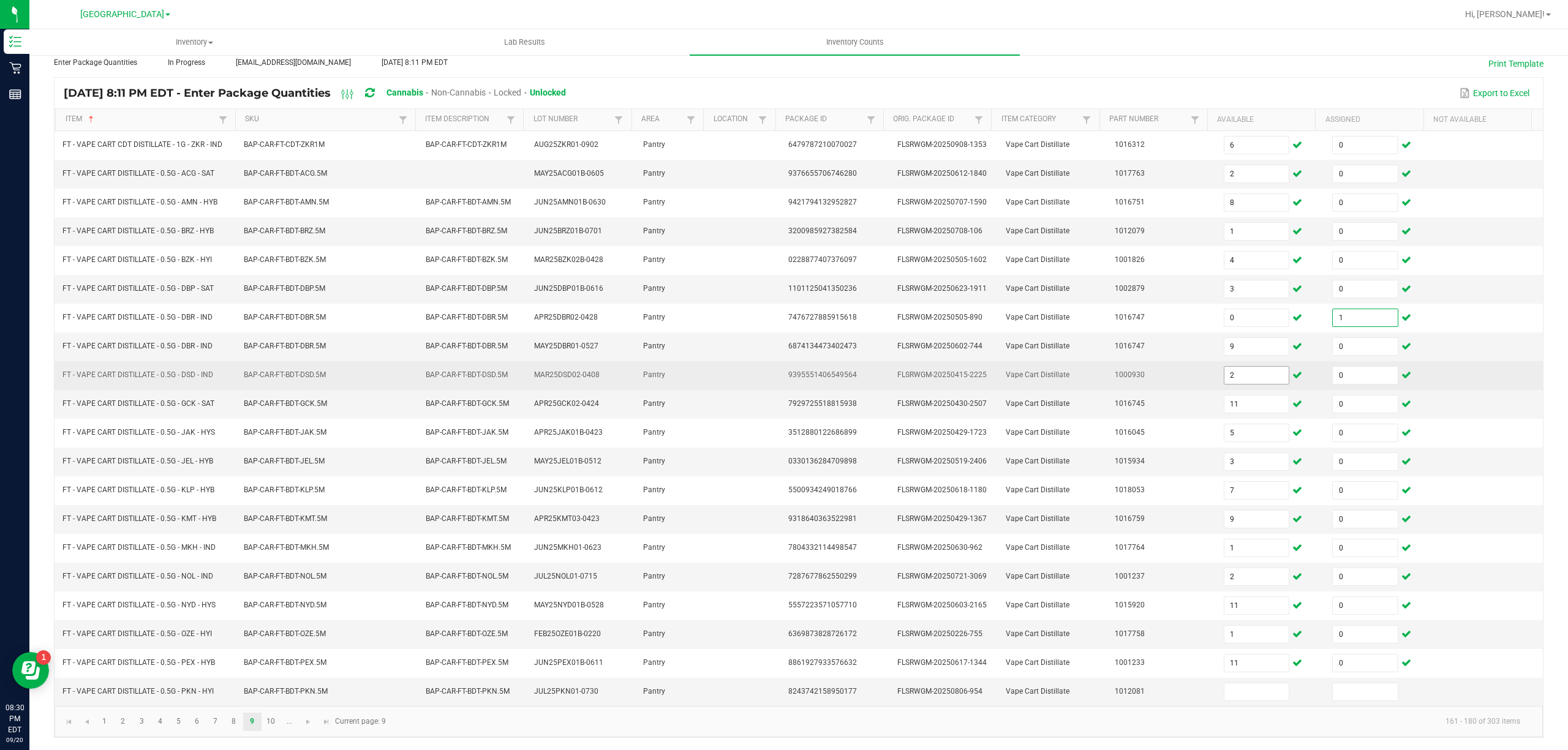
click at [1231, 371] on input "2" at bounding box center [1256, 375] width 65 height 17
click at [1233, 362] on td "2" at bounding box center [1271, 376] width 109 height 29
click at [1237, 373] on input "2" at bounding box center [1256, 375] width 65 height 17
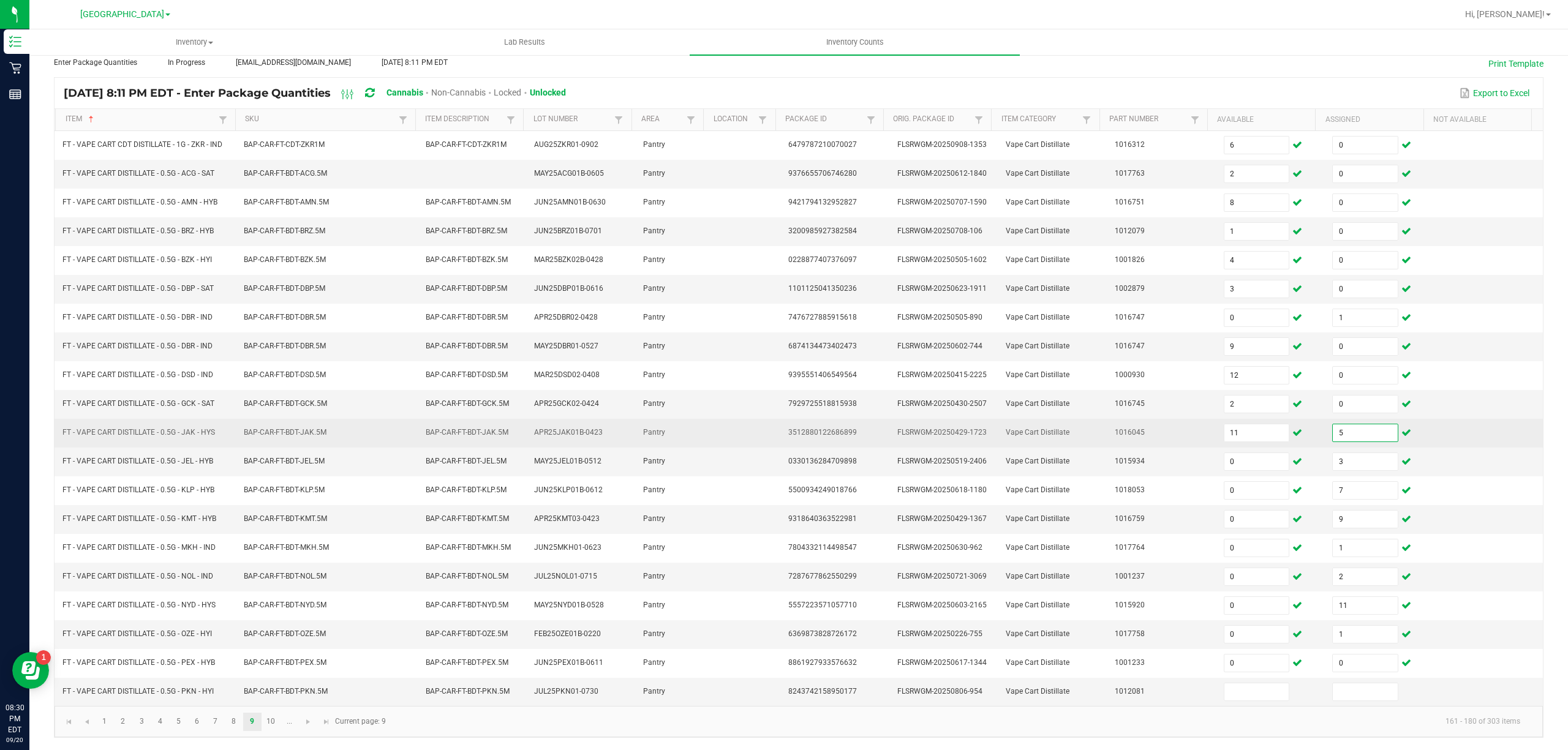
click at [1337, 425] on input "5" at bounding box center [1365, 433] width 65 height 17
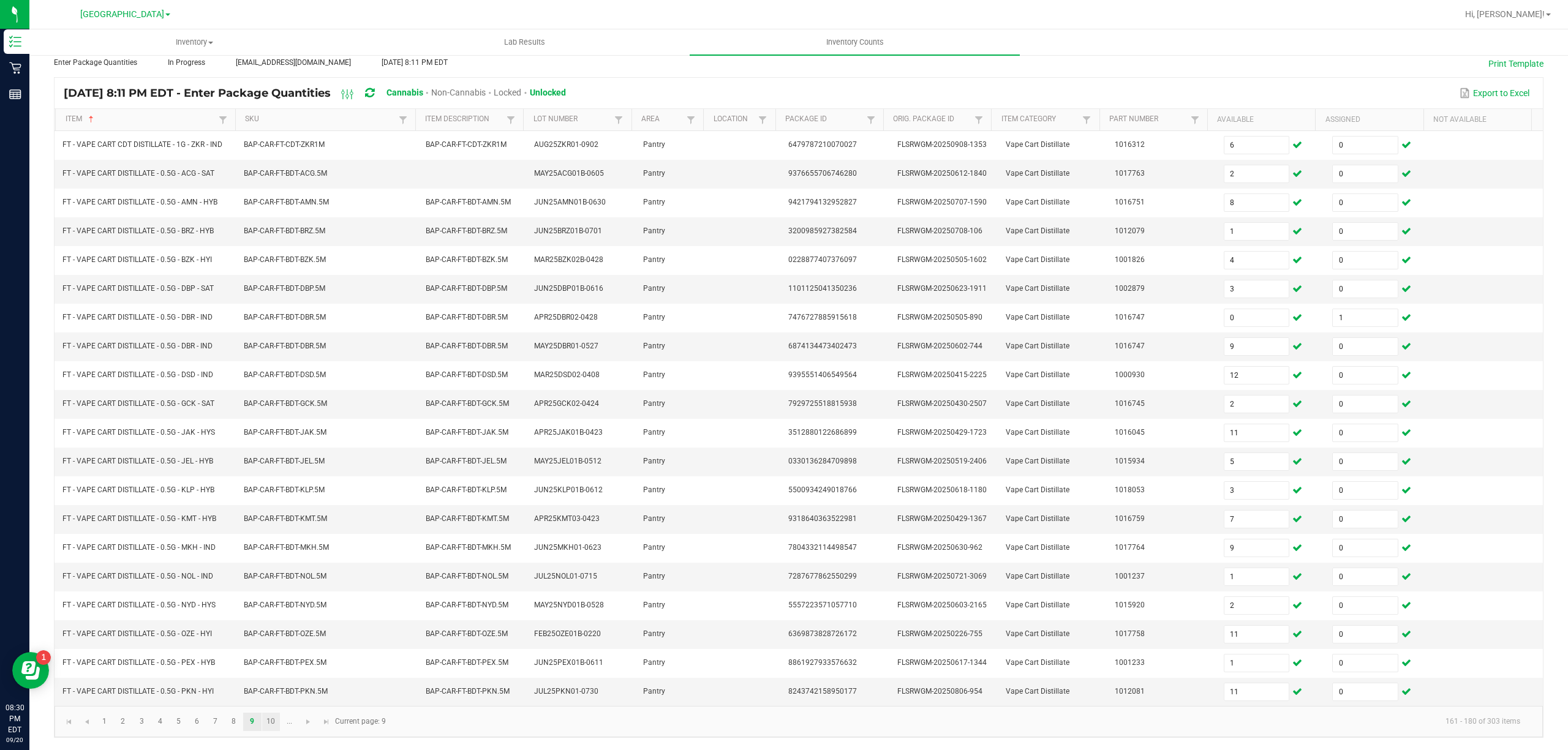
drag, startPoint x: 275, startPoint y: 712, endPoint x: 265, endPoint y: 721, distance: 13.5
click at [267, 719] on kendo-pager "1 2 3 4 5 6 7 8 9 10 ... 161 - 180 of 303 items Current page: 9" at bounding box center [799, 722] width 1488 height 32
click at [265, 721] on link "10" at bounding box center [271, 722] width 18 height 18
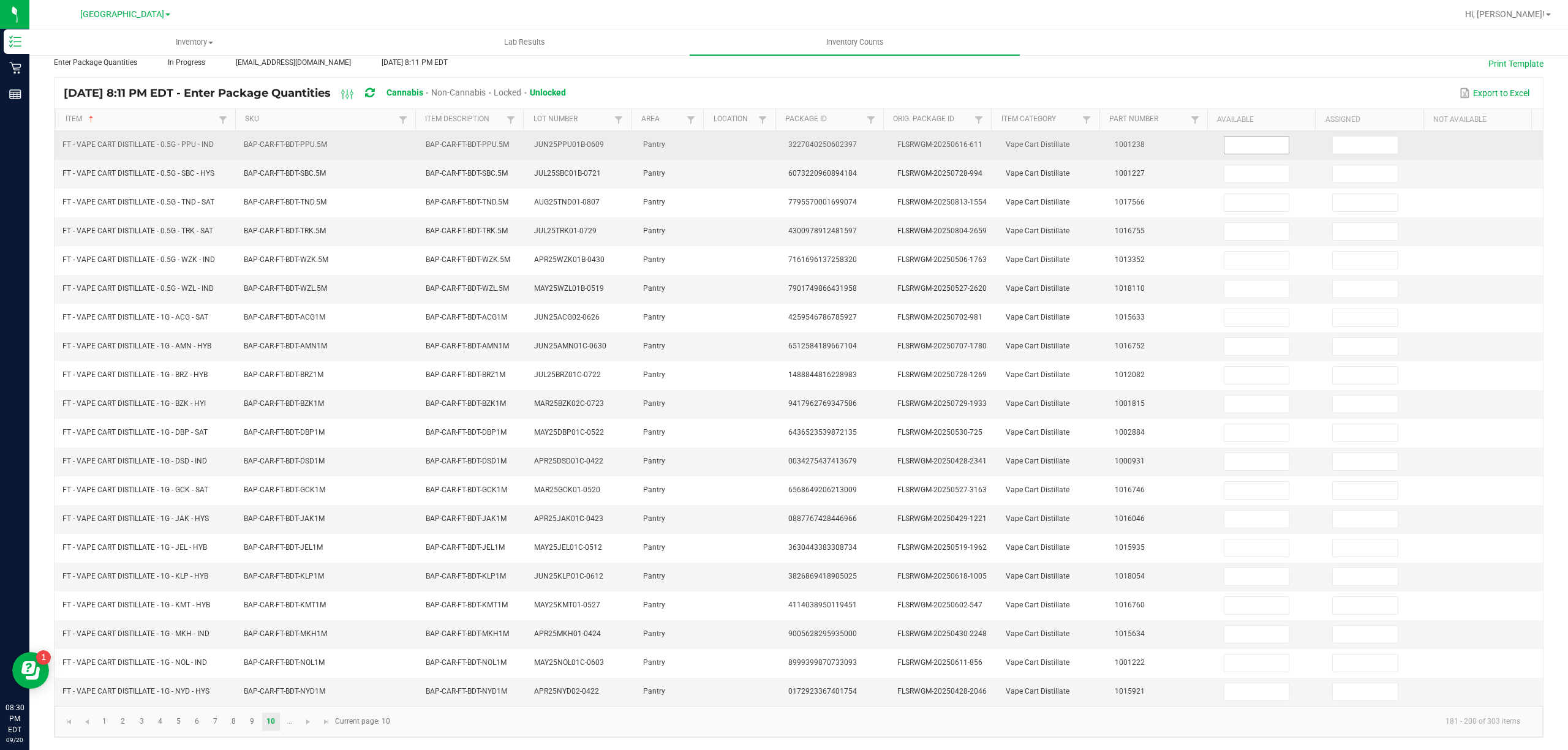
click at [1235, 139] on input at bounding box center [1256, 145] width 65 height 17
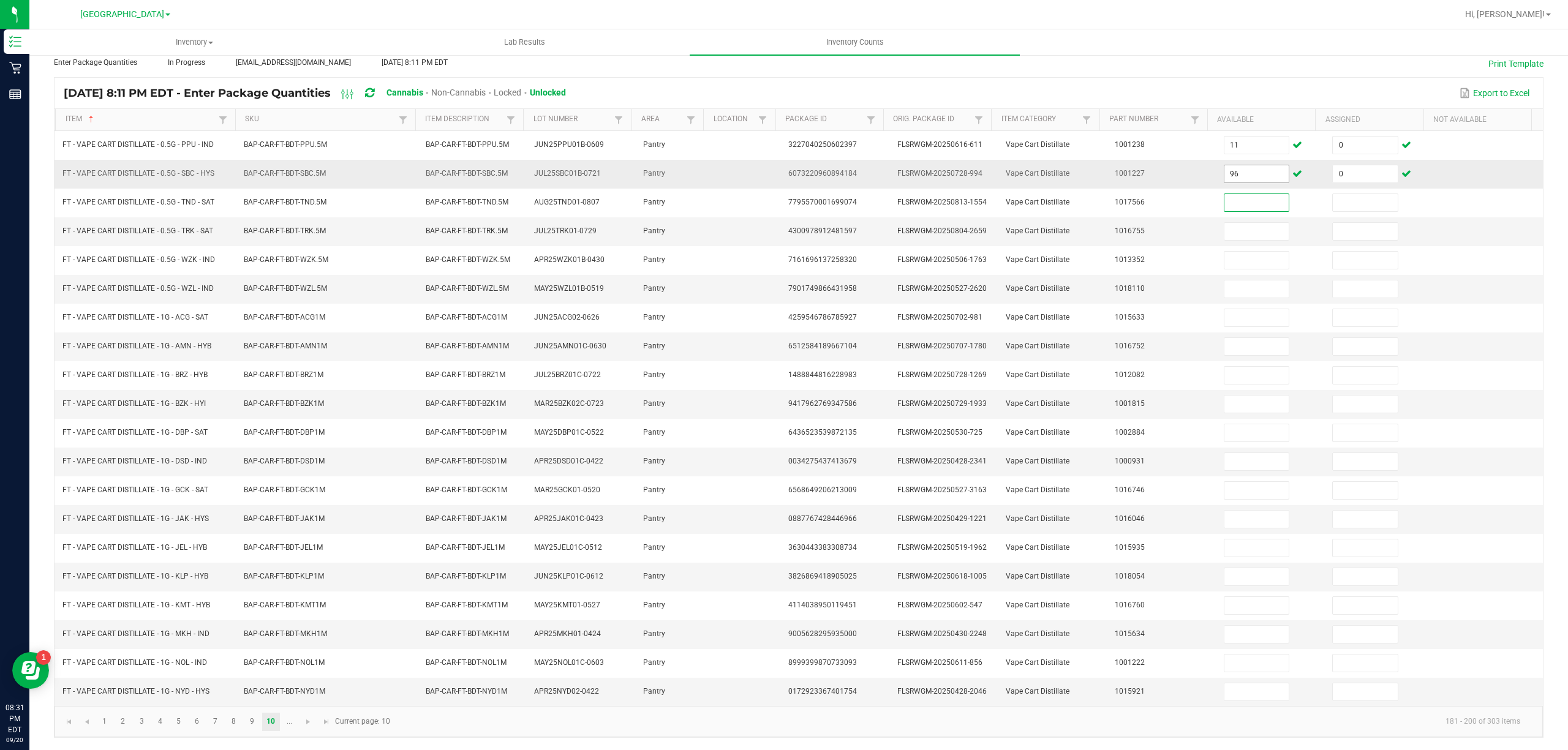
click at [1248, 166] on input "96" at bounding box center [1256, 174] width 65 height 17
click at [305, 723] on span "Go to the next page" at bounding box center [308, 722] width 10 height 10
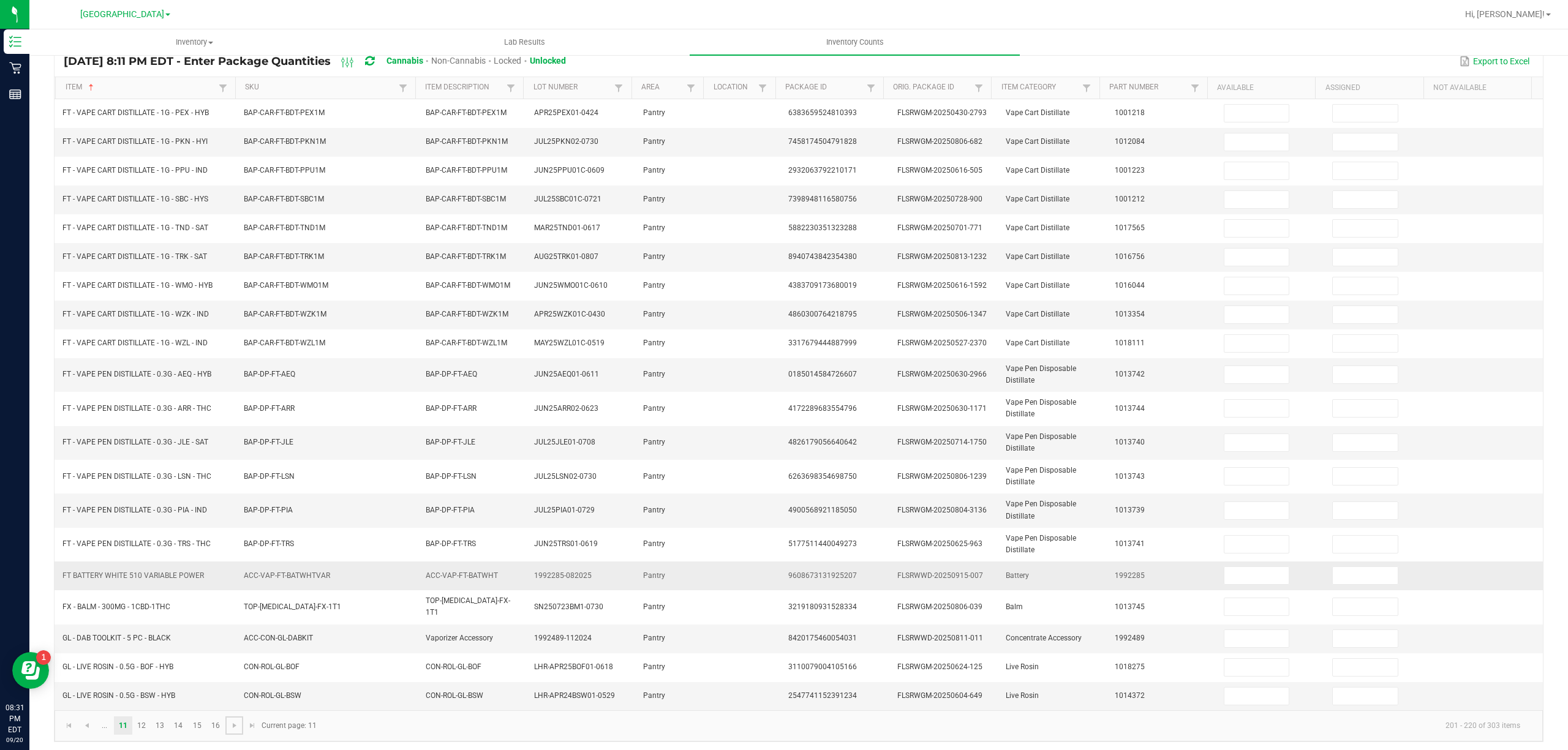
scroll to position [108, 0]
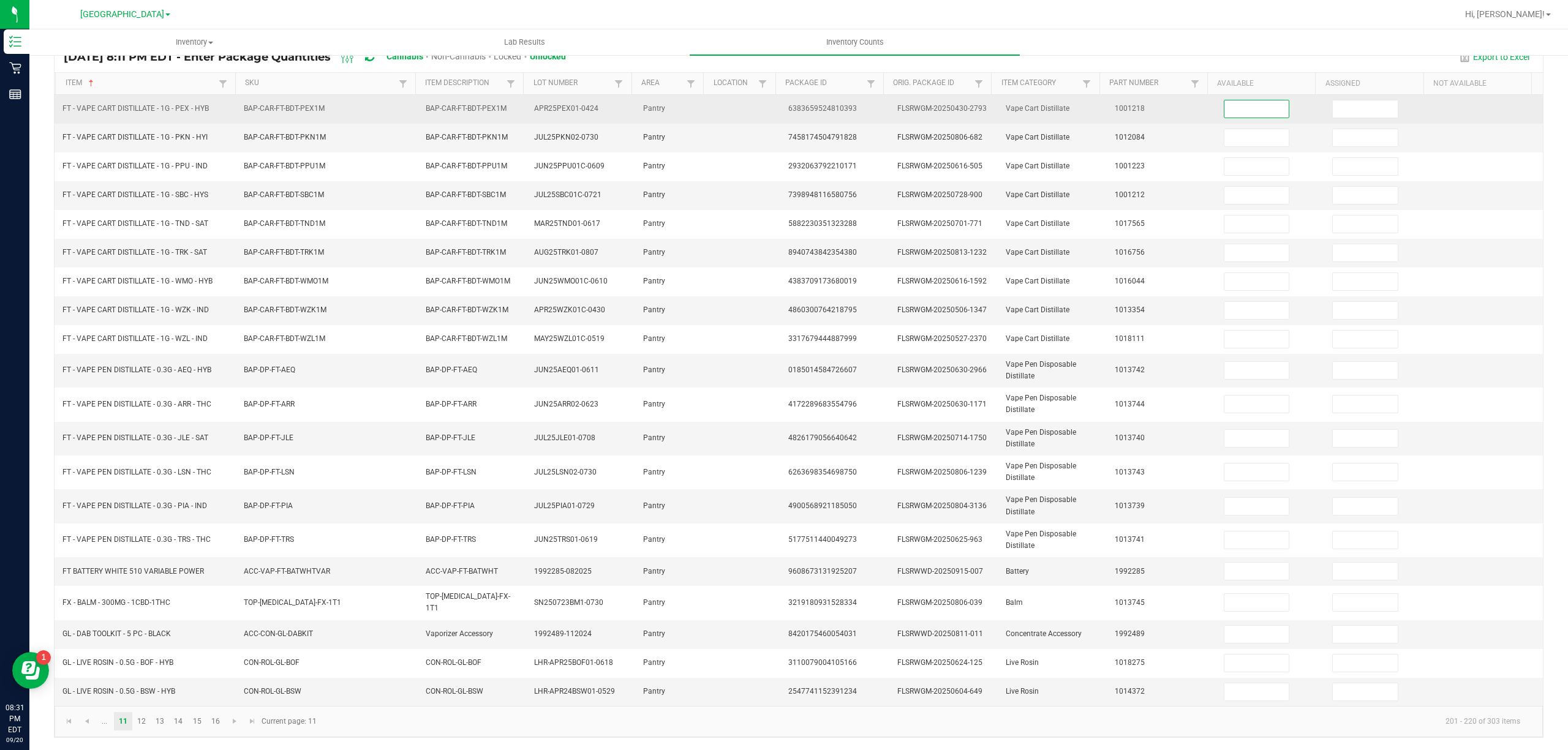
click at [1248, 110] on input at bounding box center [1256, 109] width 65 height 17
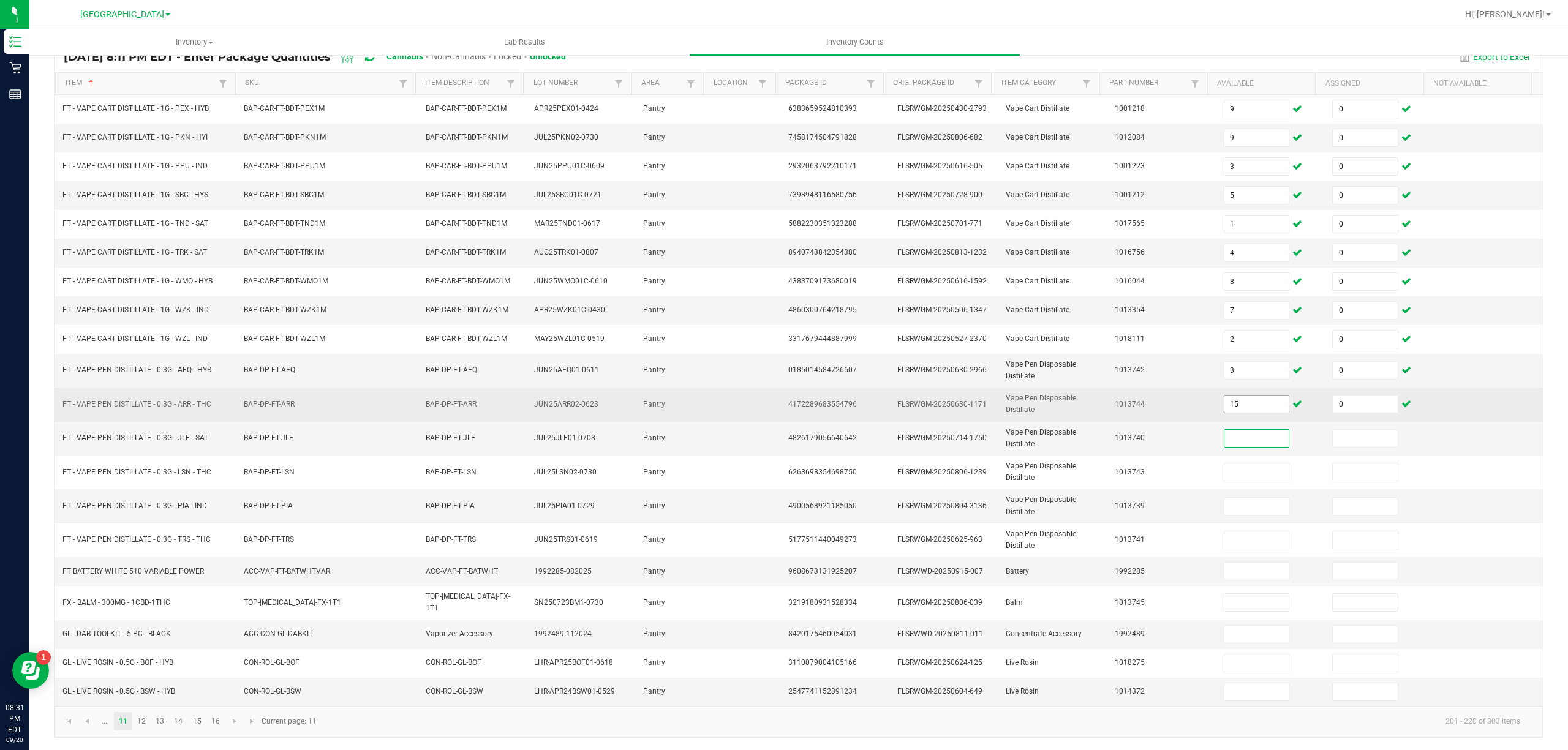
click at [1255, 410] on input "15" at bounding box center [1256, 404] width 65 height 17
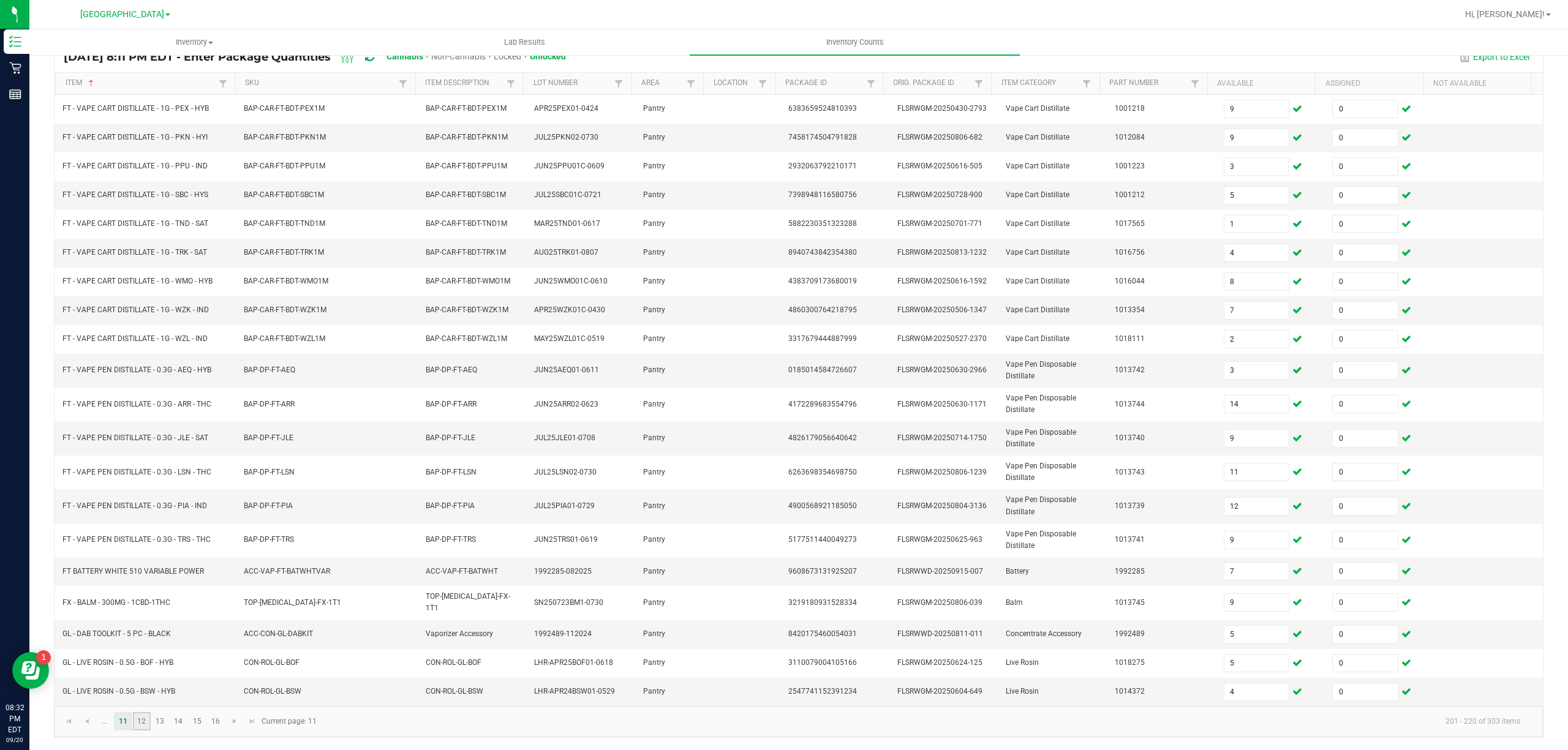
click at [139, 729] on link "12" at bounding box center [141, 721] width 18 height 18
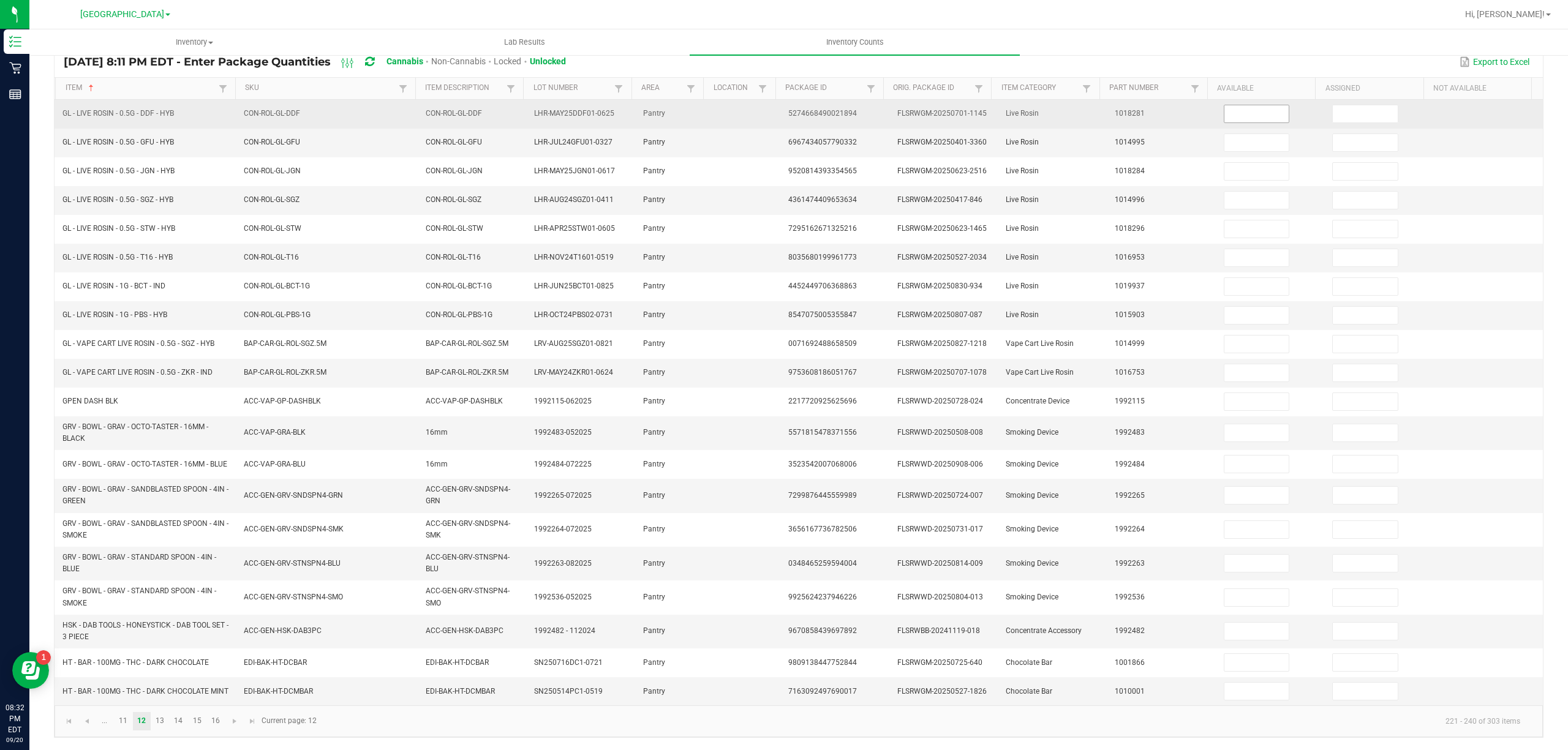
click at [1254, 105] on input at bounding box center [1256, 114] width 65 height 17
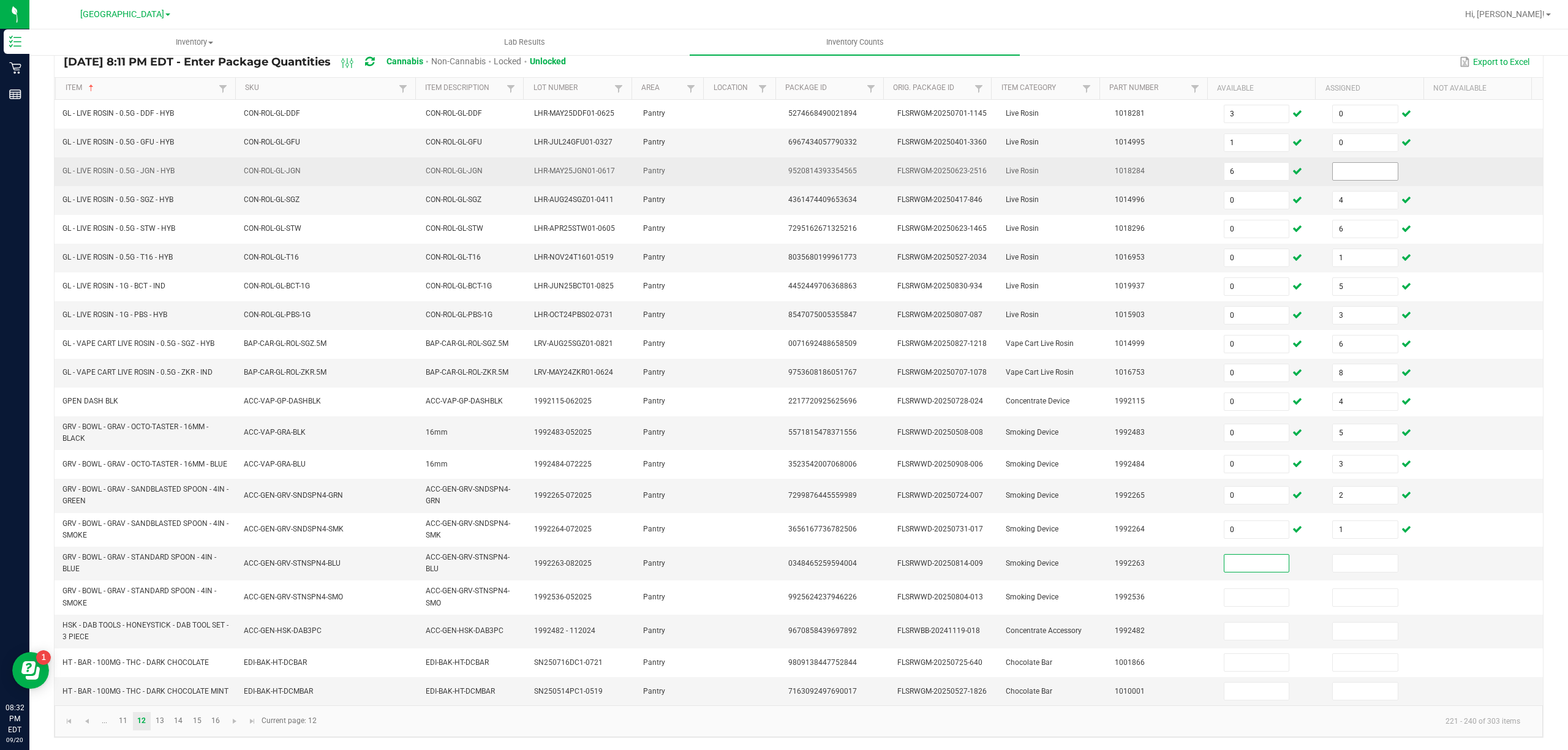
click at [1333, 163] on input at bounding box center [1365, 172] width 65 height 17
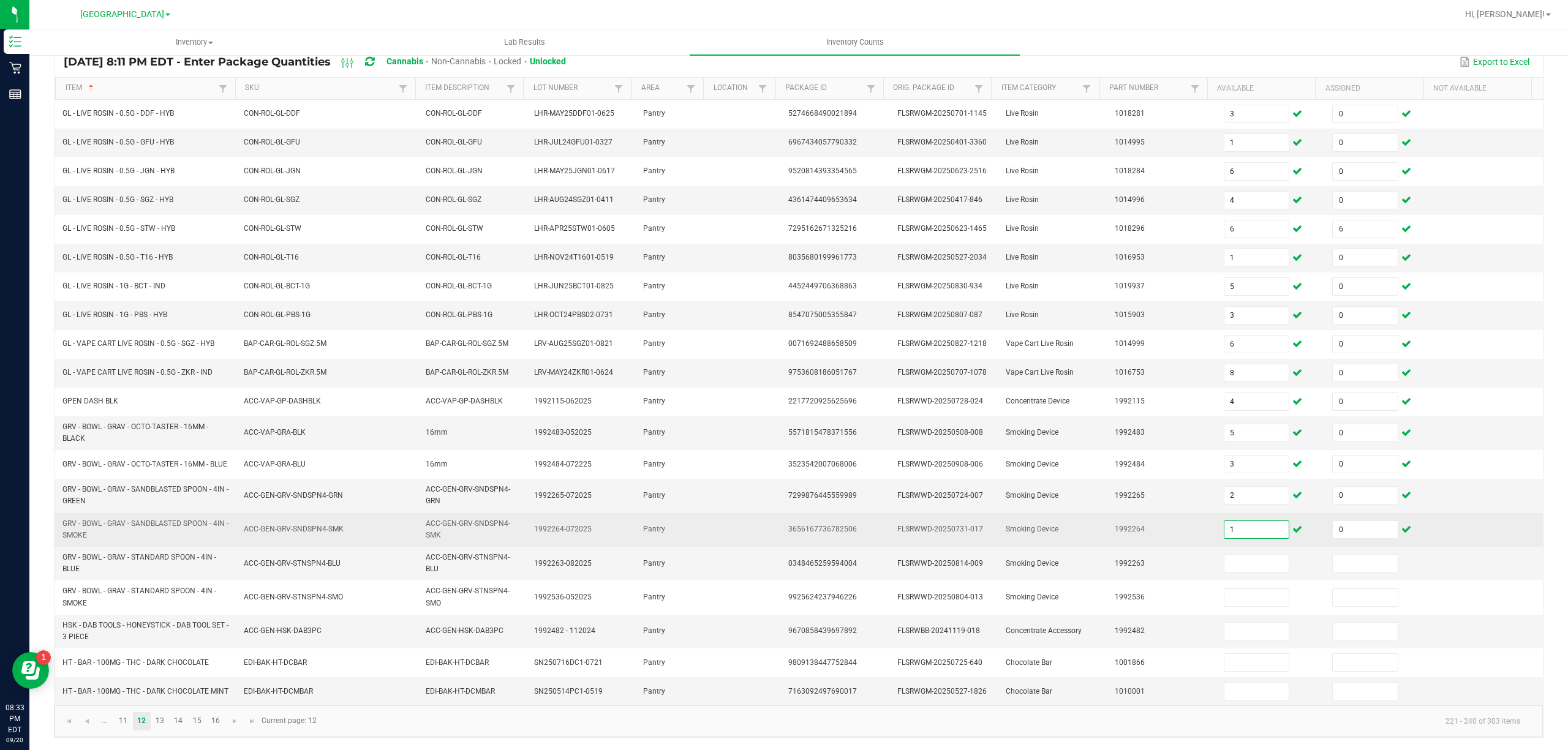
click at [1229, 530] on input "1" at bounding box center [1256, 530] width 65 height 17
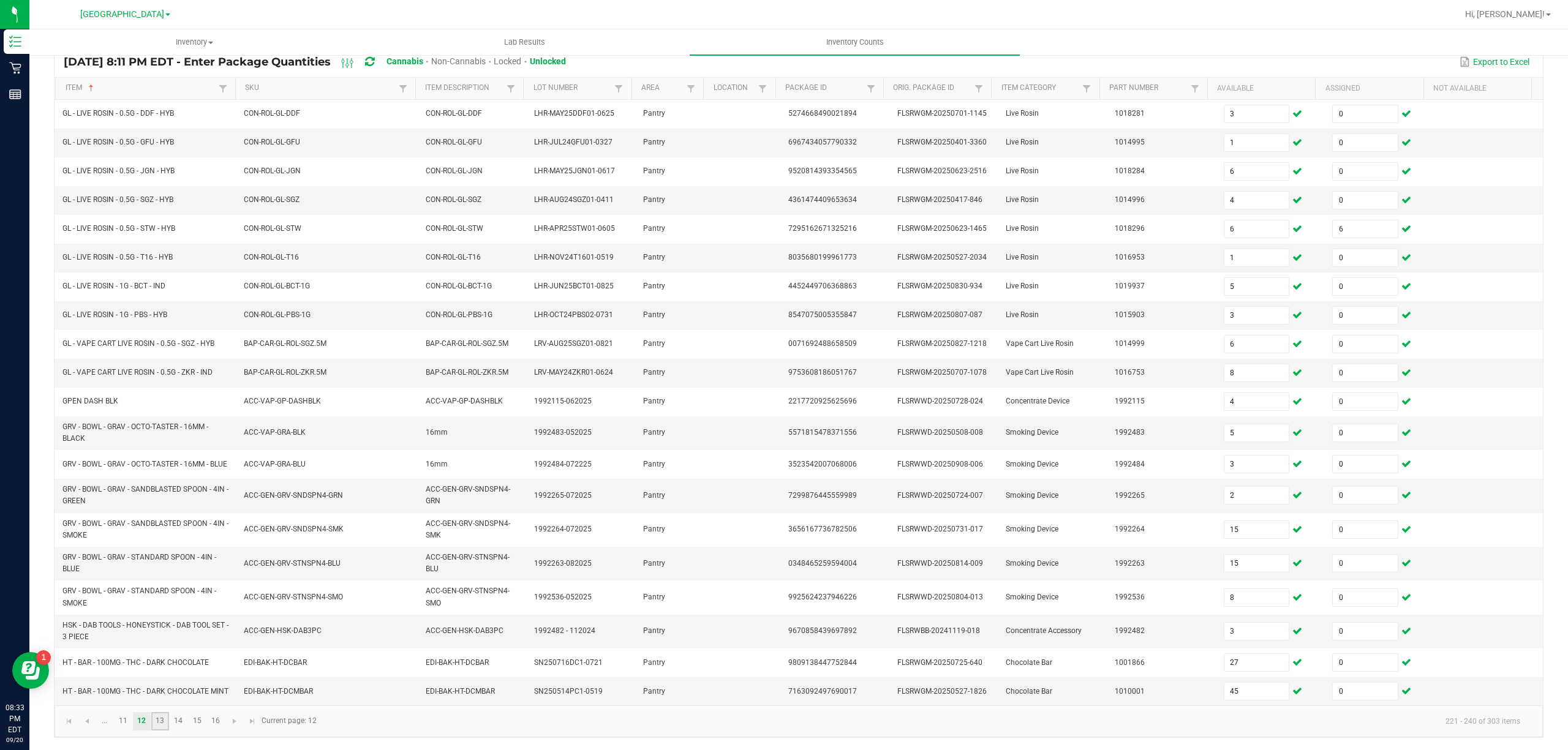
click at [162, 730] on link "13" at bounding box center [160, 721] width 18 height 18
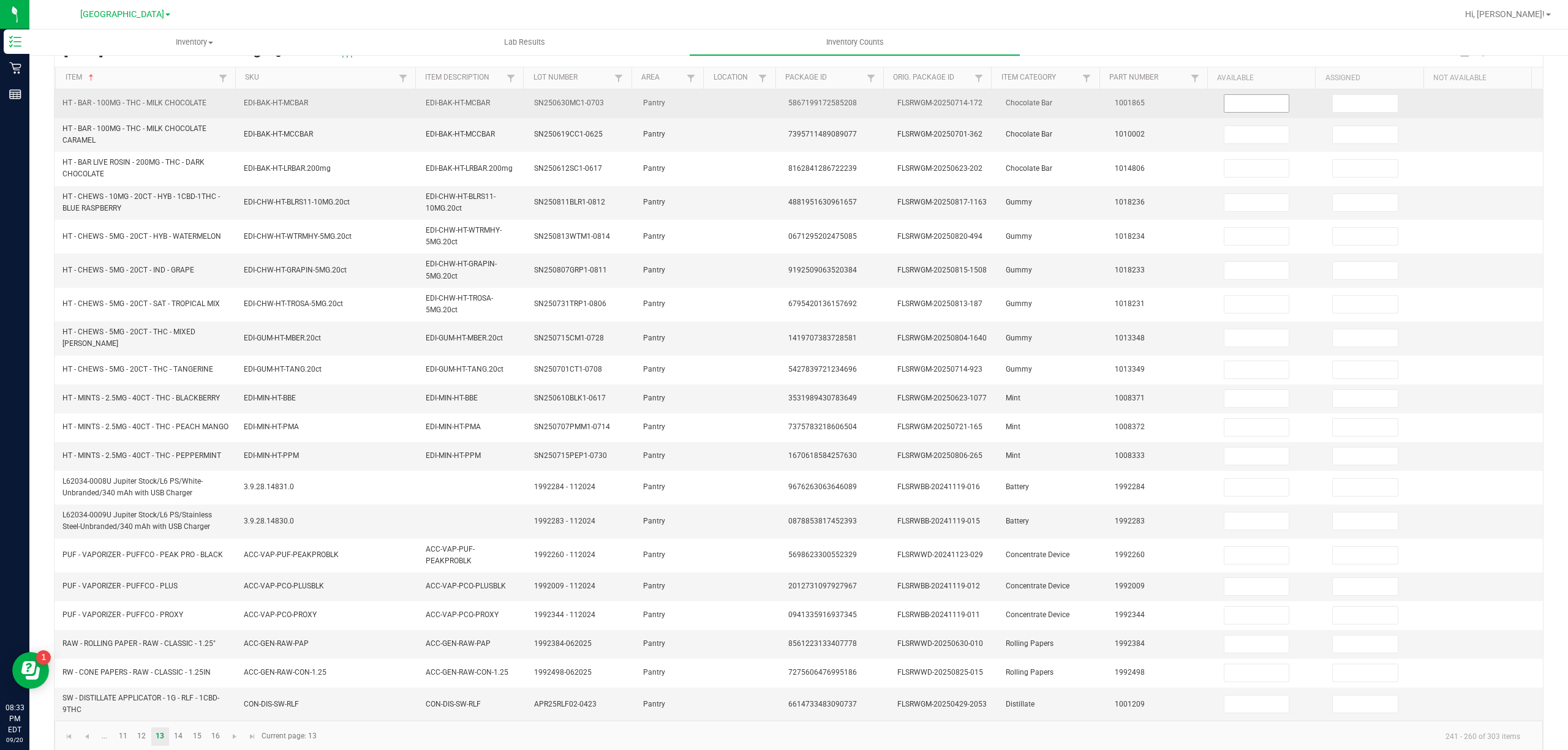
click at [1227, 95] on input at bounding box center [1256, 103] width 65 height 17
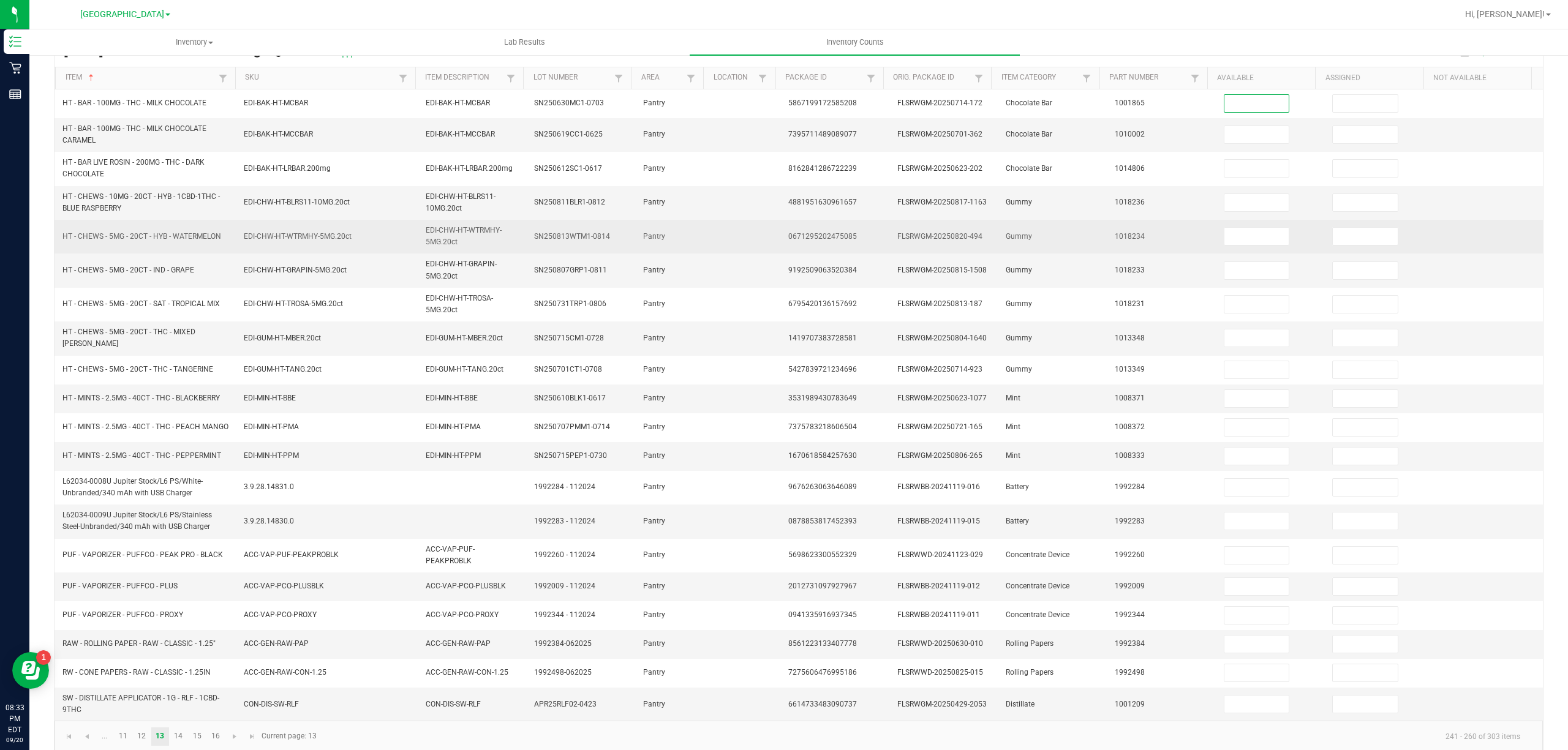
scroll to position [132, 0]
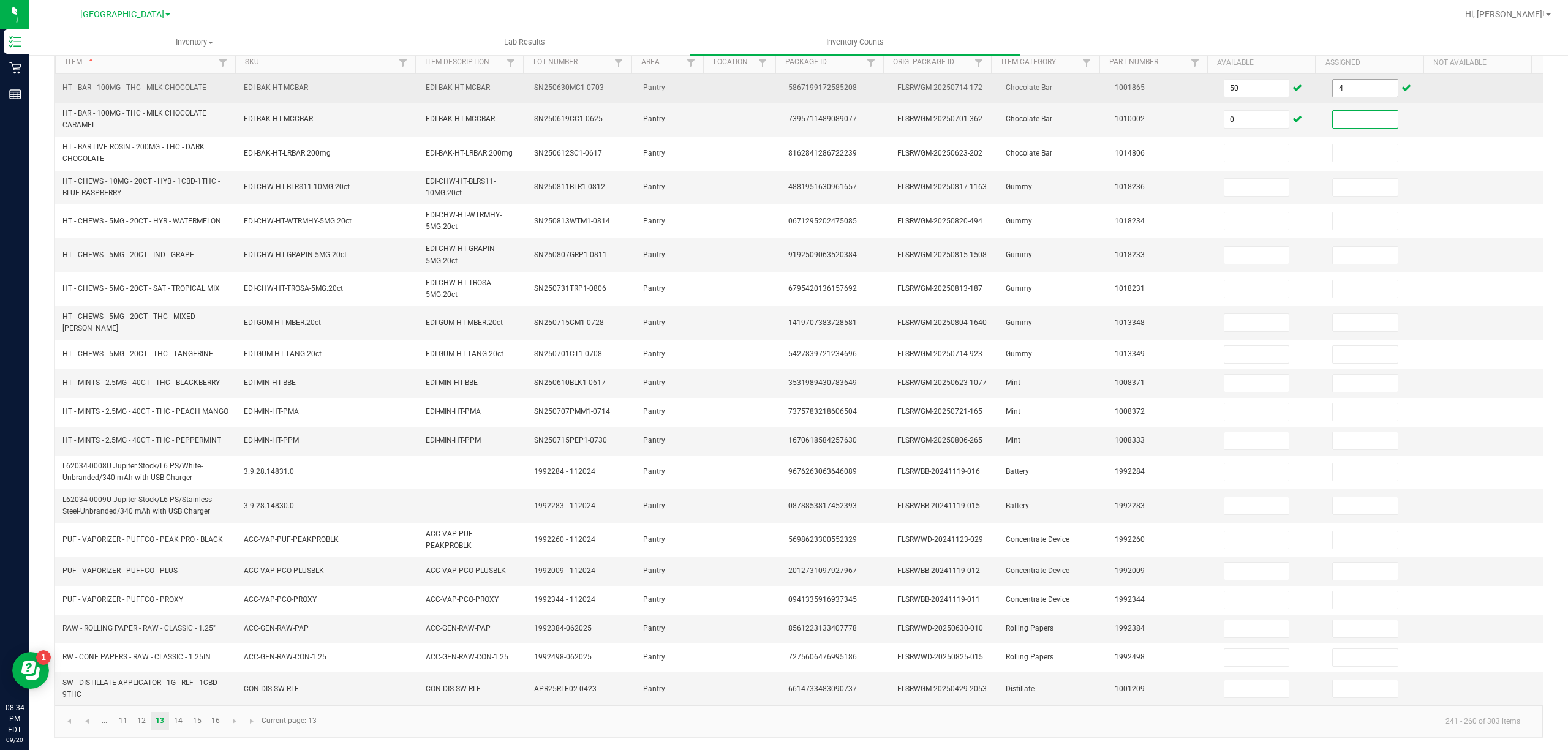
click at [1333, 80] on input "4" at bounding box center [1365, 88] width 65 height 17
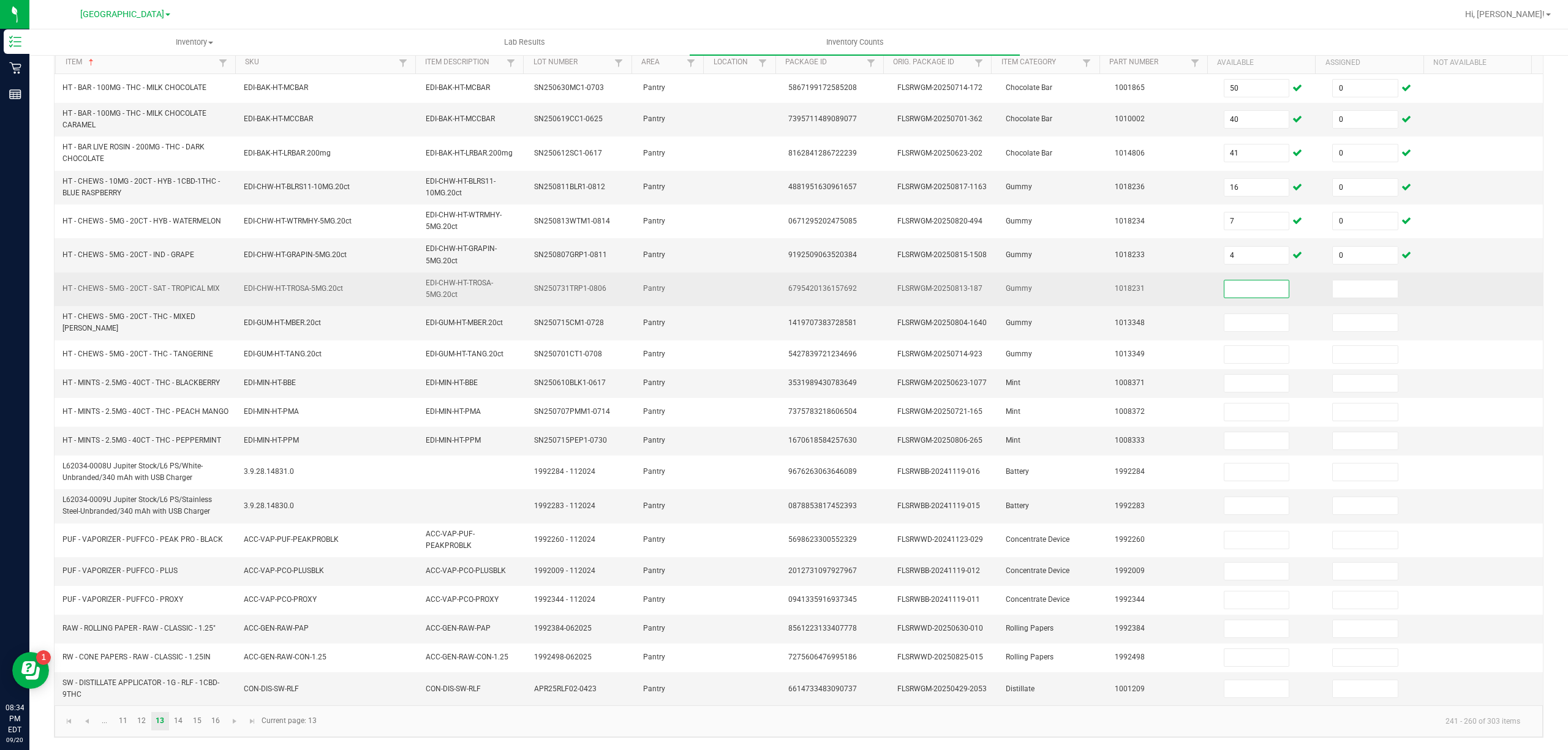
click at [1238, 289] on input at bounding box center [1256, 289] width 65 height 17
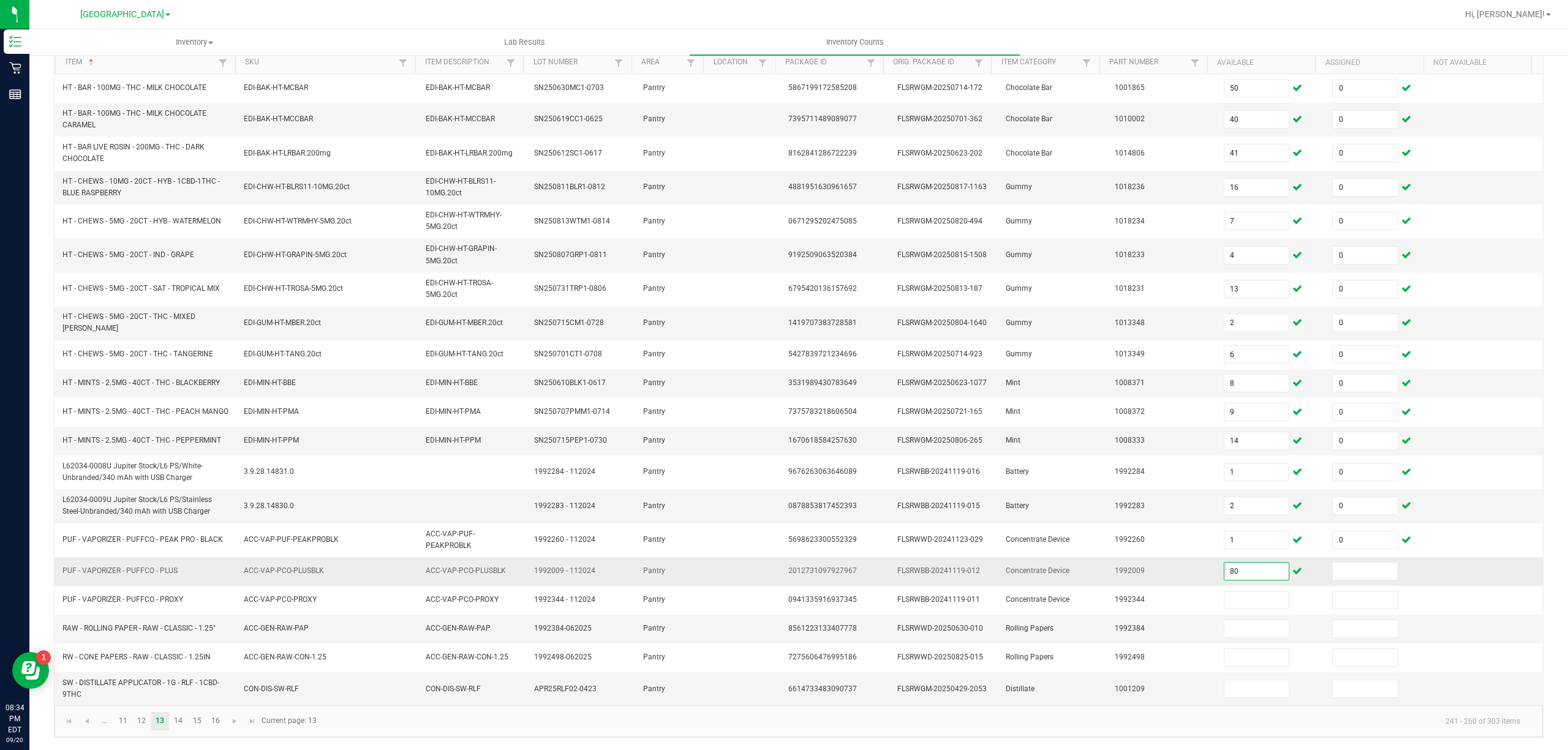
click at [1230, 569] on input "80" at bounding box center [1256, 571] width 65 height 17
click at [175, 719] on link "14" at bounding box center [178, 721] width 18 height 18
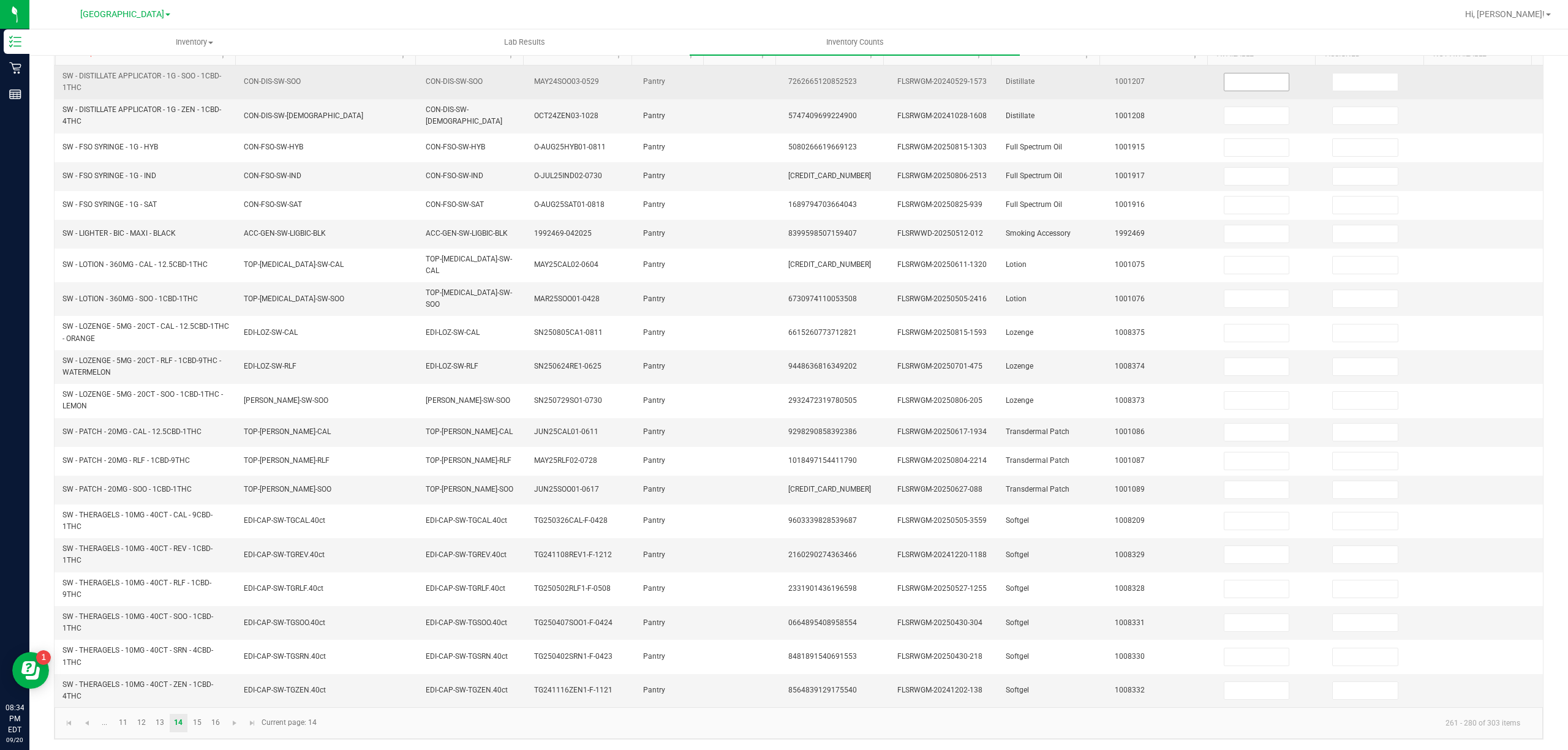
click at [1224, 79] on input at bounding box center [1256, 82] width 65 height 17
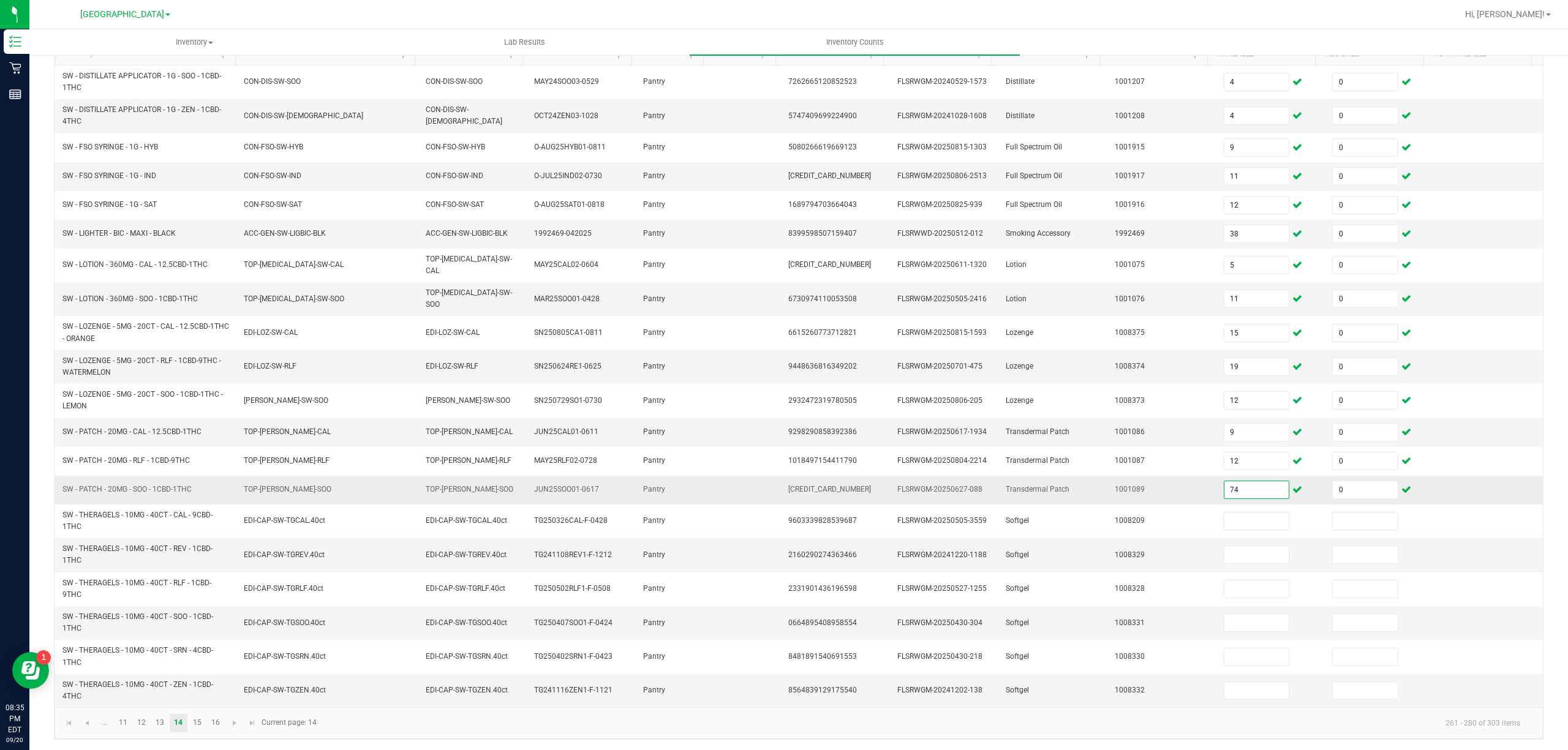
click at [1225, 490] on input "74" at bounding box center [1256, 490] width 65 height 17
click at [193, 723] on link "15" at bounding box center [197, 723] width 18 height 18
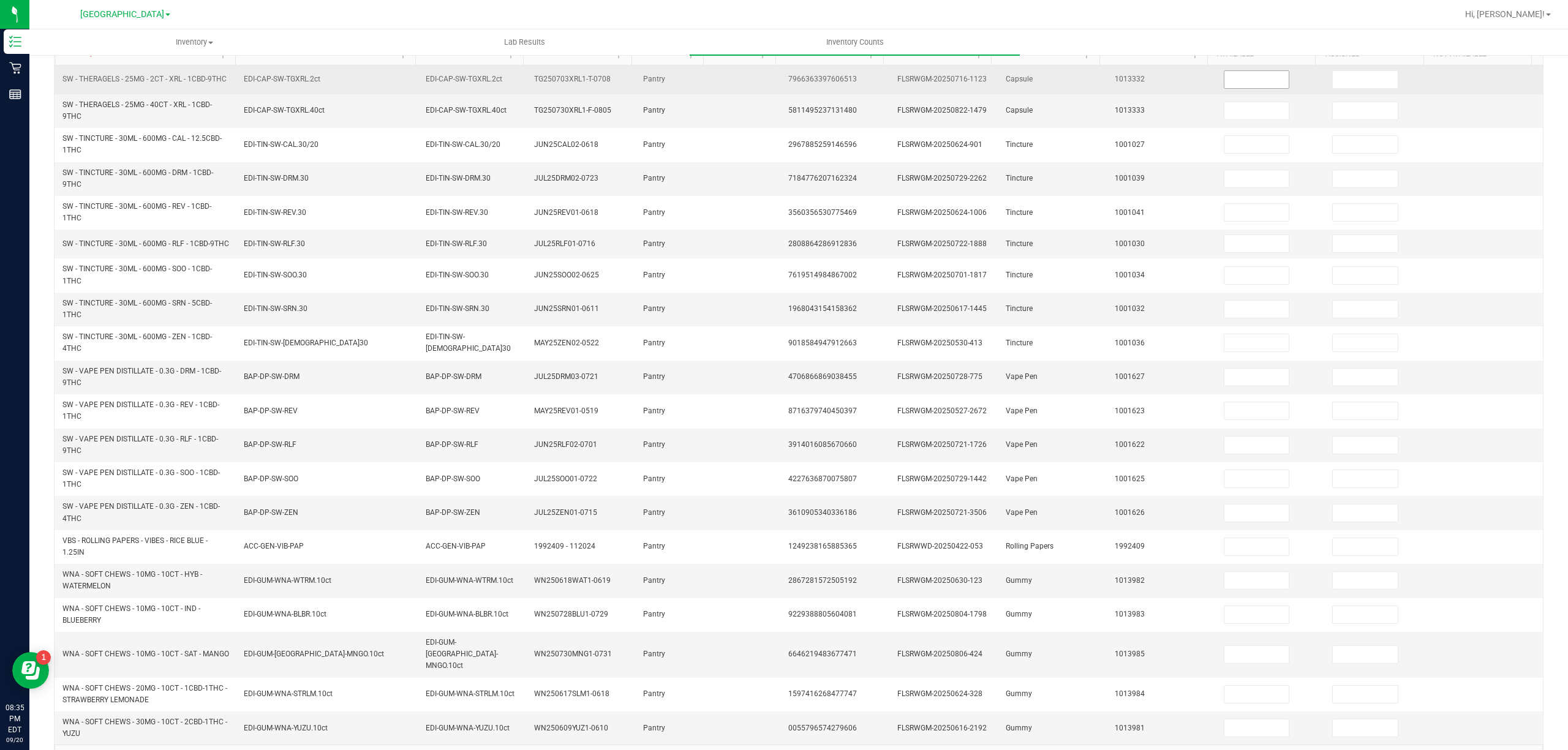
click at [1250, 81] on input at bounding box center [1256, 80] width 65 height 17
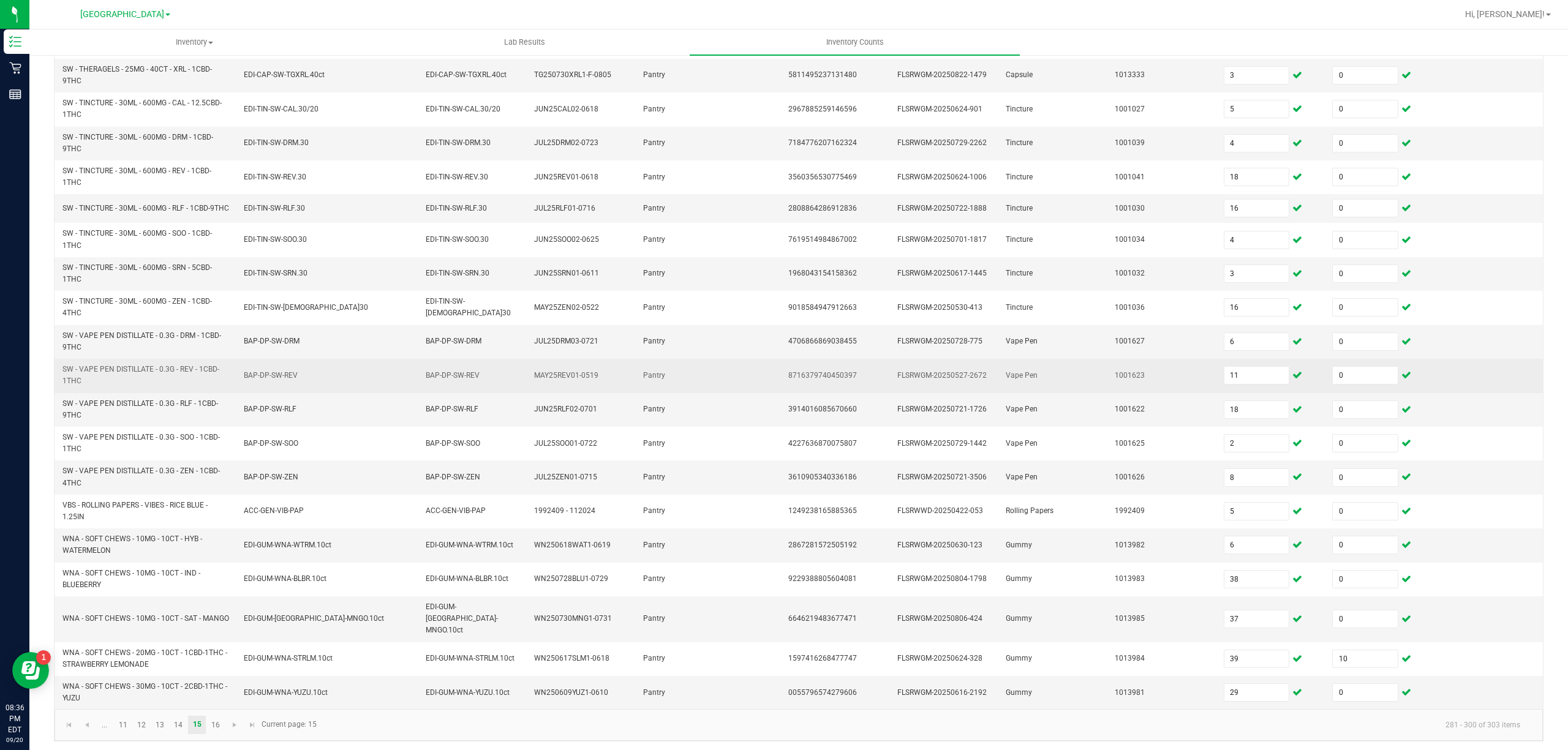
scroll to position [175, 0]
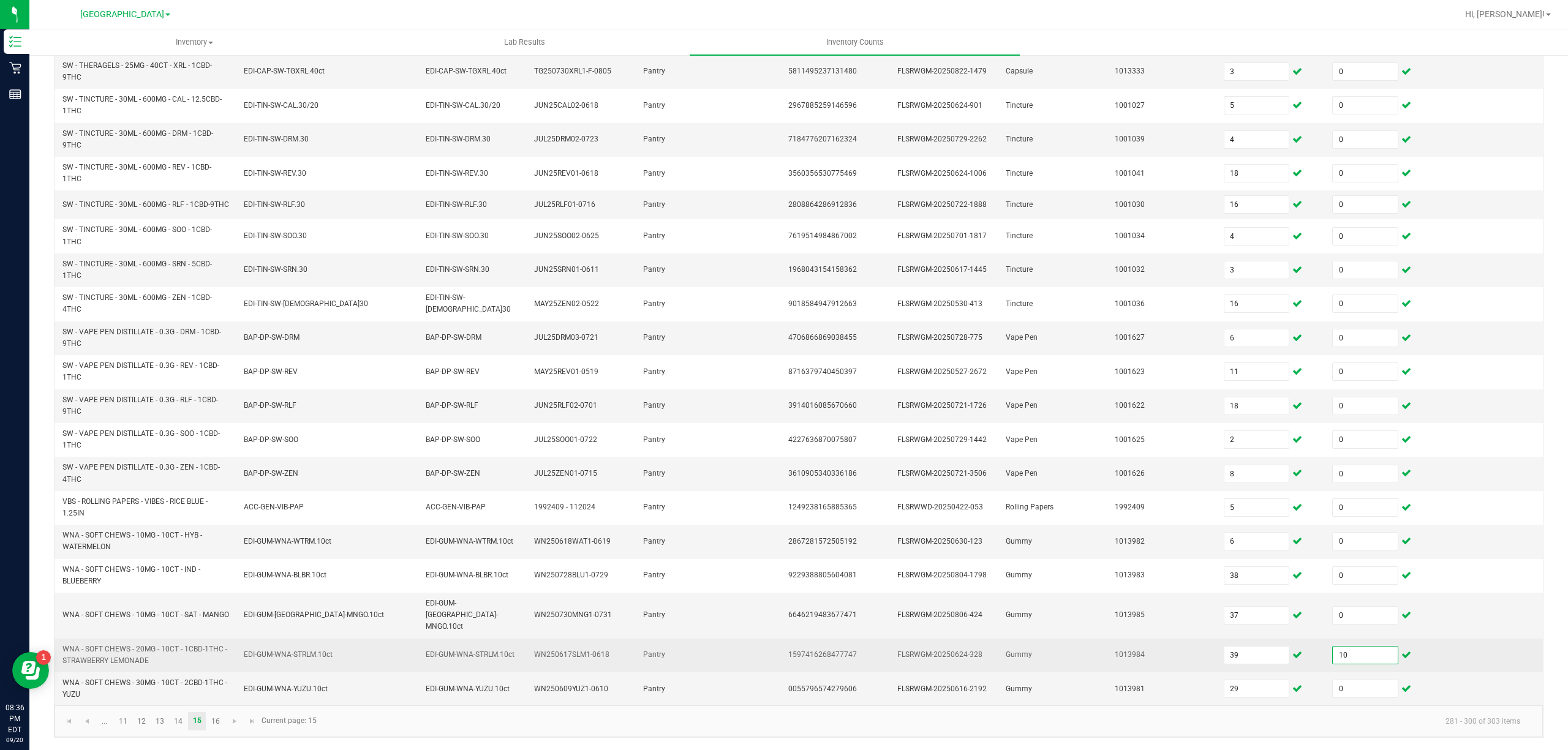
click at [1339, 657] on input "10" at bounding box center [1365, 655] width 65 height 17
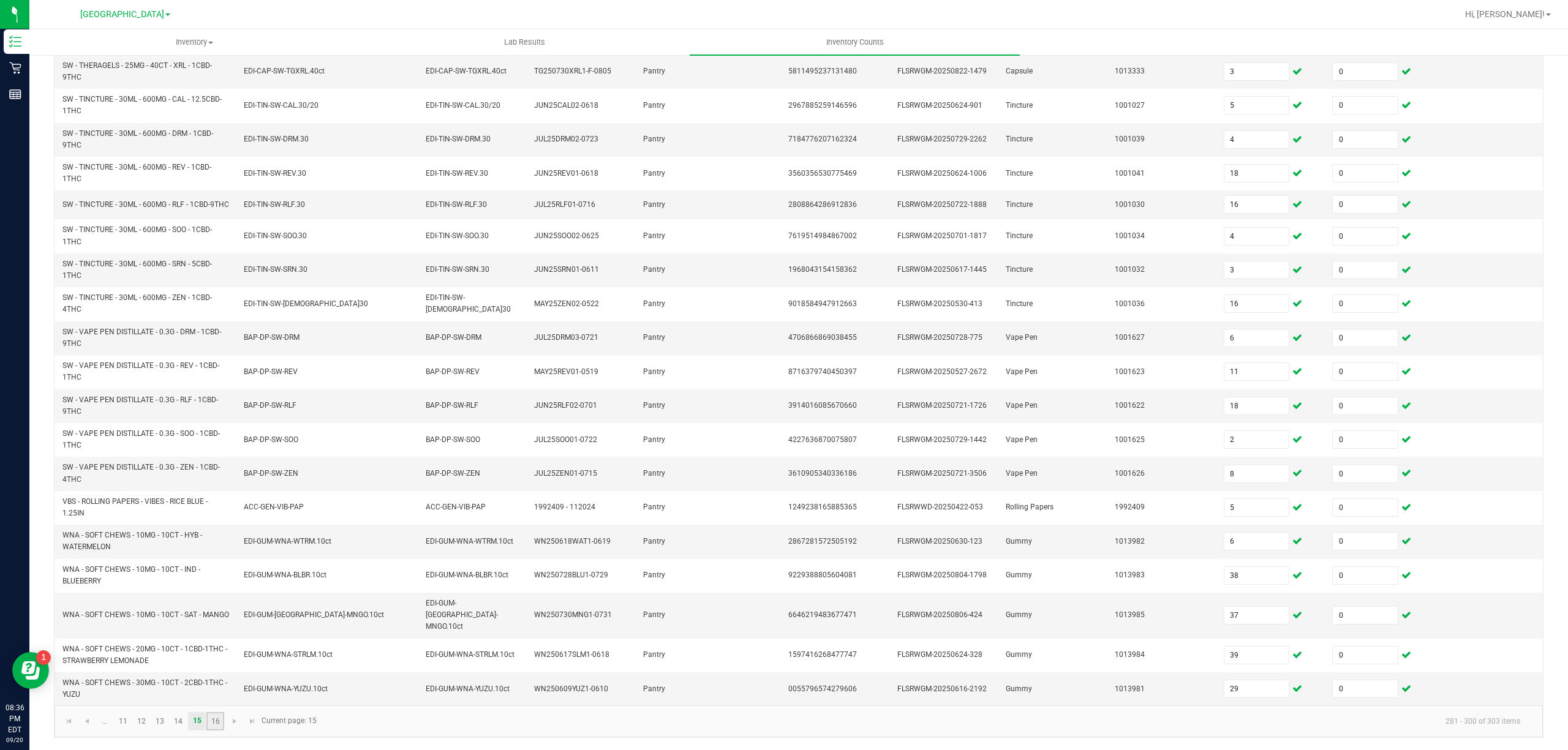
click at [216, 723] on link "16" at bounding box center [215, 721] width 18 height 18
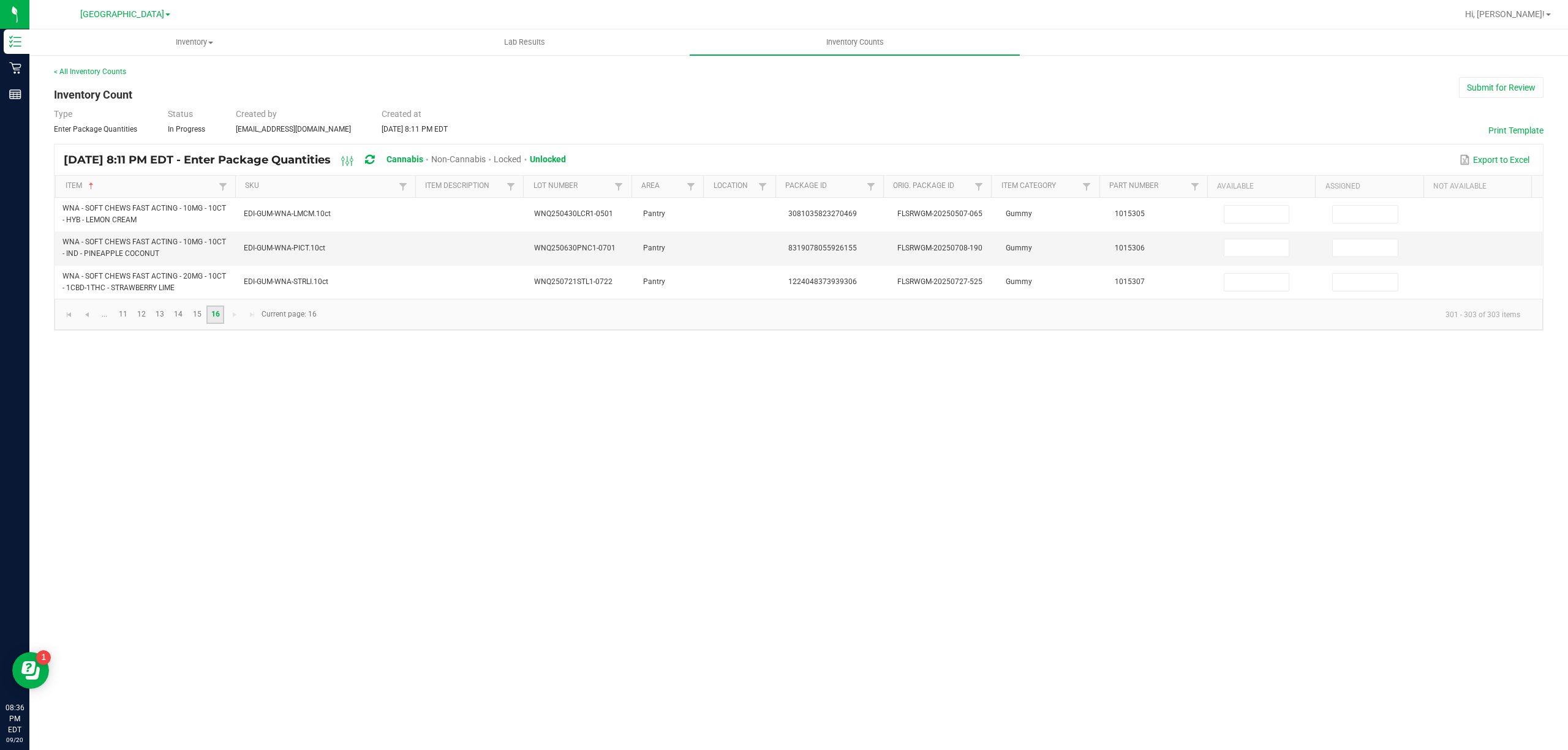
scroll to position [0, 0]
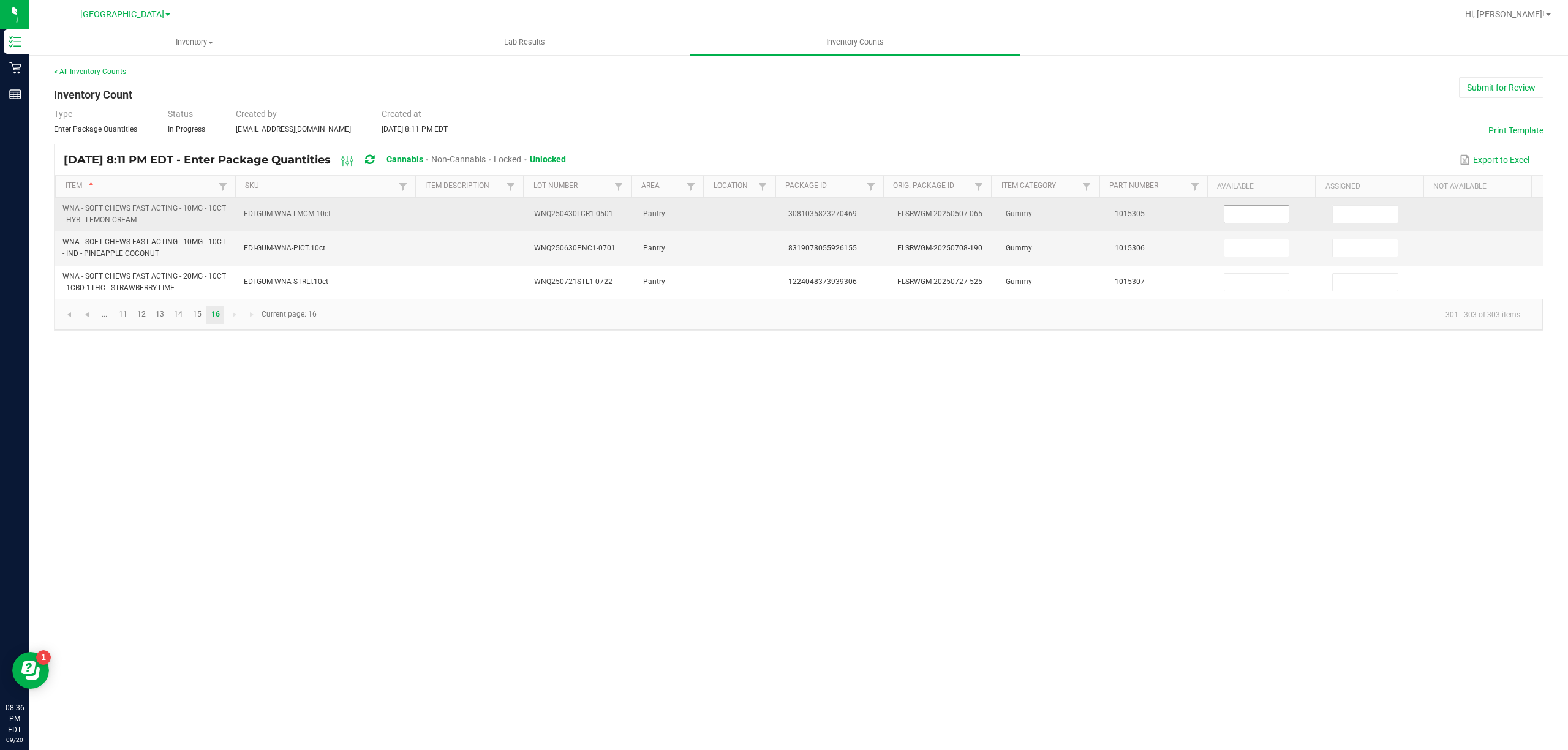
click at [1250, 219] on input at bounding box center [1256, 214] width 65 height 17
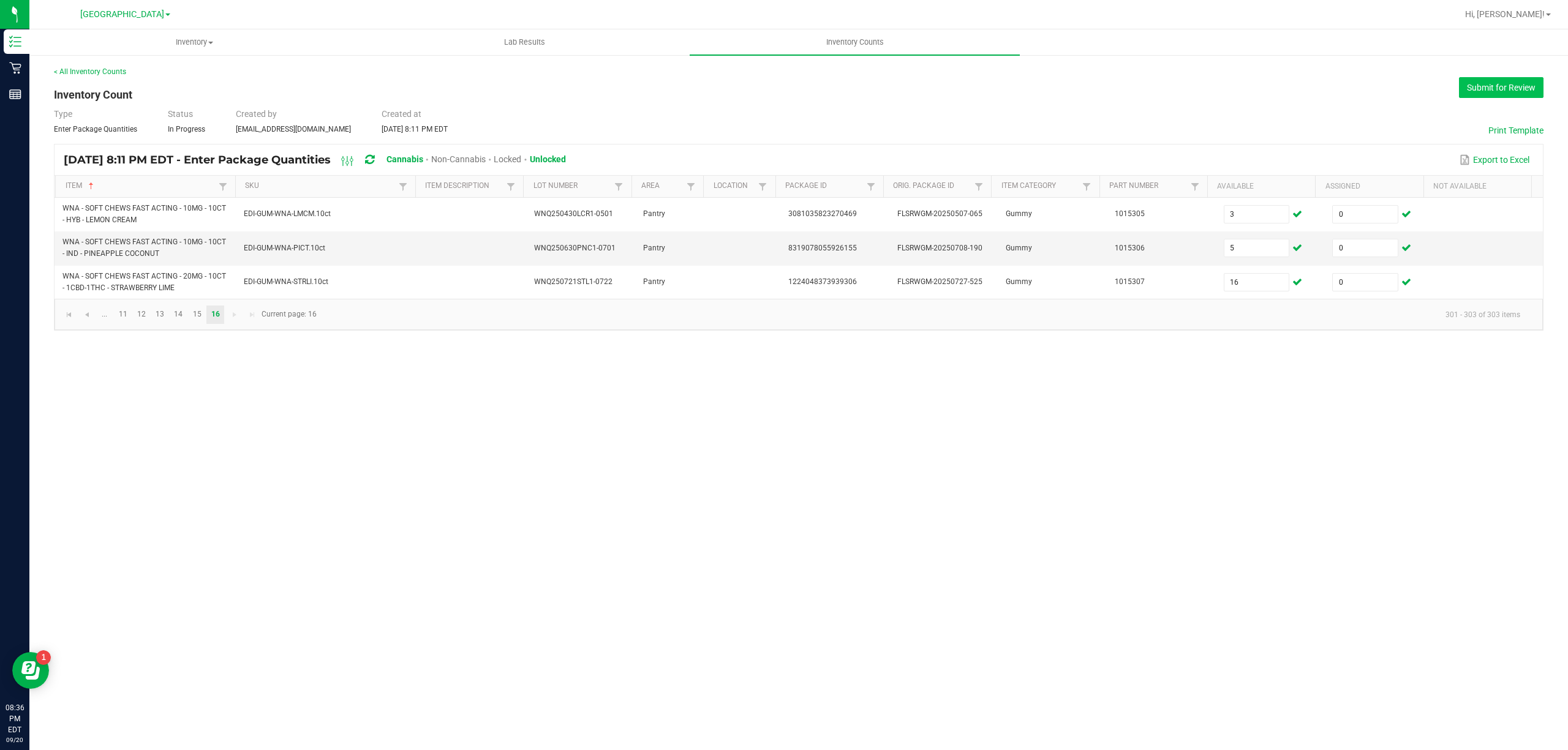
click at [1509, 83] on button "Submit for Review" at bounding box center [1501, 87] width 85 height 21
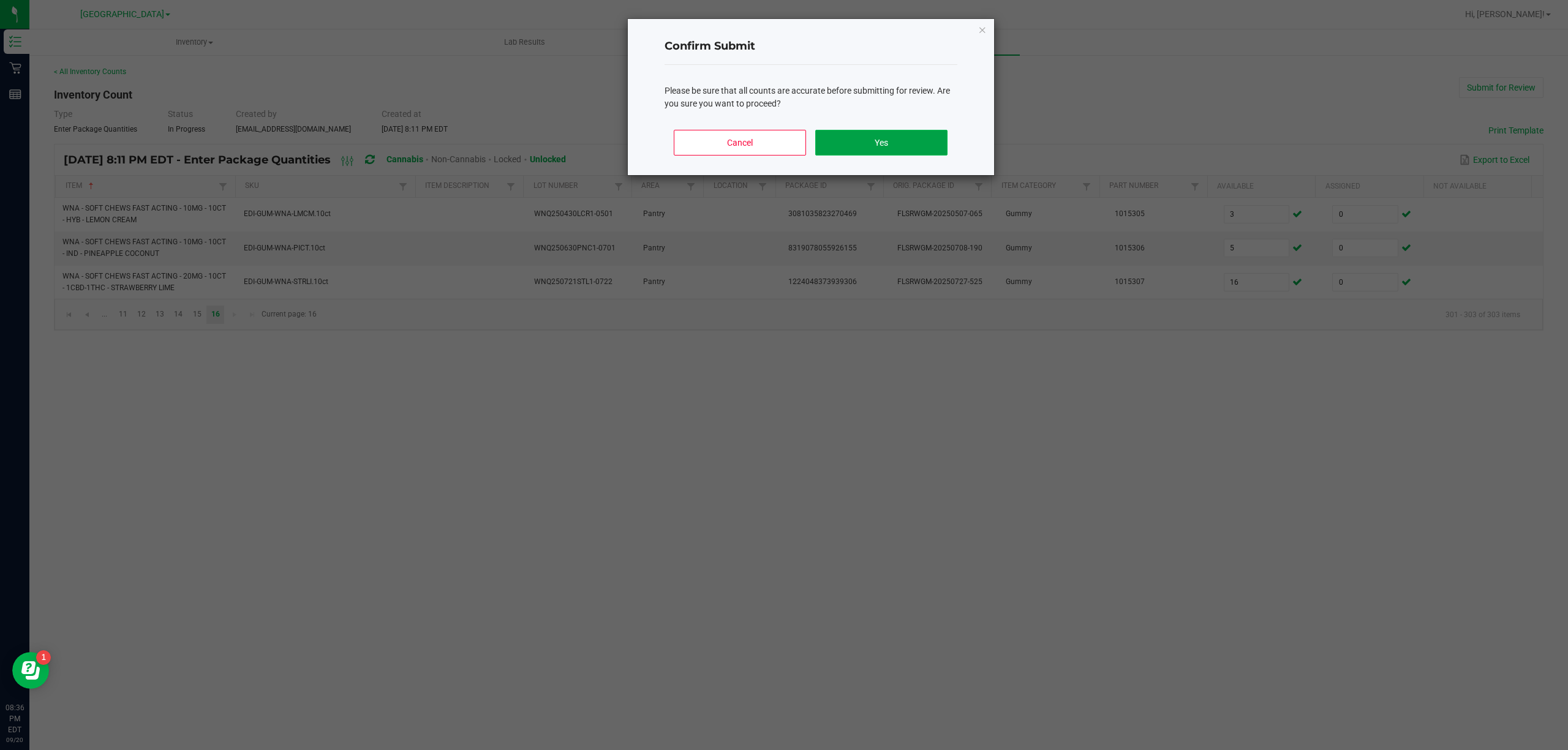
click at [877, 138] on button "Yes" at bounding box center [881, 143] width 131 height 26
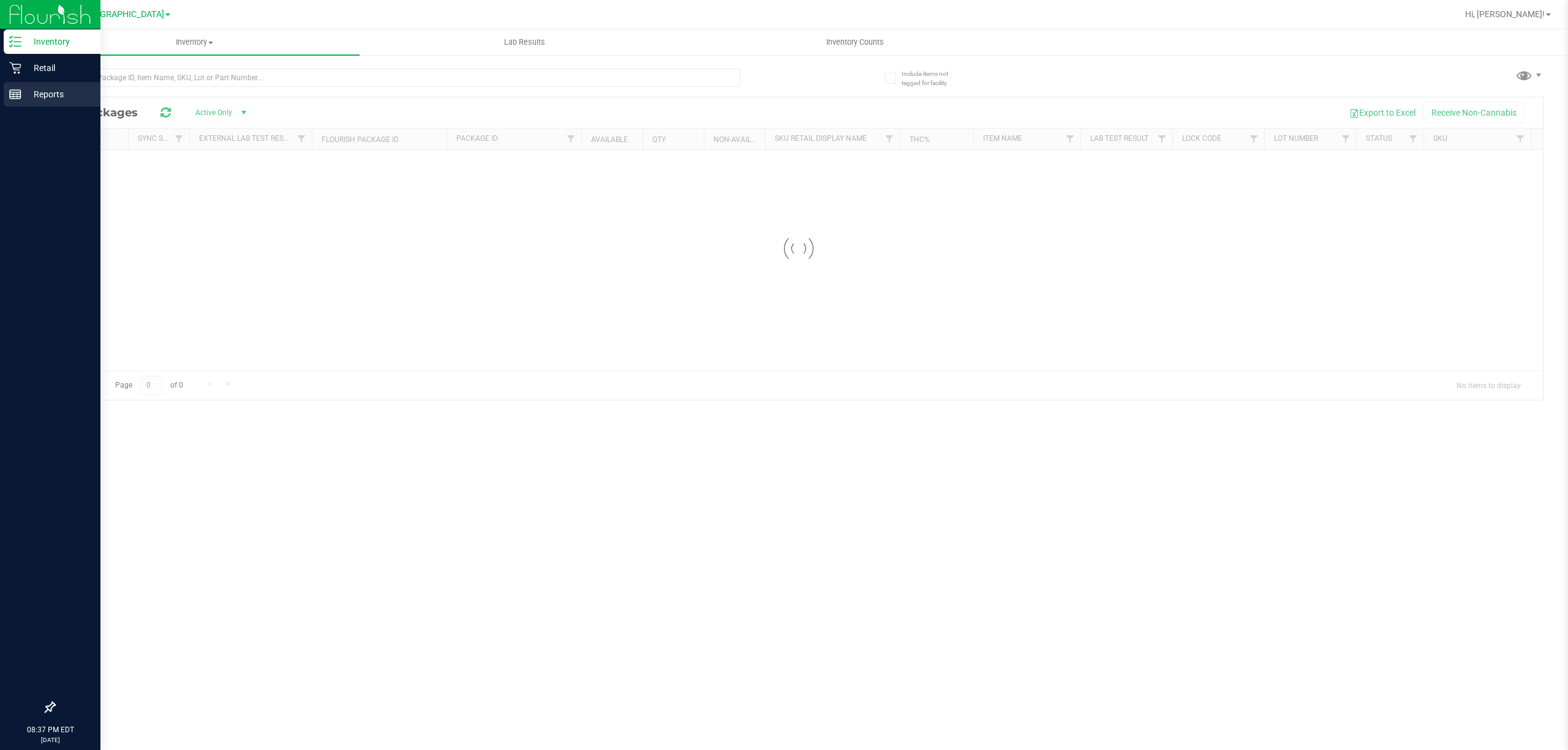
click at [48, 94] on p "Reports" at bounding box center [59, 94] width 74 height 14
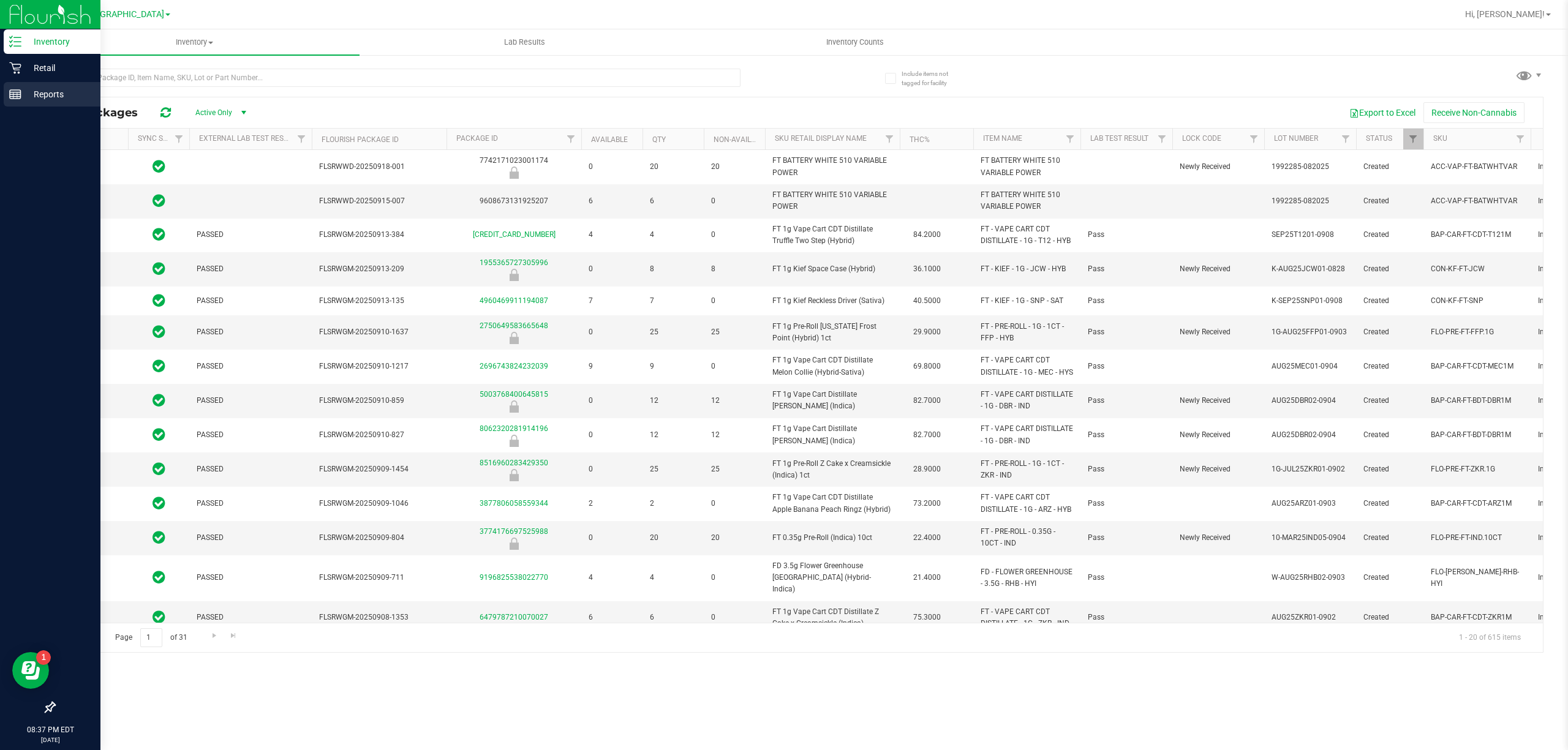
click at [50, 94] on p "Reports" at bounding box center [59, 94] width 74 height 14
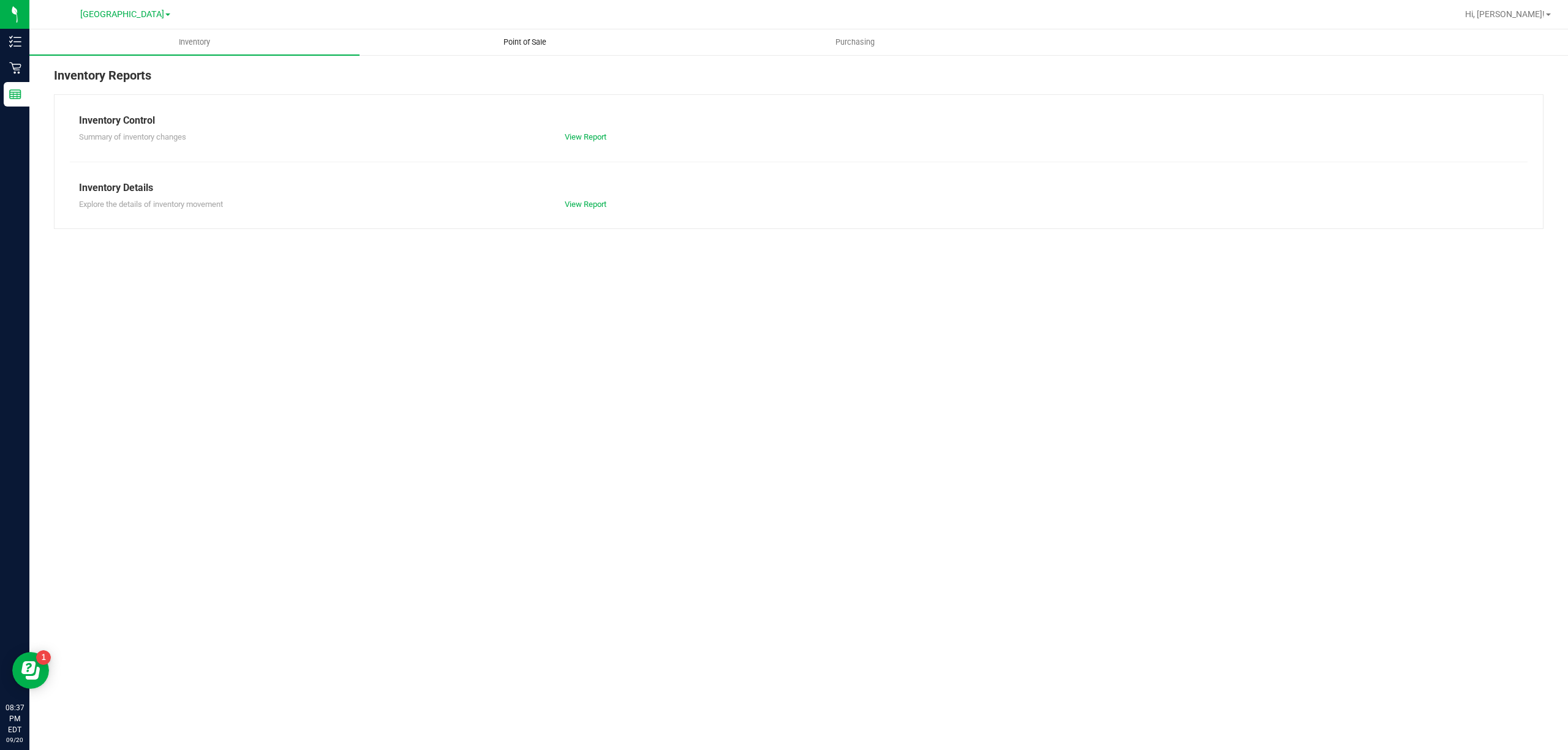
click at [538, 37] on span "Point of Sale" at bounding box center [525, 42] width 76 height 11
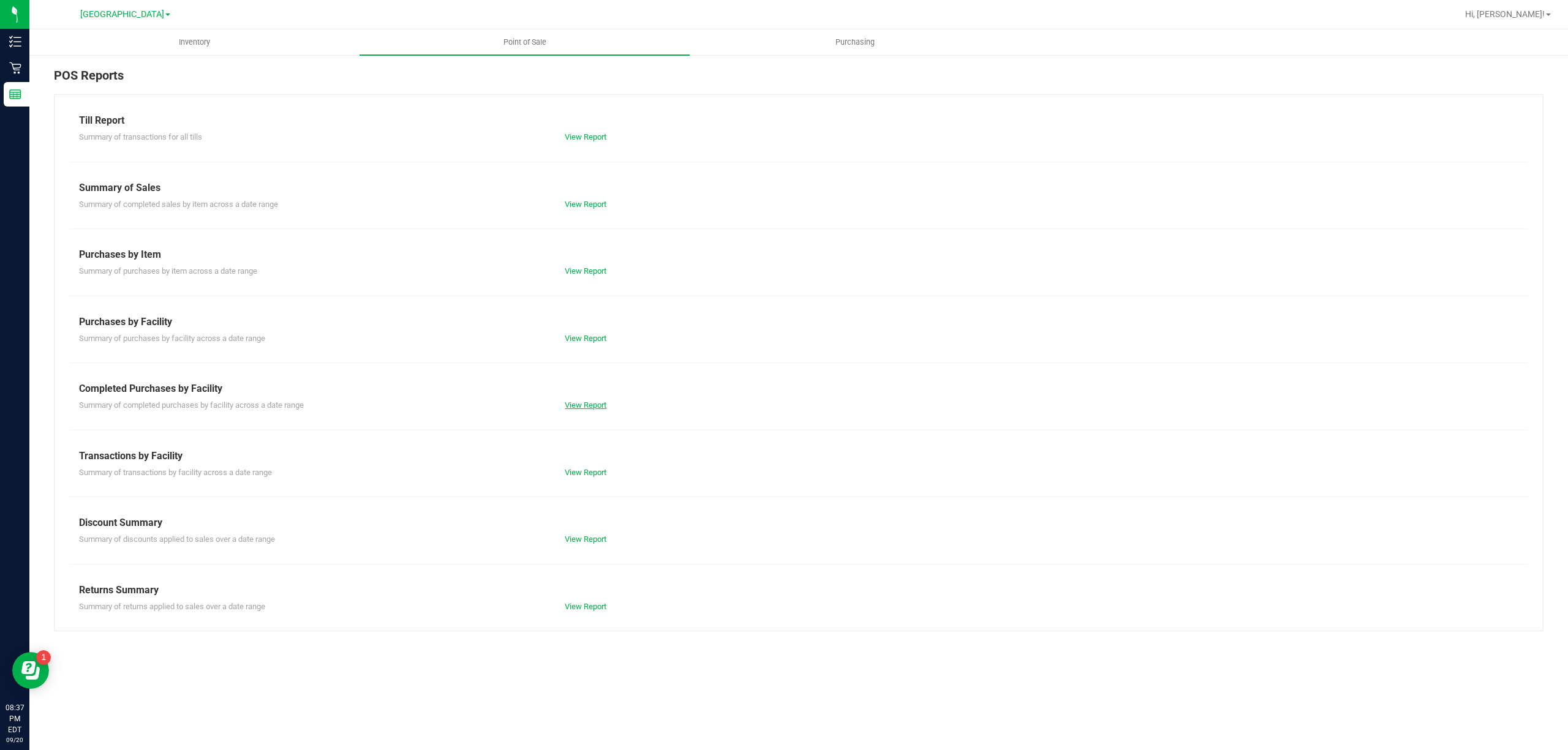
click at [579, 402] on link "View Report" at bounding box center [585, 405] width 41 height 9
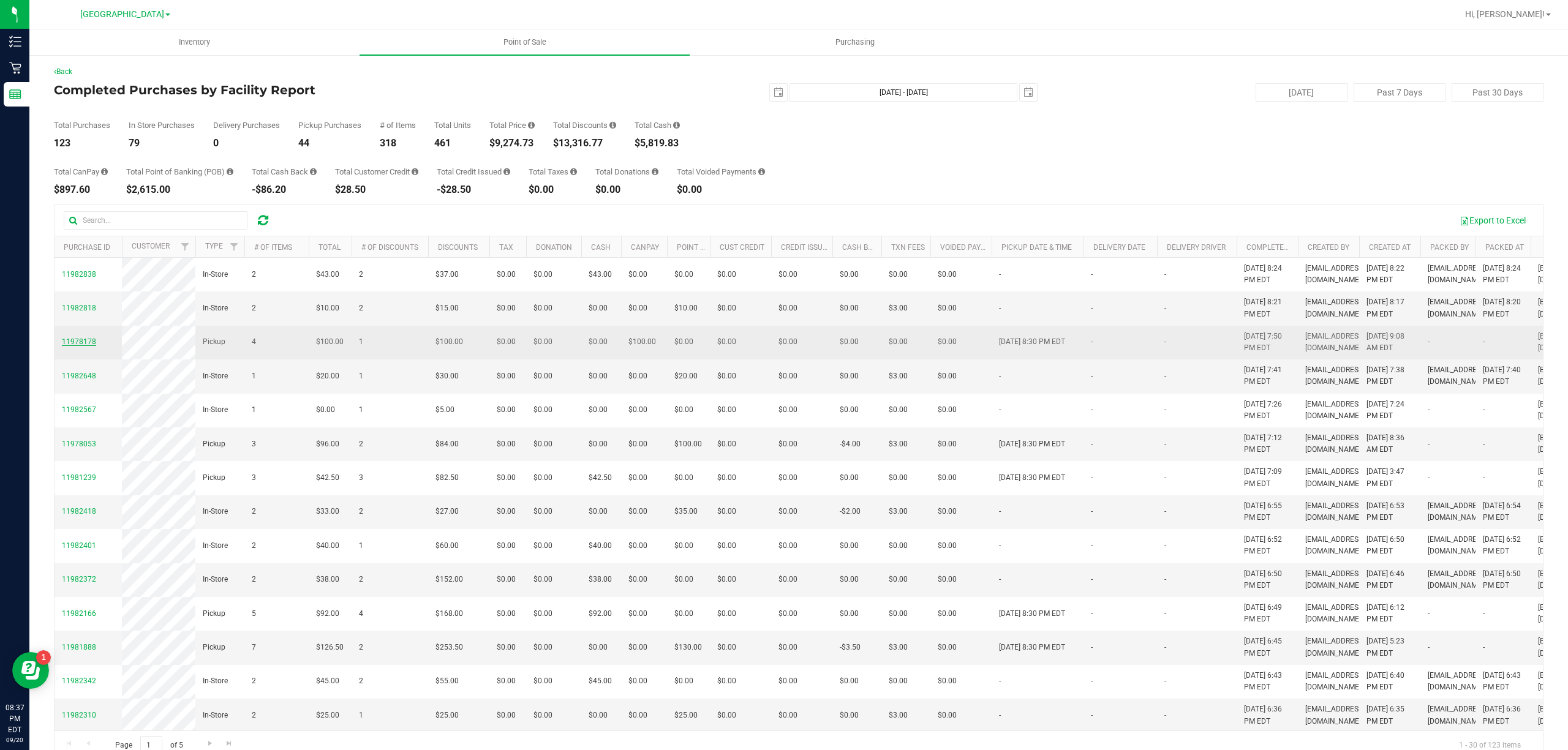
click at [76, 346] on span "11978178" at bounding box center [79, 341] width 34 height 9
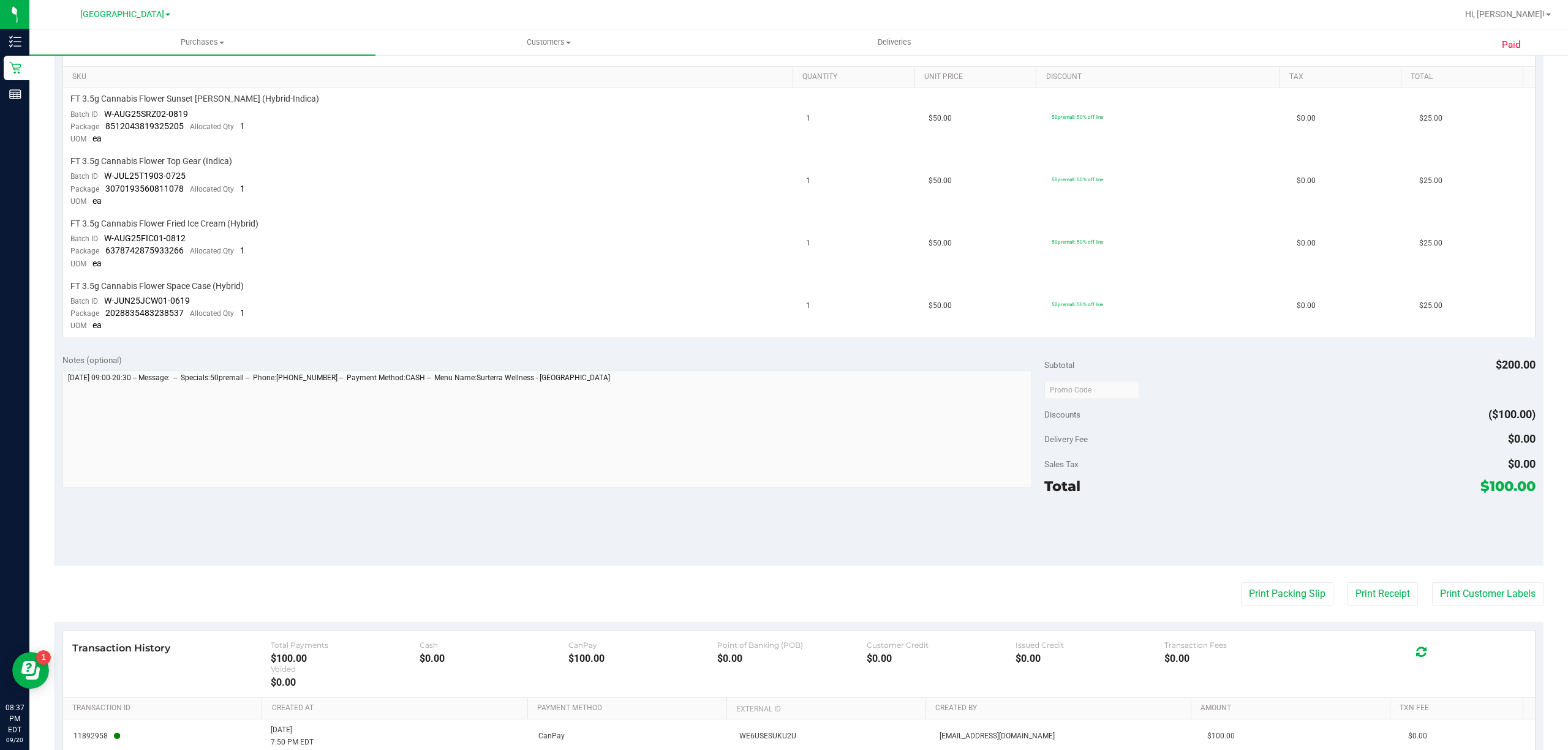
scroll to position [327, 0]
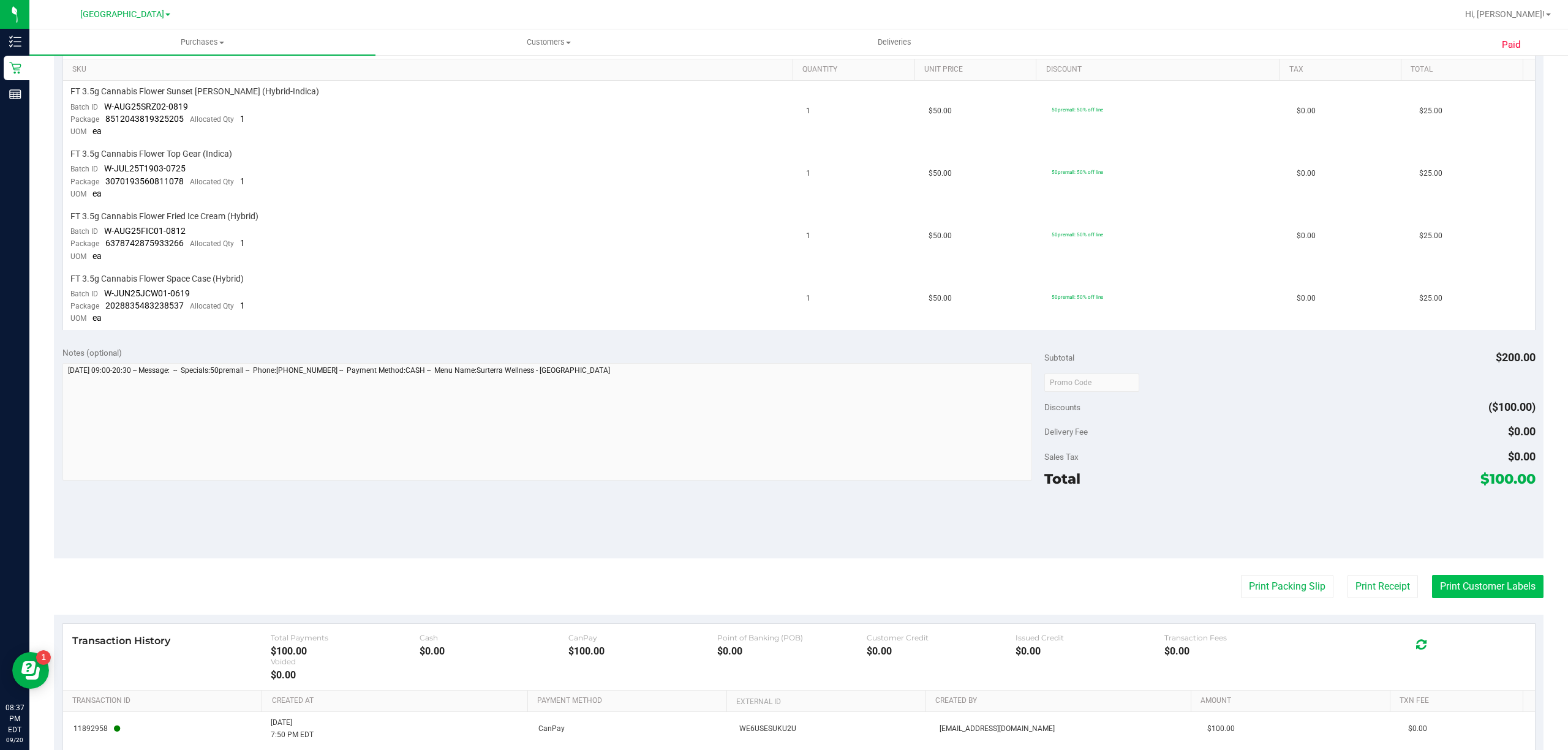
click at [1474, 581] on button "Print Customer Labels" at bounding box center [1488, 586] width 112 height 23
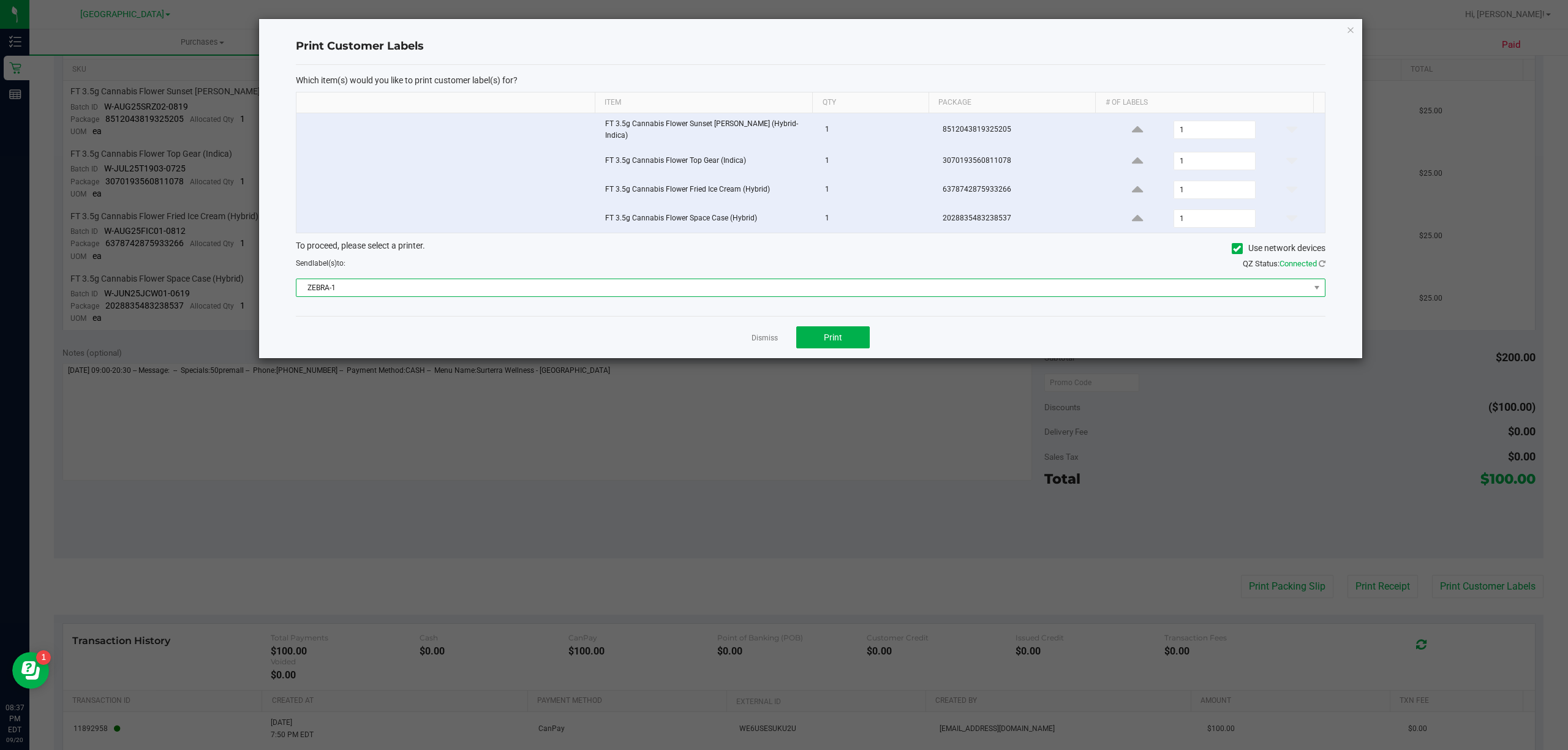
click at [919, 279] on span "ZEBRA-1" at bounding box center [803, 288] width 1013 height 17
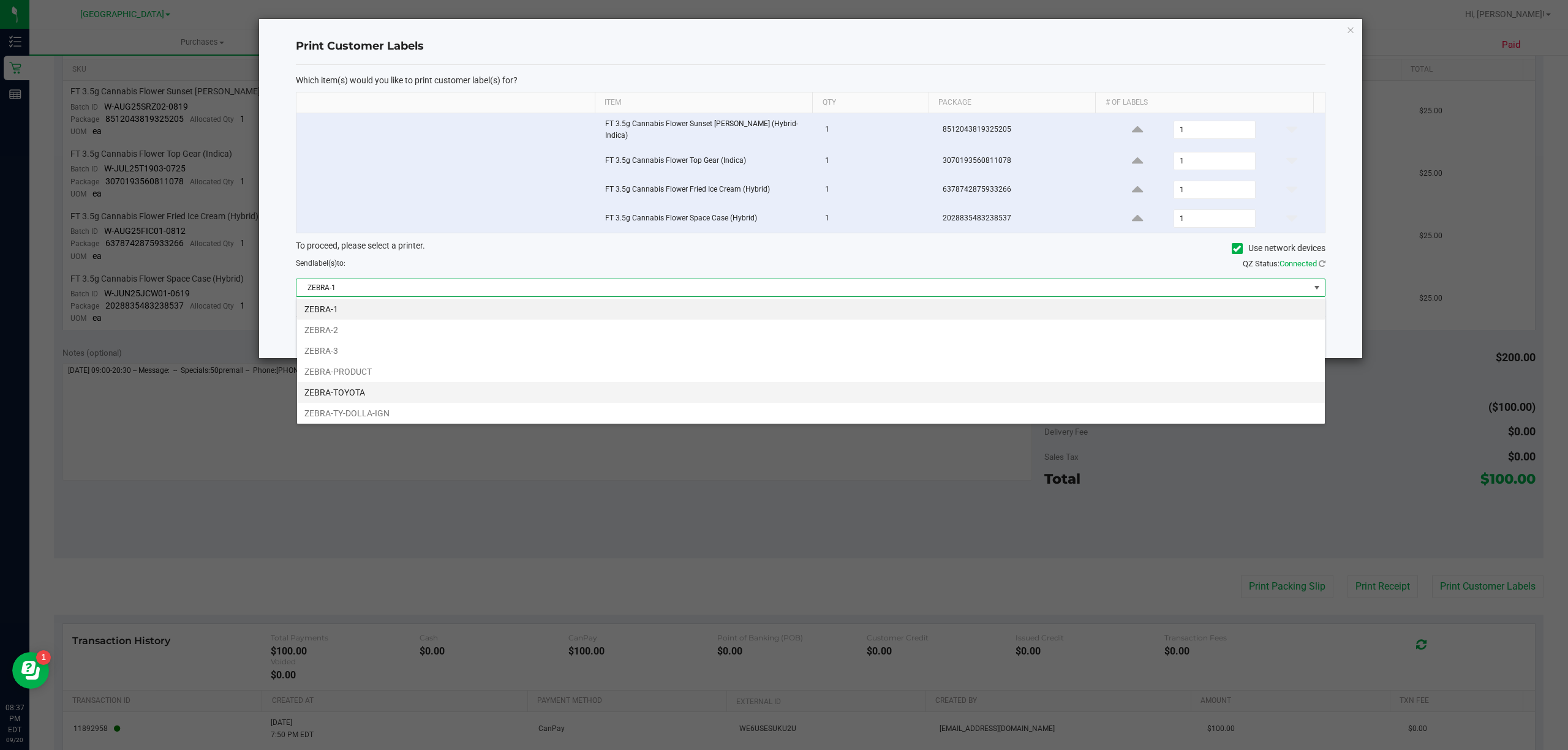
scroll to position [26, 0]
click at [379, 406] on li "ZEBRA-UTAH" at bounding box center [811, 411] width 1028 height 21
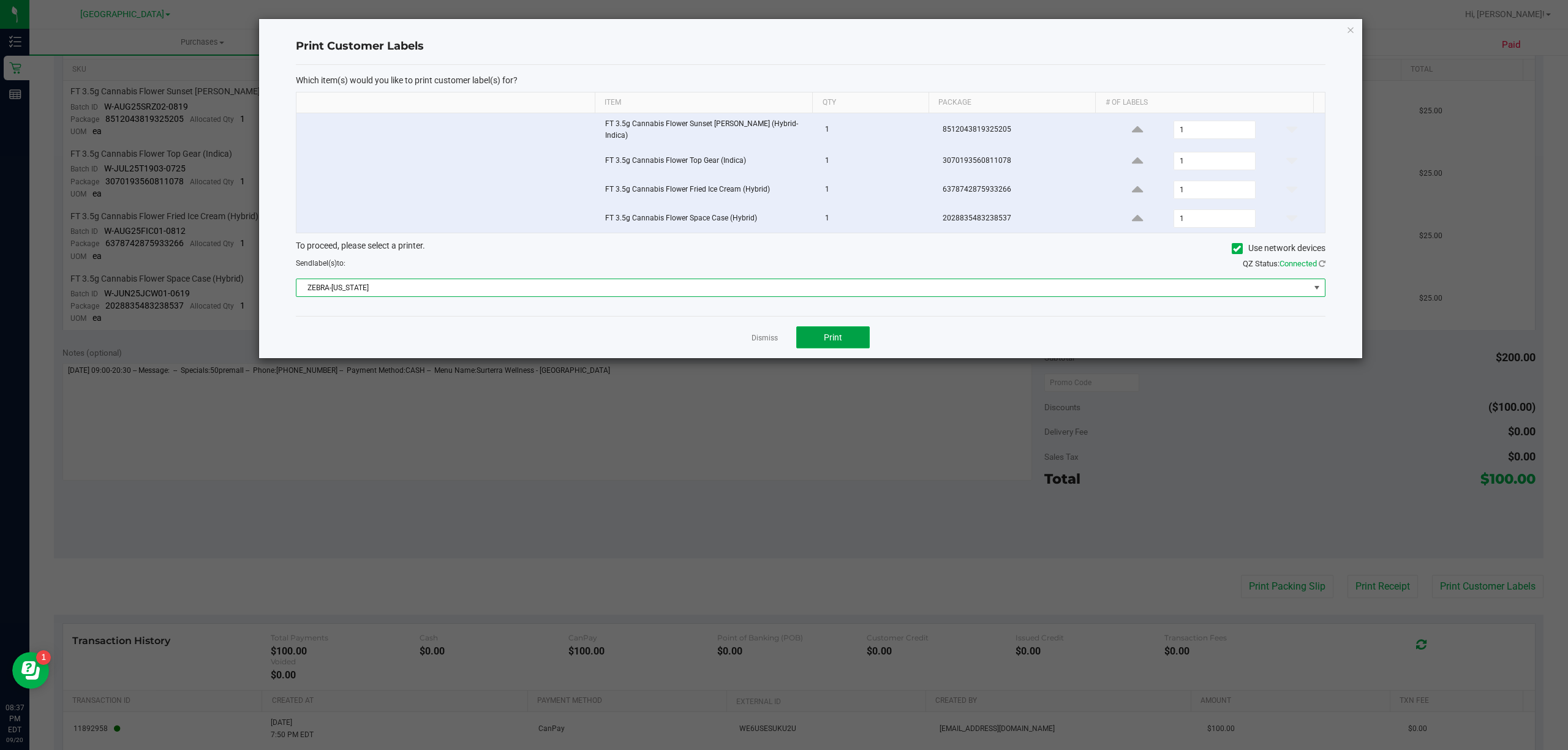
click at [850, 346] on button "Print" at bounding box center [833, 338] width 74 height 22
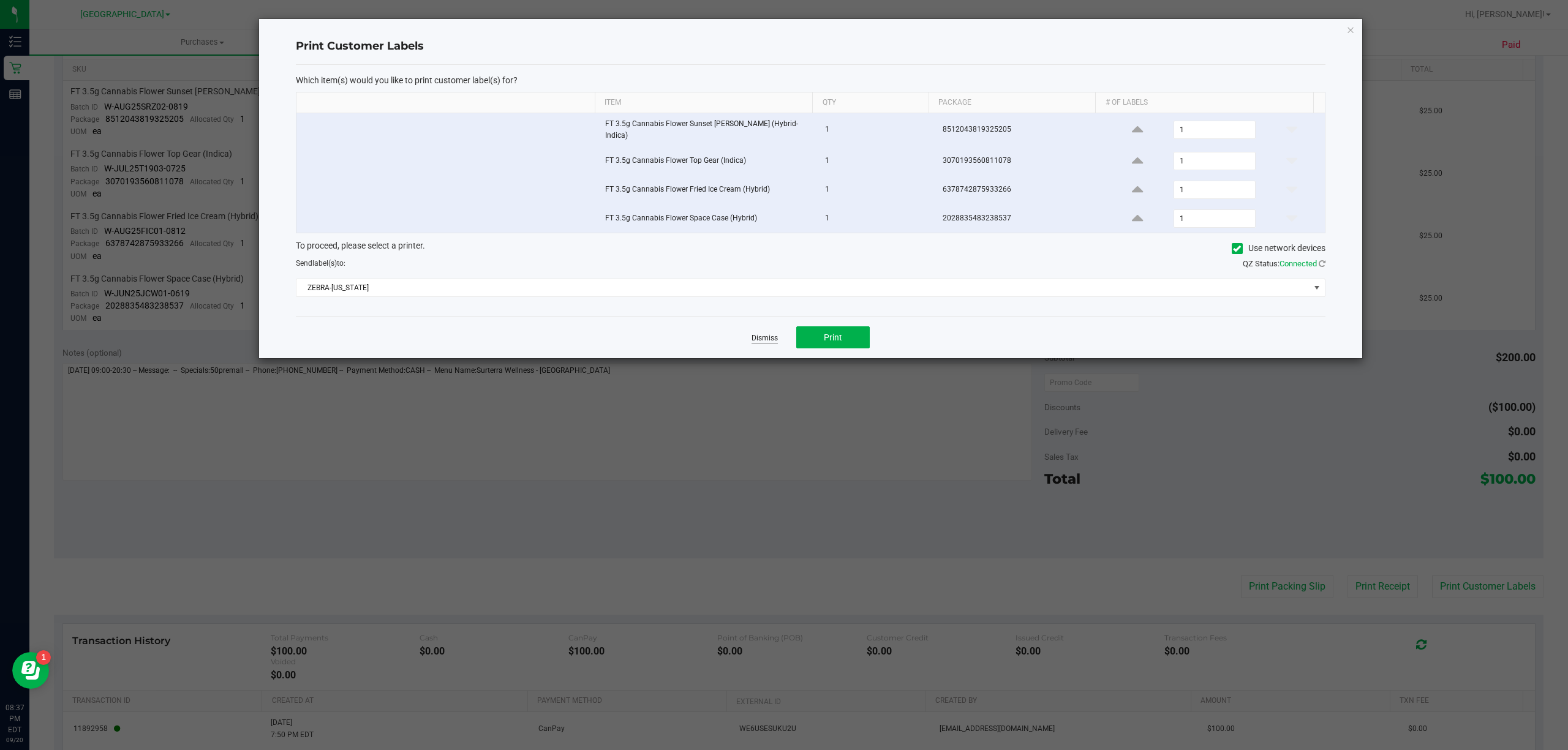
click at [770, 341] on link "Dismiss" at bounding box center [765, 339] width 26 height 11
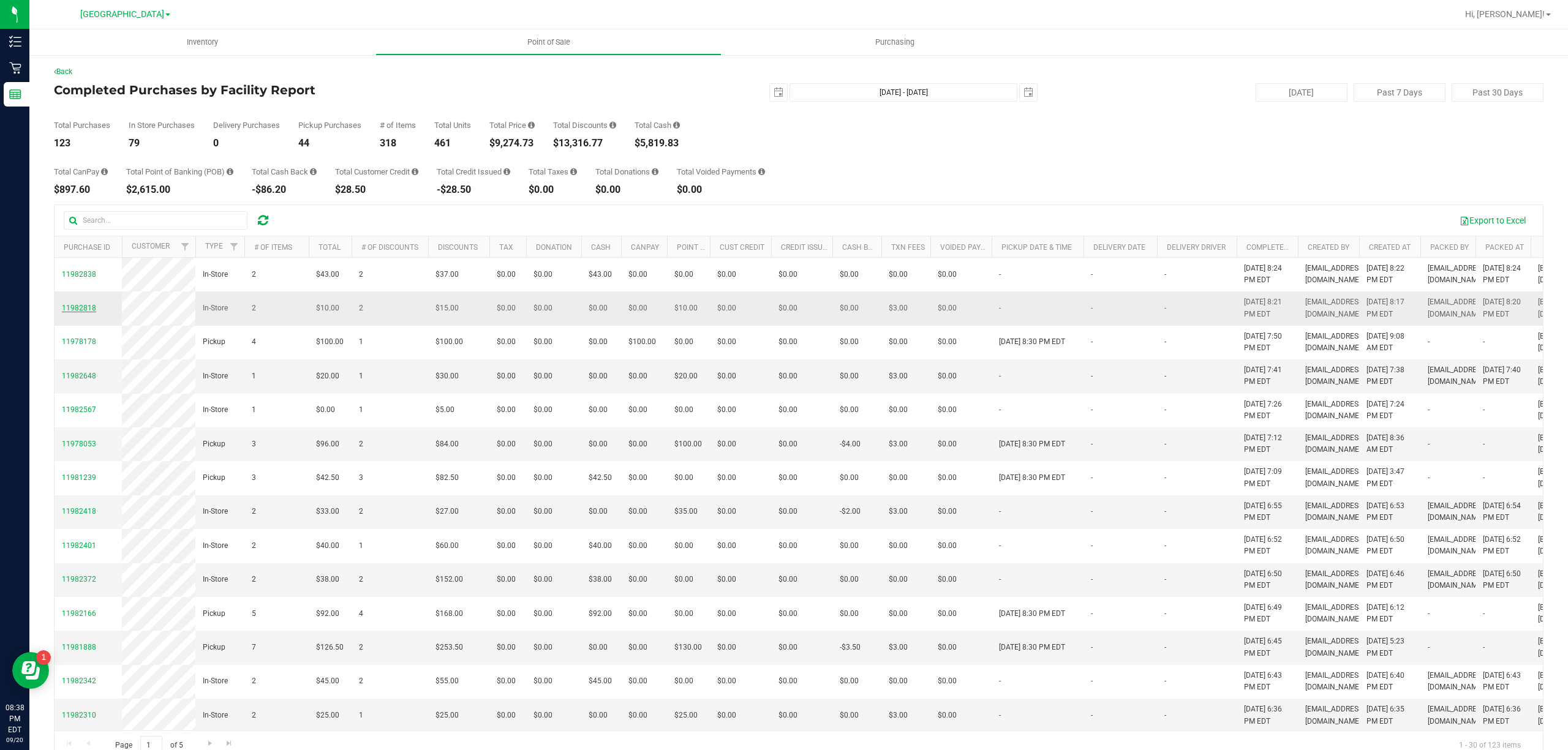
click at [79, 312] on span "11982818" at bounding box center [79, 308] width 34 height 9
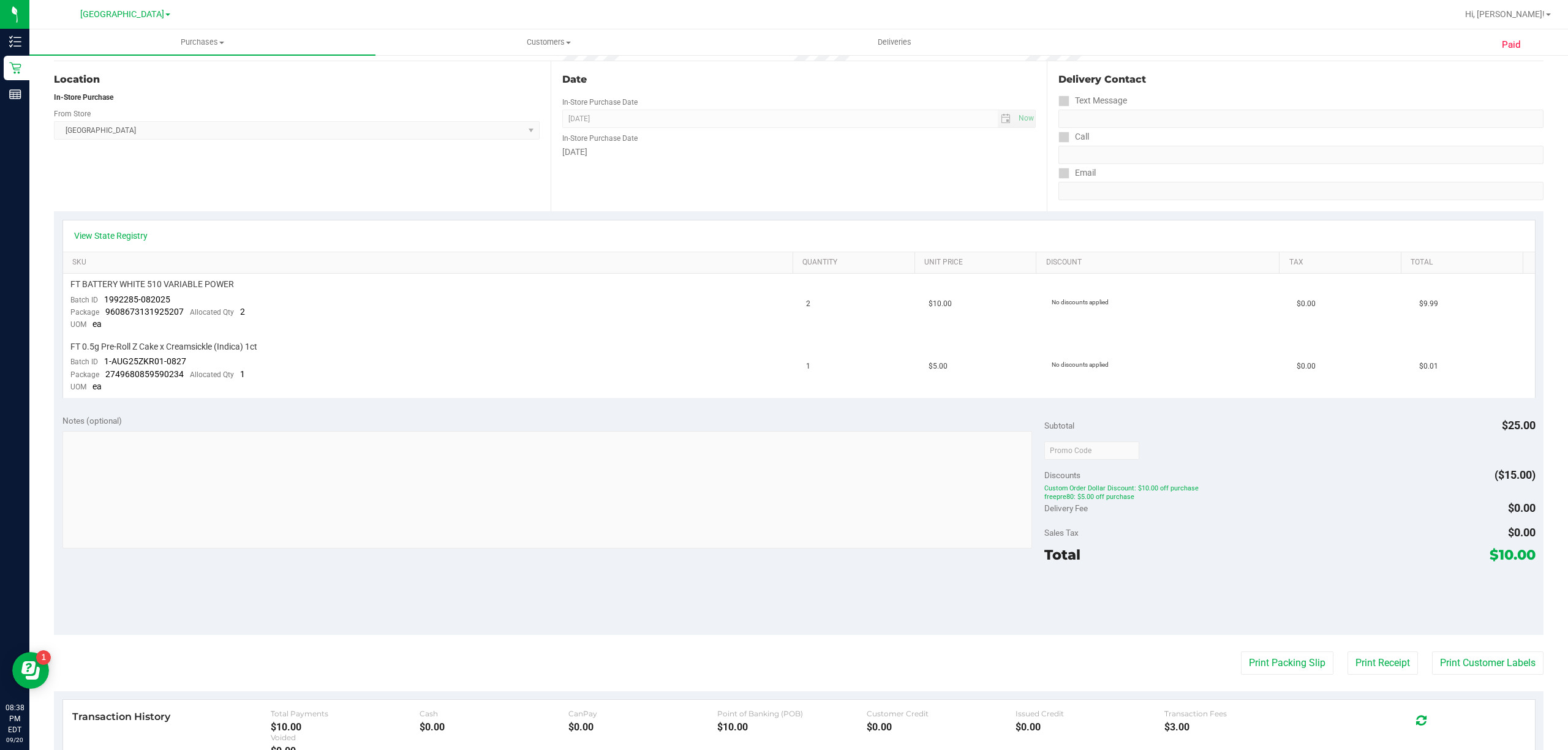
scroll to position [163, 0]
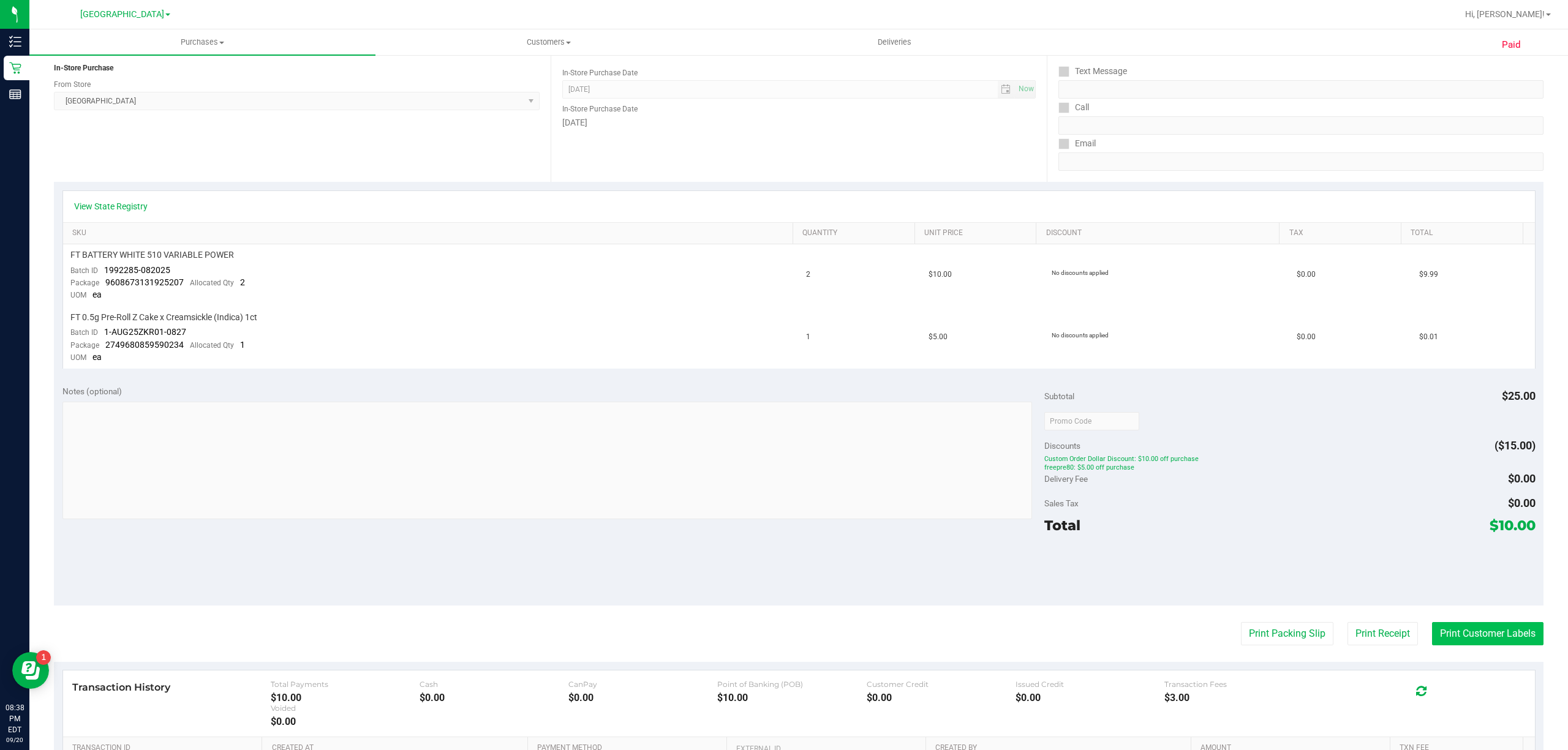
click at [1466, 634] on button "Print Customer Labels" at bounding box center [1488, 634] width 112 height 23
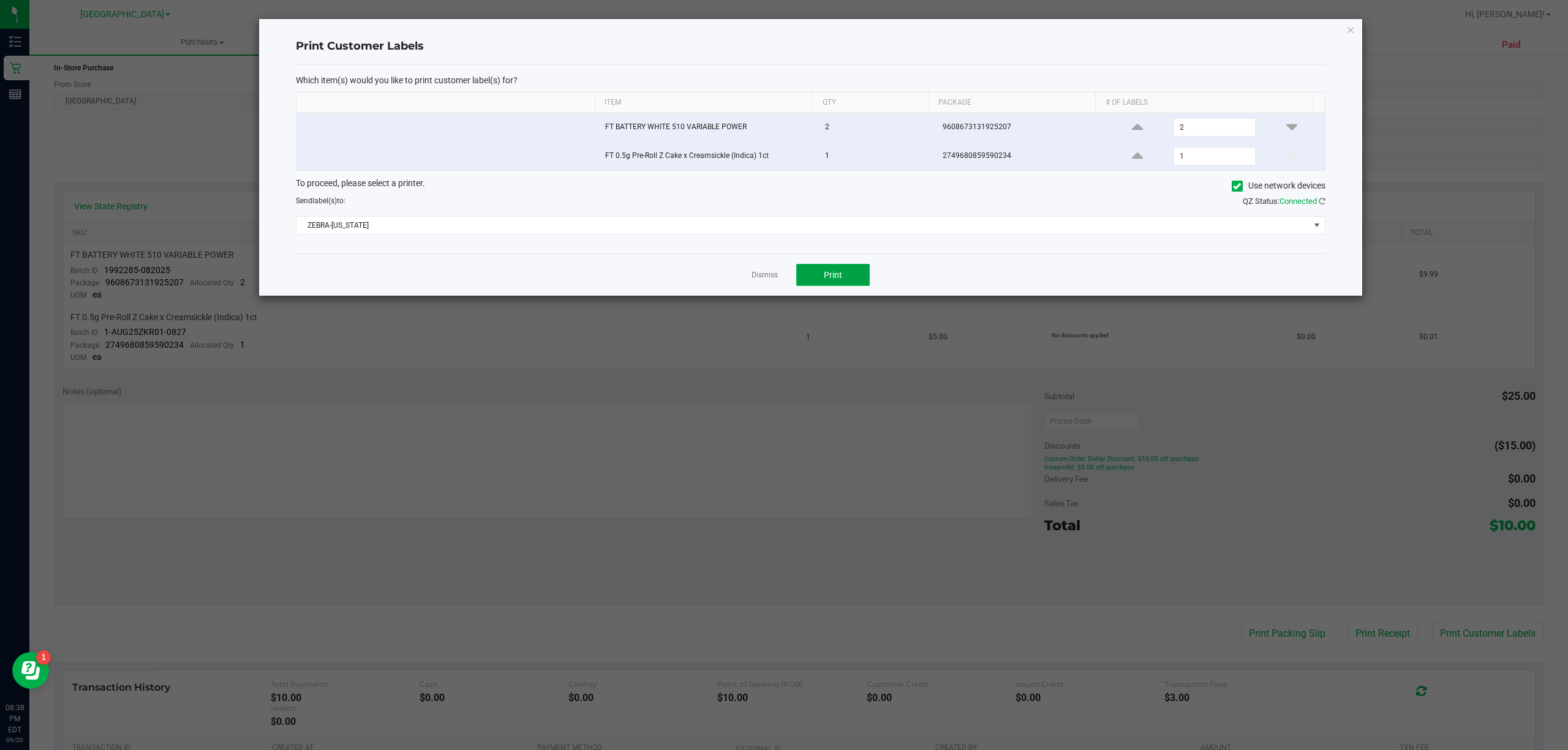
click at [861, 282] on button "Print" at bounding box center [833, 275] width 74 height 22
click at [762, 277] on link "Dismiss" at bounding box center [765, 275] width 26 height 11
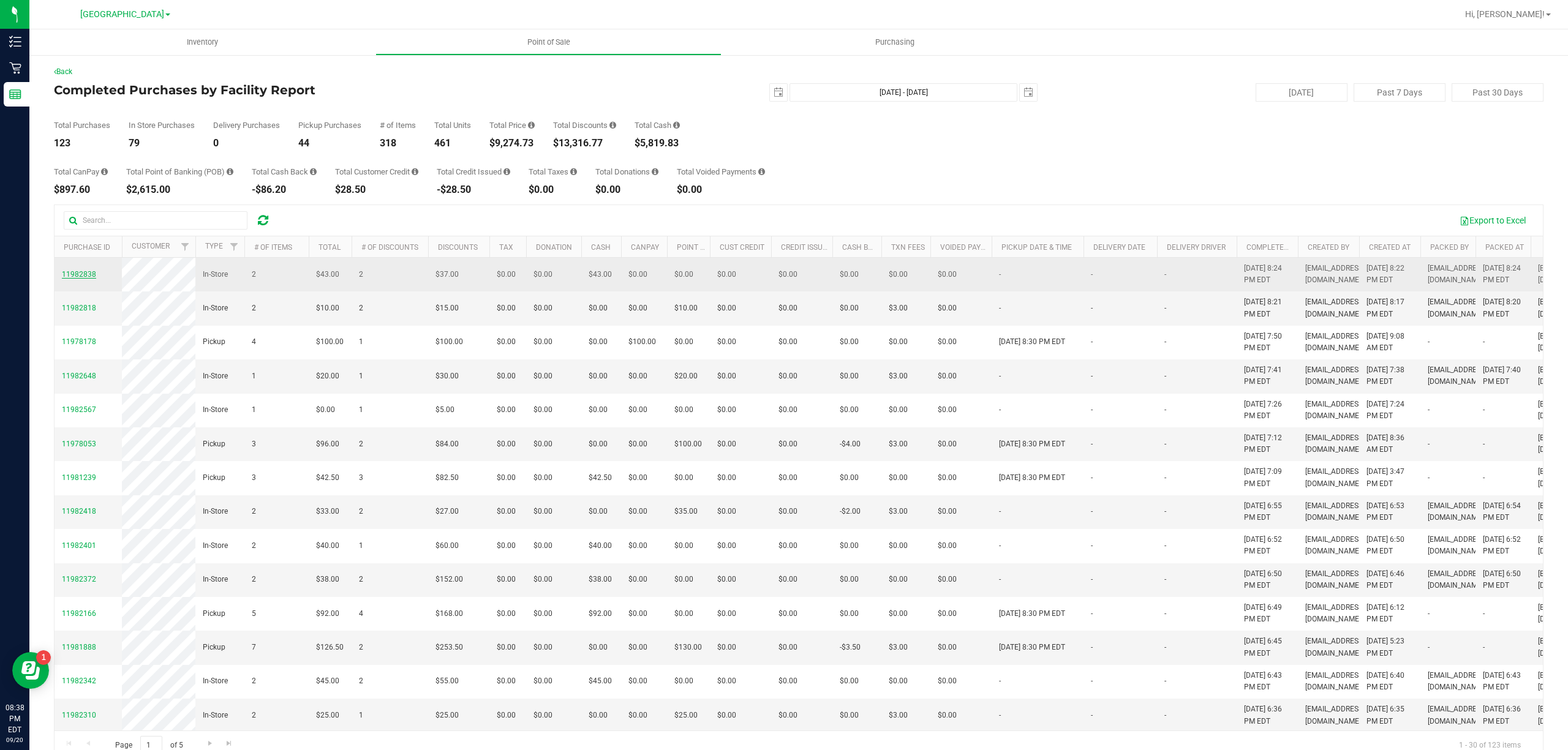
click at [62, 279] on span "11982838" at bounding box center [79, 274] width 34 height 9
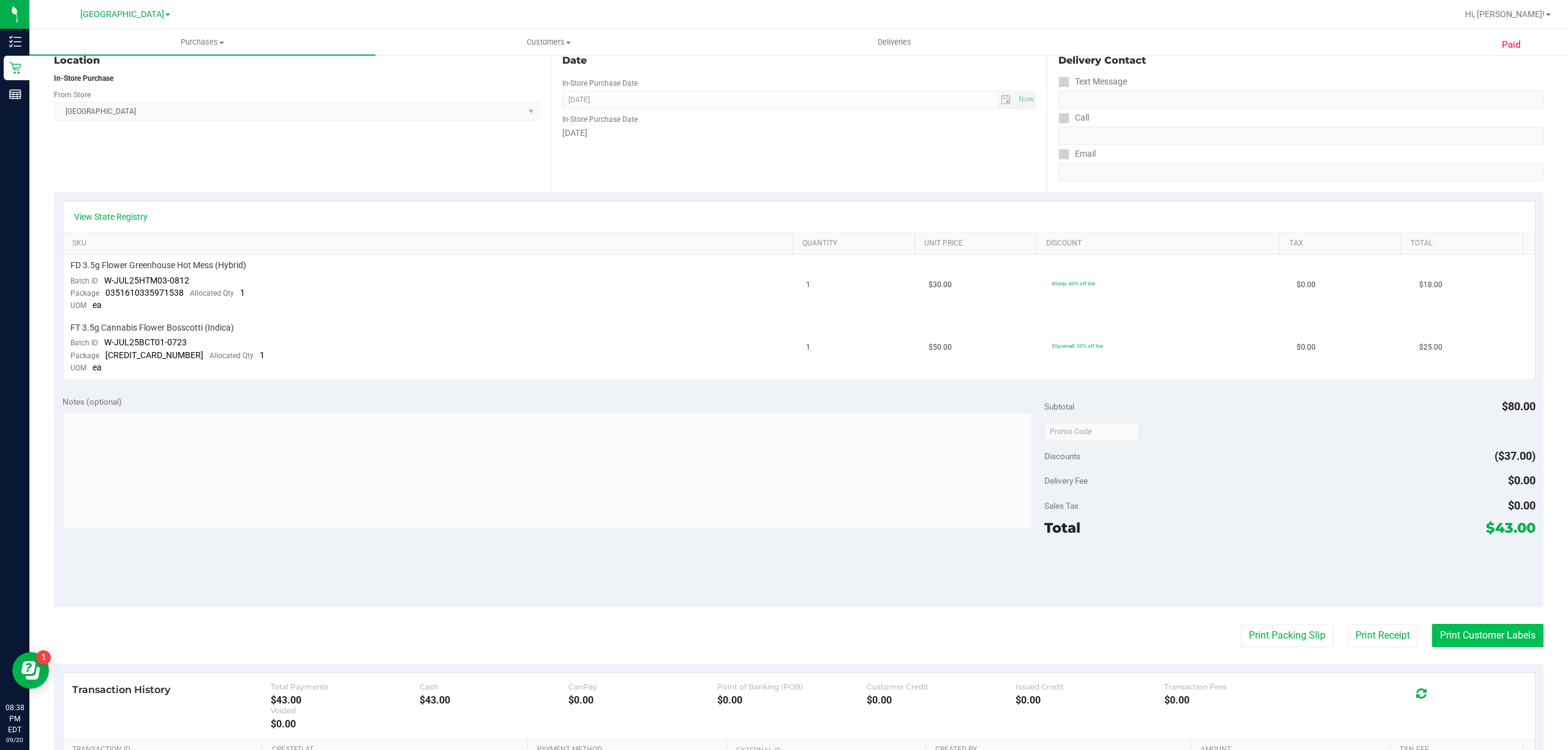
scroll to position [163, 0]
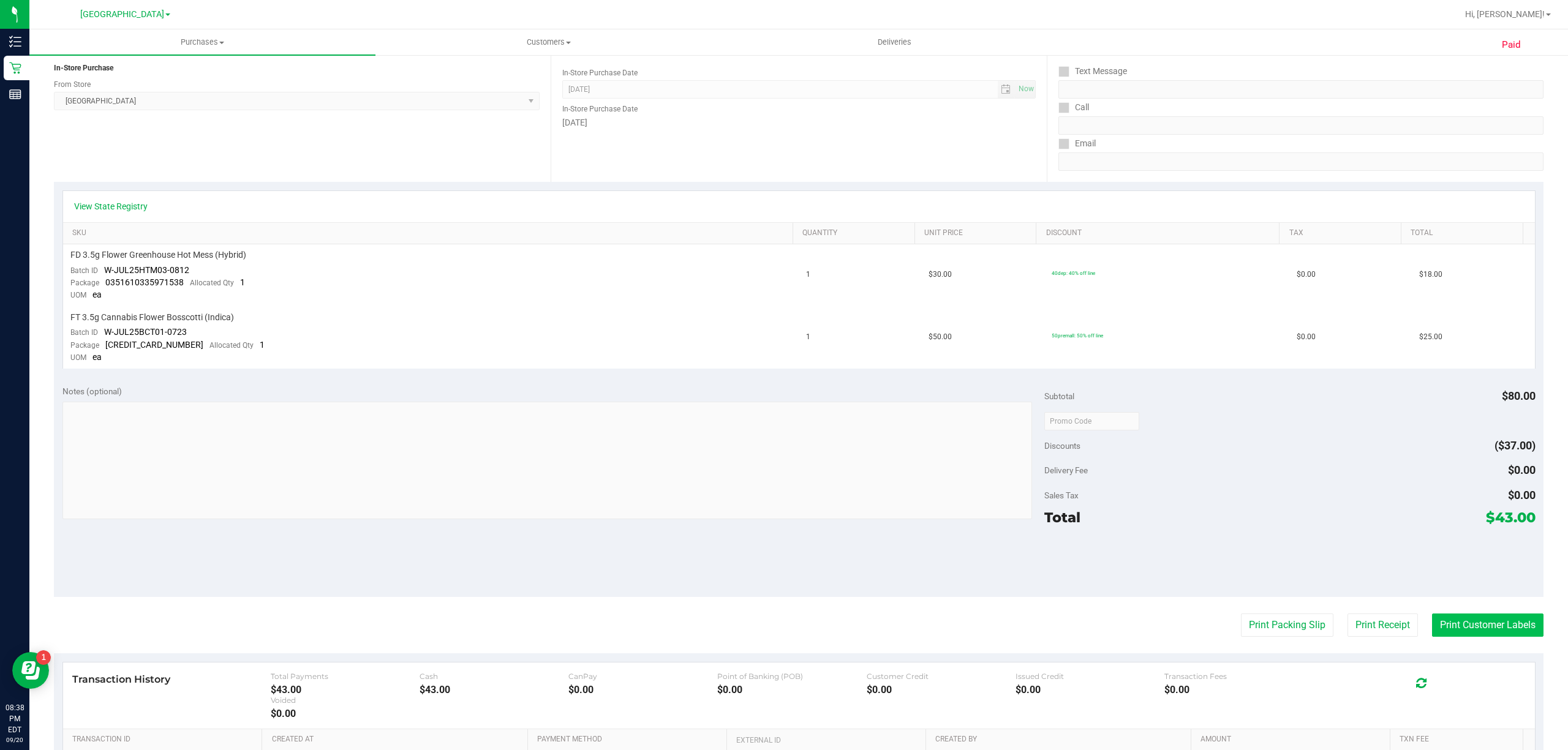
click at [1433, 617] on button "Print Customer Labels" at bounding box center [1488, 624] width 112 height 23
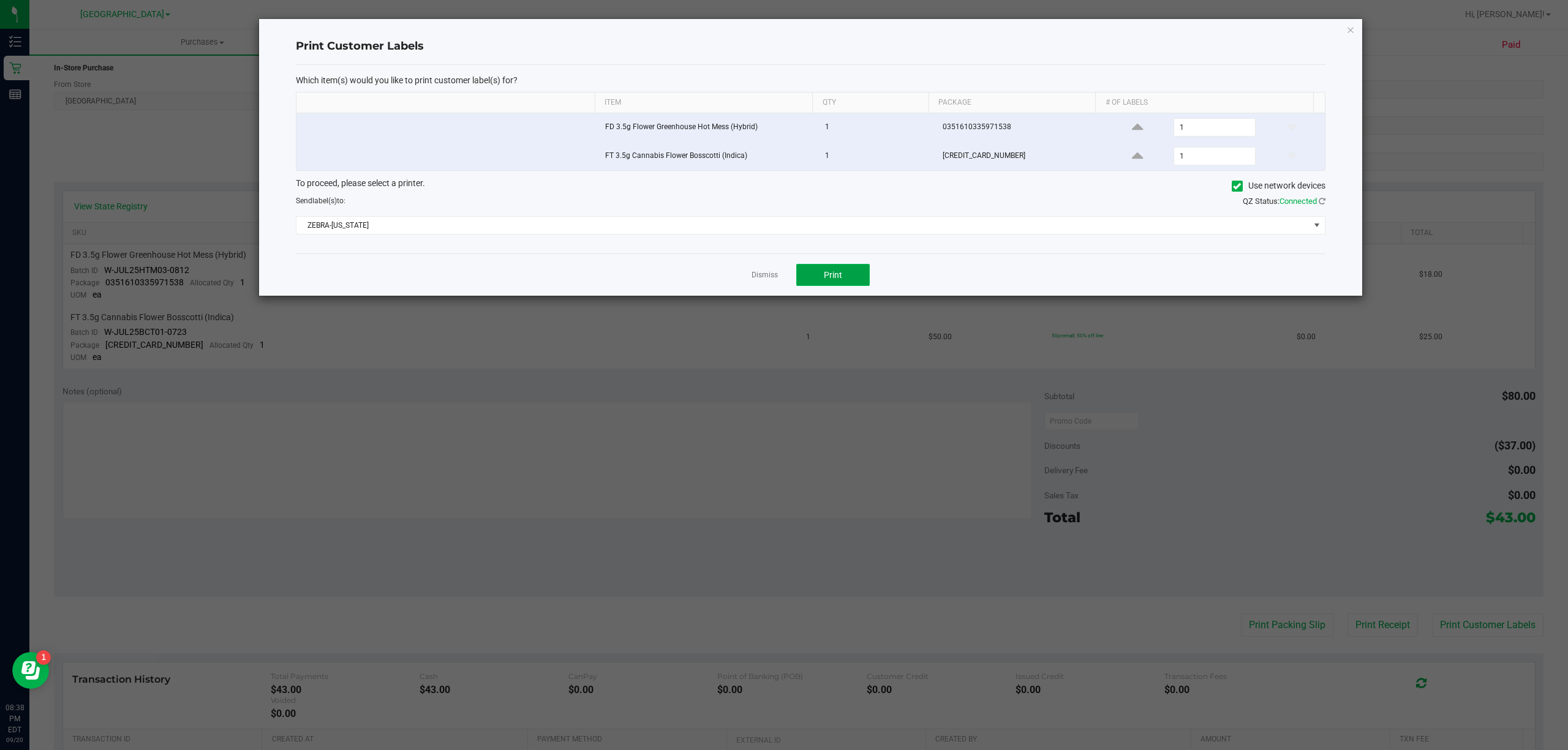
click at [847, 271] on button "Print" at bounding box center [833, 275] width 74 height 22
click at [763, 281] on link "Dismiss" at bounding box center [765, 275] width 26 height 11
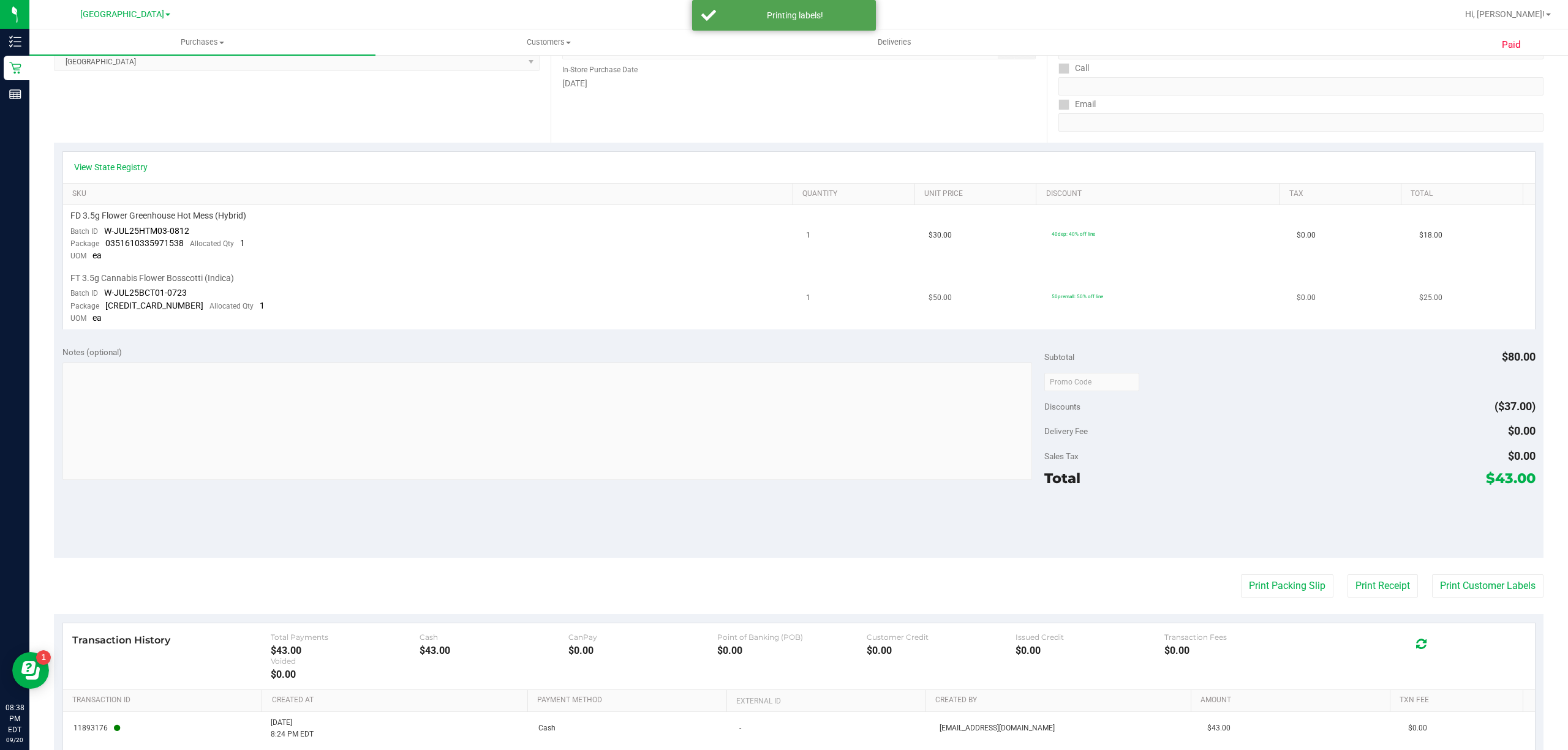
scroll to position [82, 0]
